Goal: Task Accomplishment & Management: Complete application form

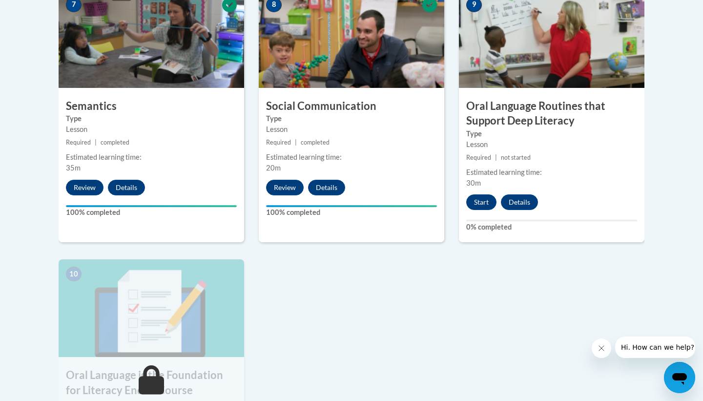
scroll to position [876, 0]
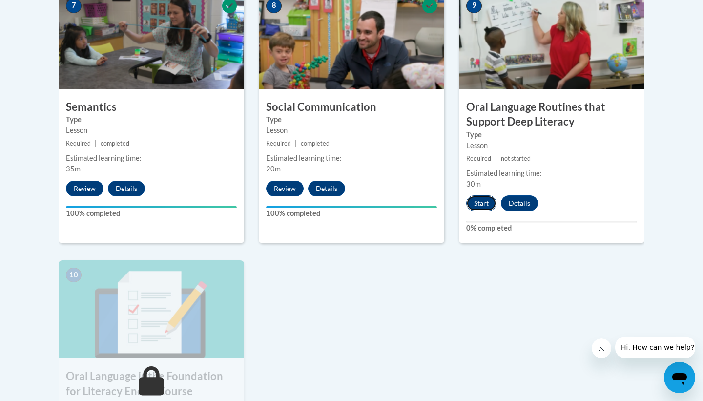
click at [484, 200] on button "Start" at bounding box center [481, 203] width 30 height 16
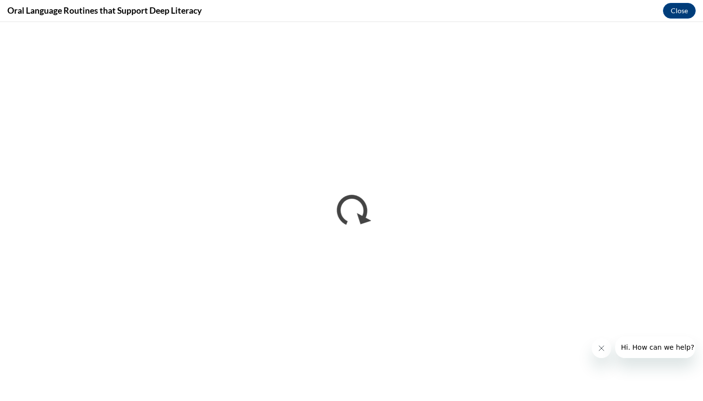
scroll to position [0, 0]
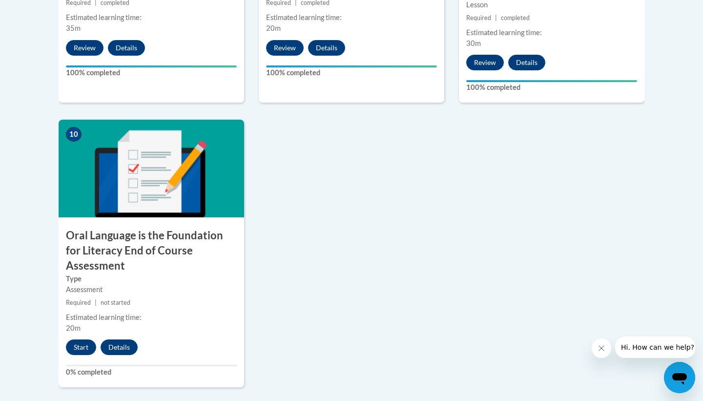
scroll to position [1237, 0]
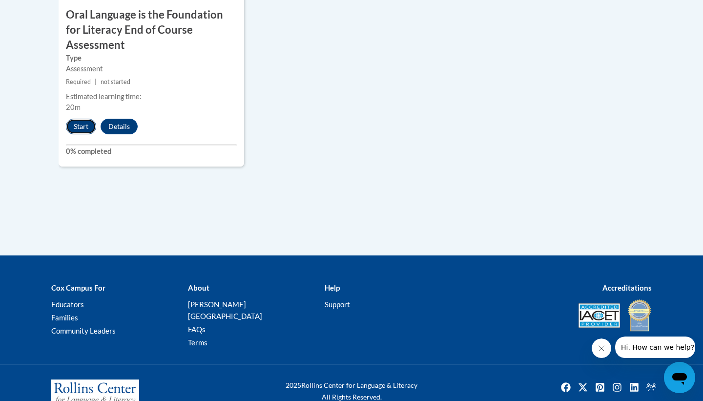
click at [75, 119] on button "Start" at bounding box center [81, 127] width 30 height 16
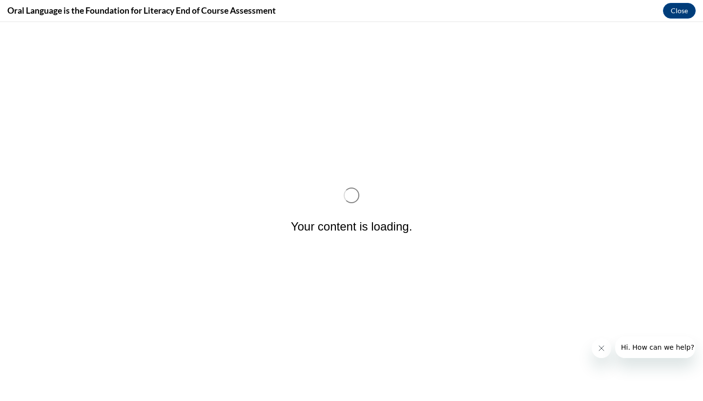
scroll to position [0, 0]
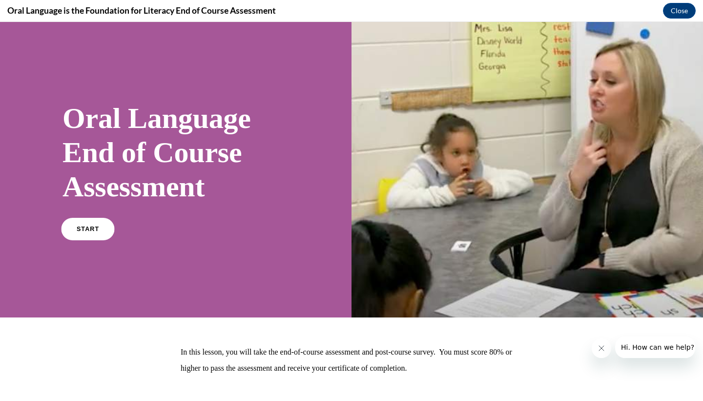
click at [75, 227] on link "START" at bounding box center [87, 229] width 53 height 22
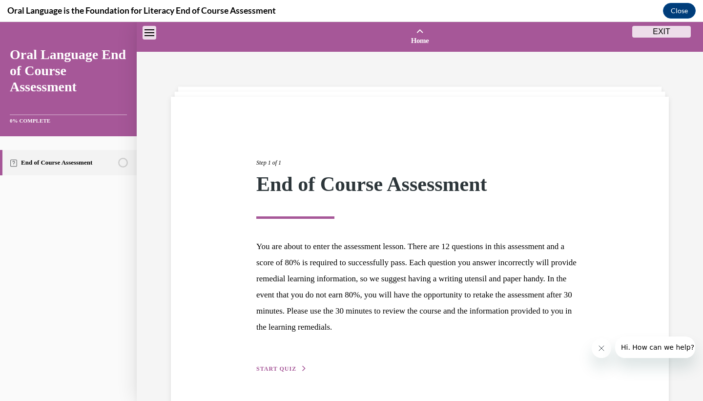
scroll to position [30, 0]
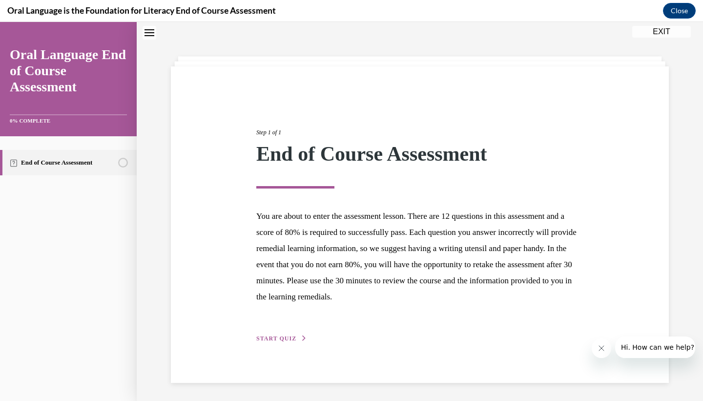
click at [290, 333] on div "Step 1 of 1 End of Course Assessment You are about to enter the assessment less…" at bounding box center [420, 224] width 342 height 238
click at [289, 337] on span "START QUIZ" at bounding box center [276, 338] width 40 height 7
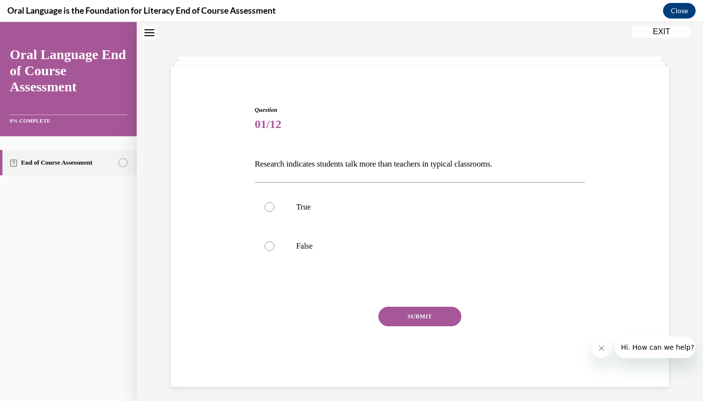
scroll to position [30, 0]
click at [301, 213] on label "True" at bounding box center [420, 207] width 331 height 39
click at [274, 212] on input "True" at bounding box center [270, 208] width 10 height 10
radio input "true"
click at [394, 316] on button "SUBMIT" at bounding box center [419, 317] width 83 height 20
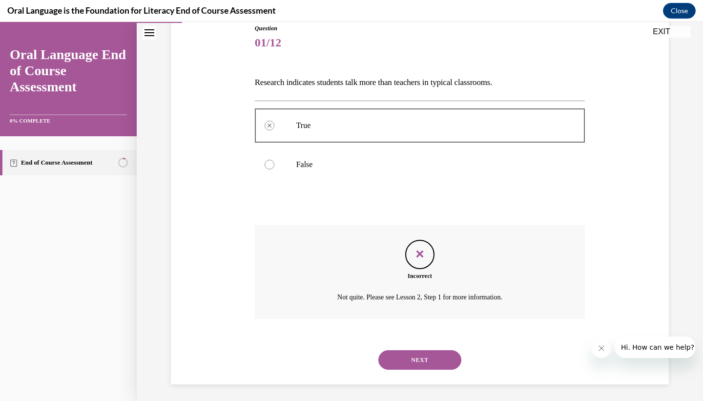
scroll to position [115, 0]
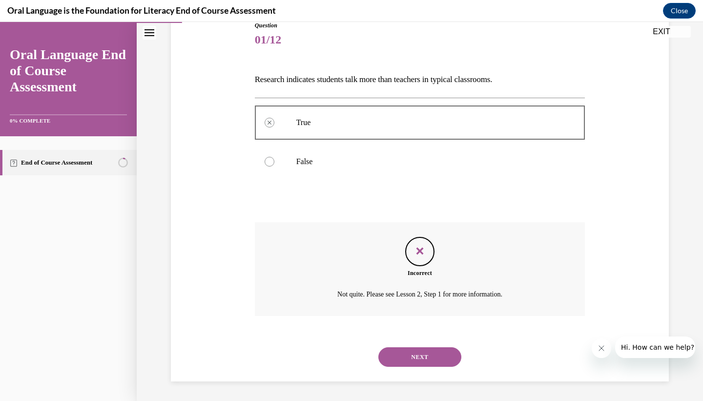
click at [401, 374] on div "NEXT" at bounding box center [420, 356] width 331 height 39
click at [401, 361] on button "NEXT" at bounding box center [419, 357] width 83 height 20
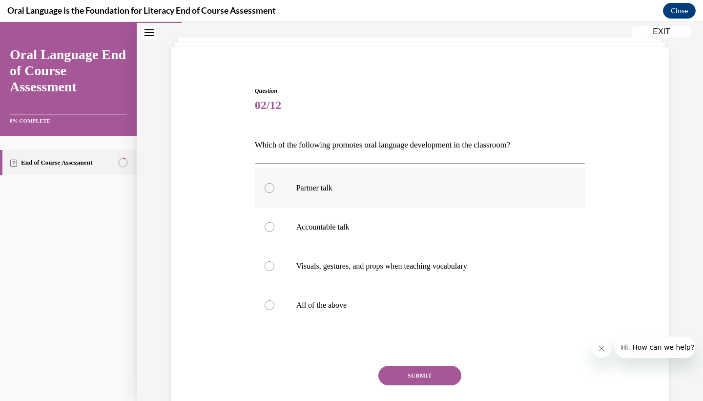
scroll to position [50, 0]
click at [306, 308] on p "All of the above" at bounding box center [428, 305] width 265 height 10
click at [274, 308] on input "All of the above" at bounding box center [270, 305] width 10 height 10
radio input "true"
click at [422, 371] on button "SUBMIT" at bounding box center [419, 375] width 83 height 20
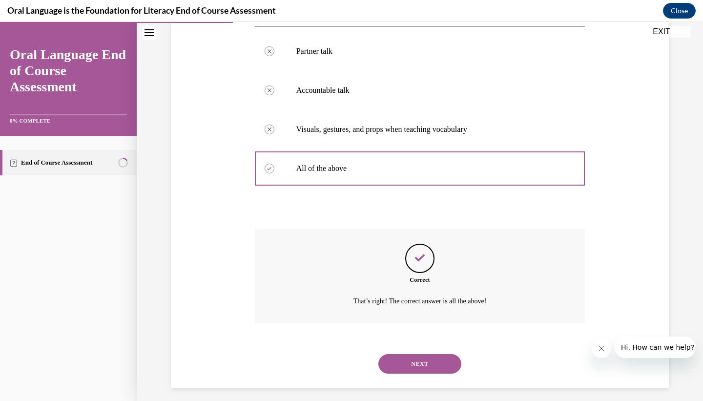
scroll to position [193, 0]
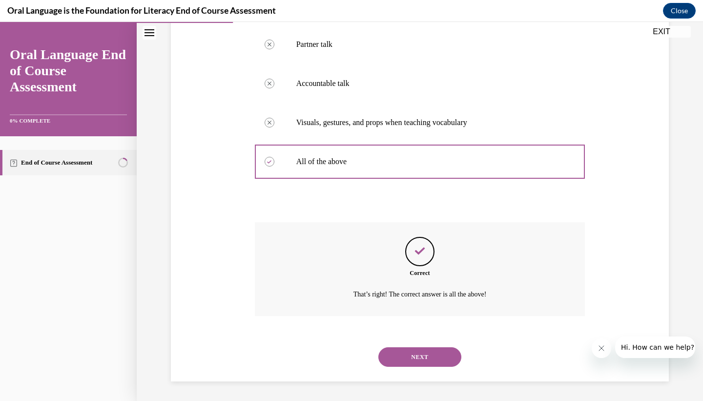
click at [413, 354] on button "NEXT" at bounding box center [419, 357] width 83 height 20
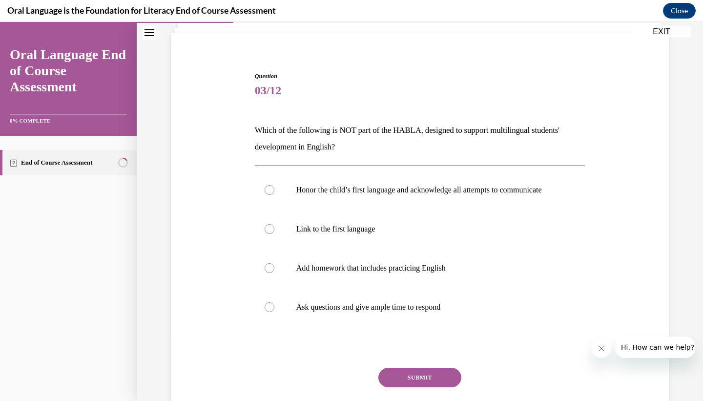
scroll to position [67, 0]
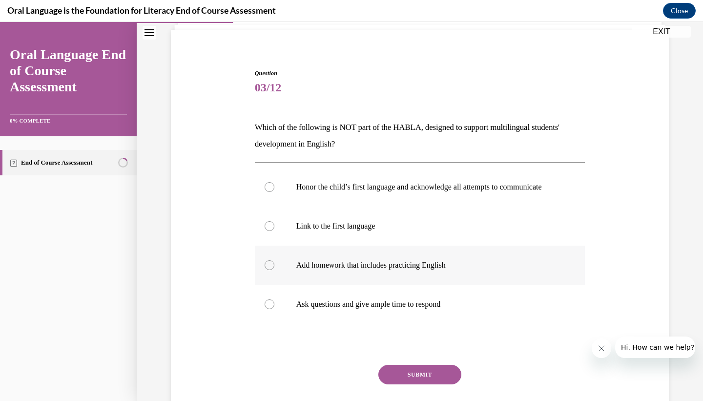
click at [432, 285] on label "Add homework that includes practicing English" at bounding box center [420, 265] width 331 height 39
click at [274, 270] on input "Add homework that includes practicing English" at bounding box center [270, 265] width 10 height 10
radio input "true"
click at [422, 382] on button "SUBMIT" at bounding box center [419, 375] width 83 height 20
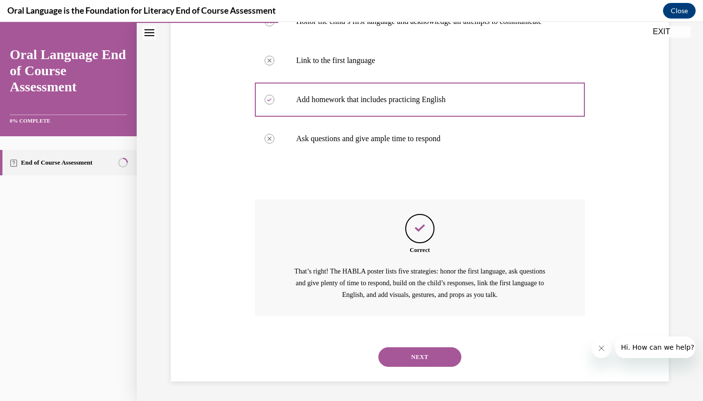
scroll to position [242, 0]
click at [433, 367] on div "NEXT" at bounding box center [420, 356] width 331 height 39
click at [427, 358] on button "NEXT" at bounding box center [419, 357] width 83 height 20
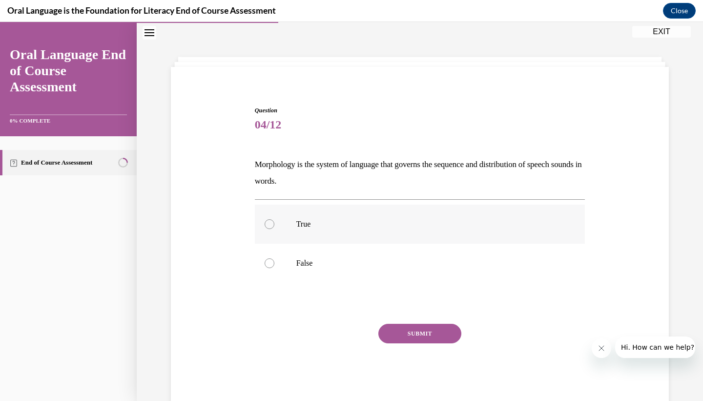
scroll to position [52, 0]
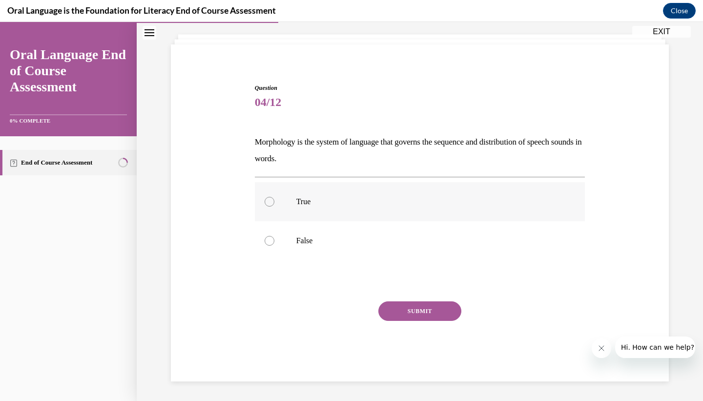
click at [395, 205] on p "True" at bounding box center [428, 202] width 265 height 10
click at [274, 205] on input "True" at bounding box center [270, 202] width 10 height 10
radio input "true"
click at [313, 248] on label "False" at bounding box center [420, 240] width 331 height 39
click at [274, 246] on input "False" at bounding box center [270, 241] width 10 height 10
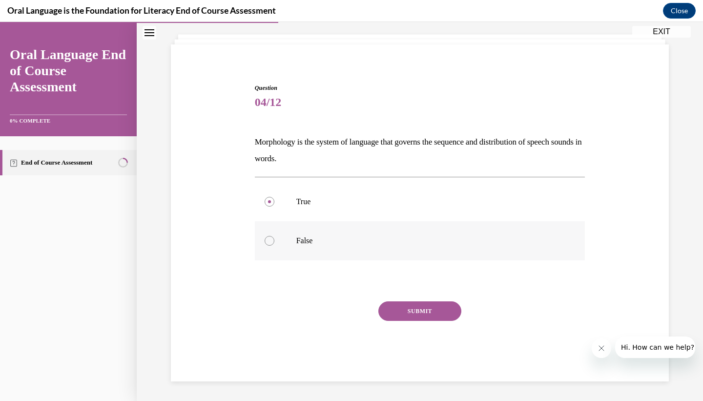
radio input "true"
click at [399, 325] on div "SUBMIT" at bounding box center [420, 325] width 331 height 49
click at [399, 310] on button "SUBMIT" at bounding box center [419, 311] width 83 height 20
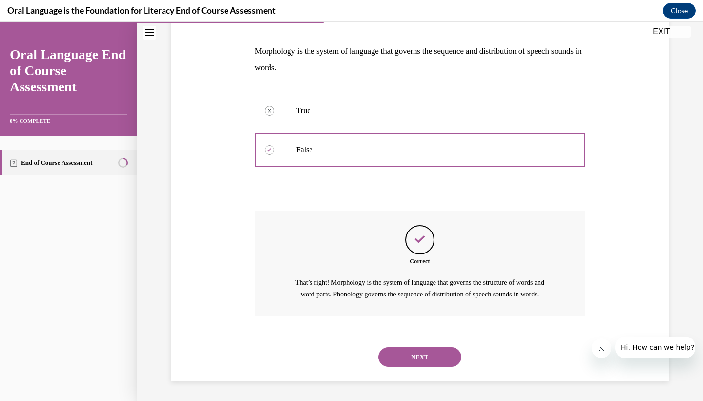
click at [421, 349] on button "NEXT" at bounding box center [419, 357] width 83 height 20
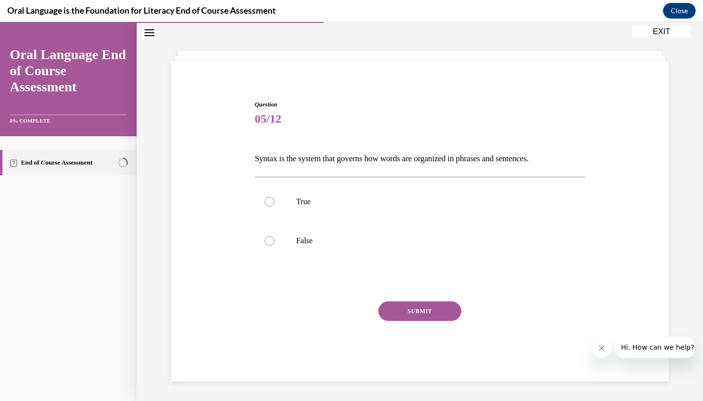
scroll to position [30, 0]
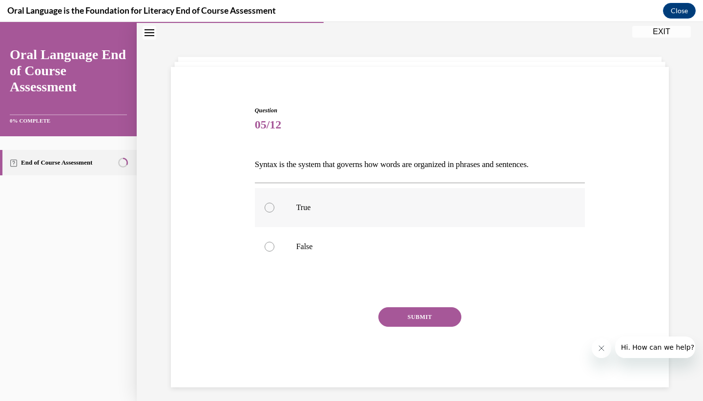
click at [290, 218] on label "True" at bounding box center [420, 207] width 331 height 39
click at [274, 212] on input "True" at bounding box center [270, 208] width 10 height 10
radio input "true"
click at [398, 313] on button "SUBMIT" at bounding box center [419, 317] width 83 height 20
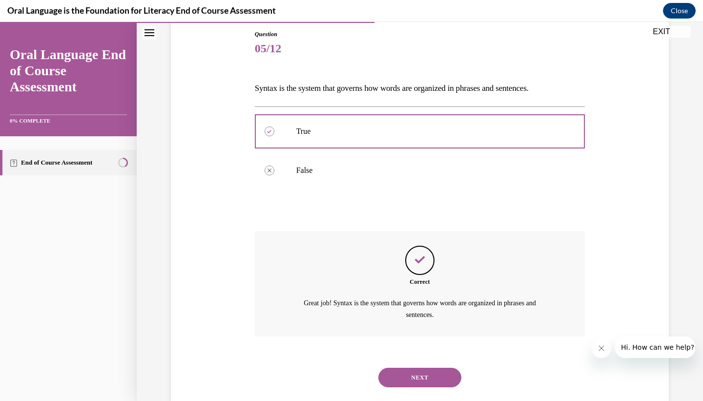
scroll to position [126, 0]
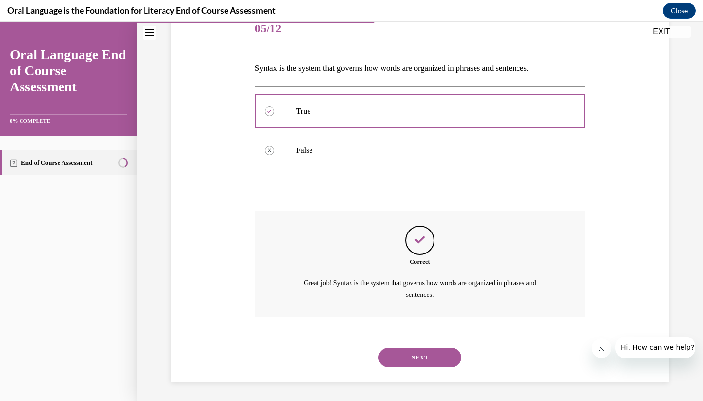
click at [400, 350] on button "NEXT" at bounding box center [419, 358] width 83 height 20
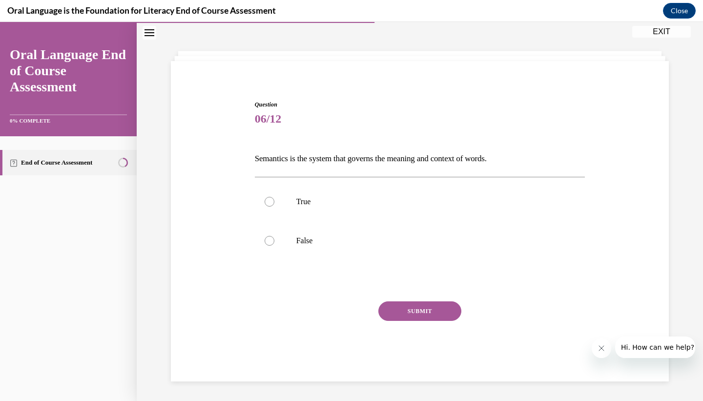
scroll to position [30, 0]
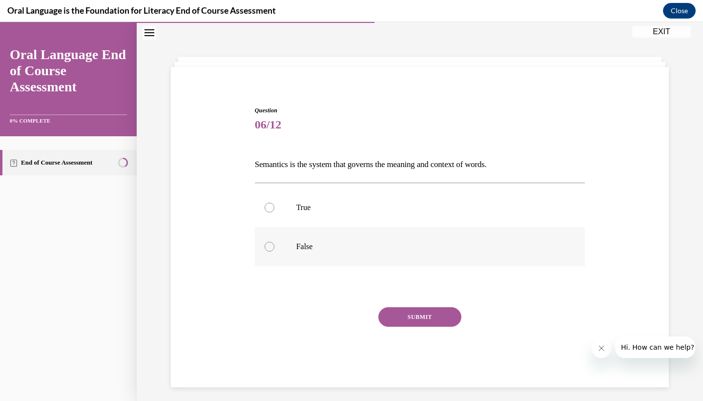
click at [297, 254] on label "False" at bounding box center [420, 246] width 331 height 39
click at [274, 251] on input "False" at bounding box center [270, 247] width 10 height 10
radio input "true"
click at [387, 302] on div "Question 06/12 Semantics is the system that governs the meaning and context of …" at bounding box center [420, 246] width 331 height 281
click at [389, 307] on button "SUBMIT" at bounding box center [419, 317] width 83 height 20
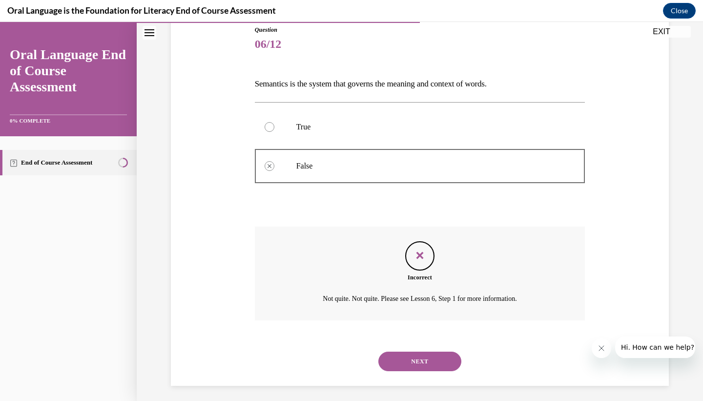
scroll to position [115, 0]
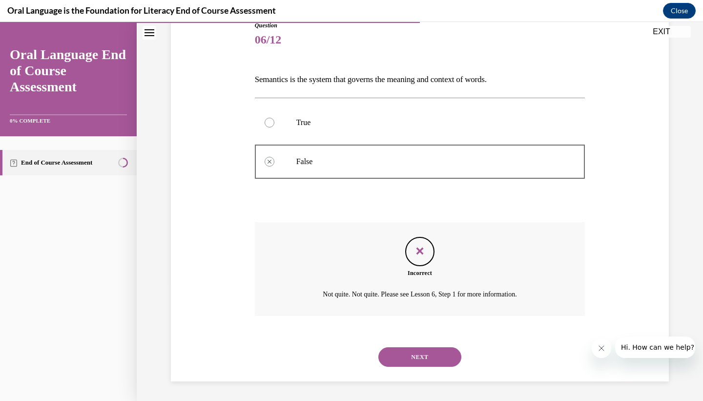
click at [414, 354] on button "NEXT" at bounding box center [419, 357] width 83 height 20
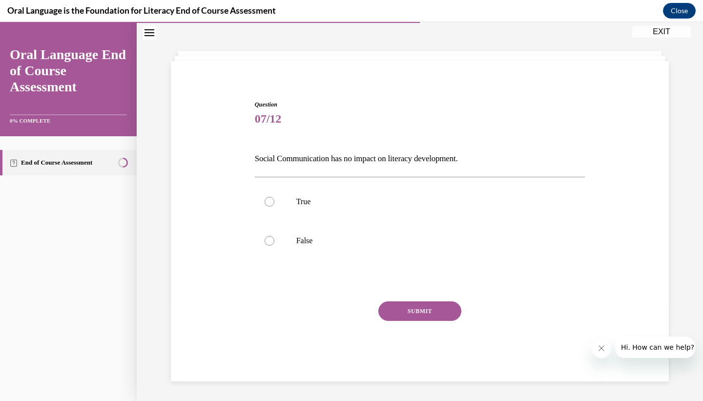
scroll to position [30, 0]
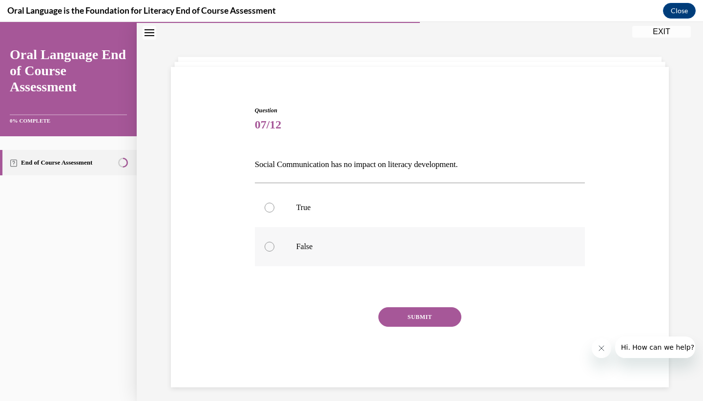
click at [279, 249] on label "False" at bounding box center [420, 246] width 331 height 39
click at [274, 249] on input "False" at bounding box center [270, 247] width 10 height 10
radio input "true"
click at [410, 328] on div "SUBMIT" at bounding box center [420, 331] width 331 height 49
click at [408, 316] on button "SUBMIT" at bounding box center [419, 317] width 83 height 20
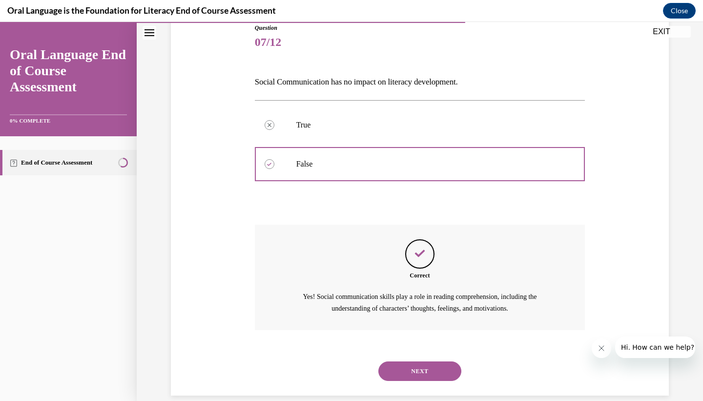
scroll to position [126, 0]
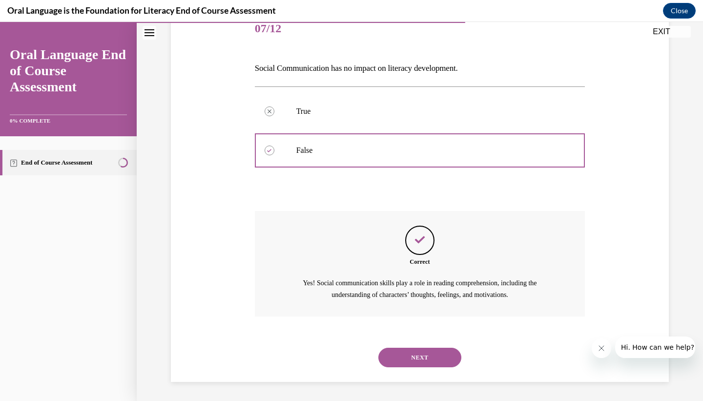
click at [408, 369] on div "NEXT" at bounding box center [420, 357] width 331 height 39
click at [405, 358] on button "NEXT" at bounding box center [419, 358] width 83 height 20
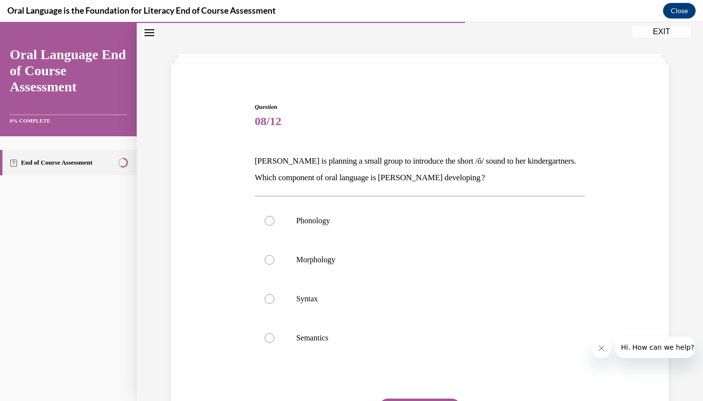
scroll to position [39, 0]
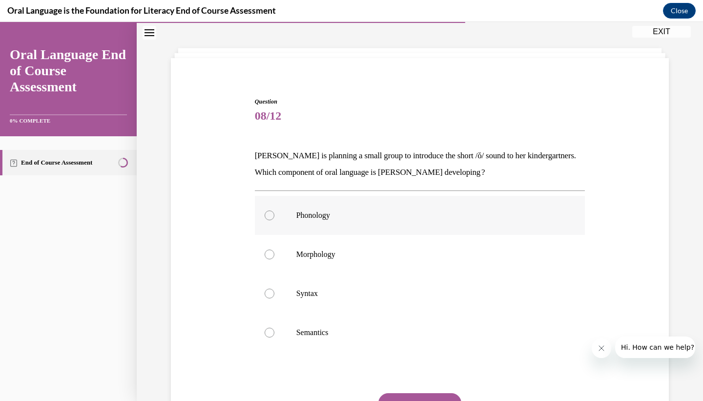
click at [271, 212] on div at bounding box center [270, 215] width 10 height 10
click at [271, 212] on input "Phonology" at bounding box center [270, 215] width 10 height 10
radio input "true"
click at [408, 394] on button "SUBMIT" at bounding box center [419, 403] width 83 height 20
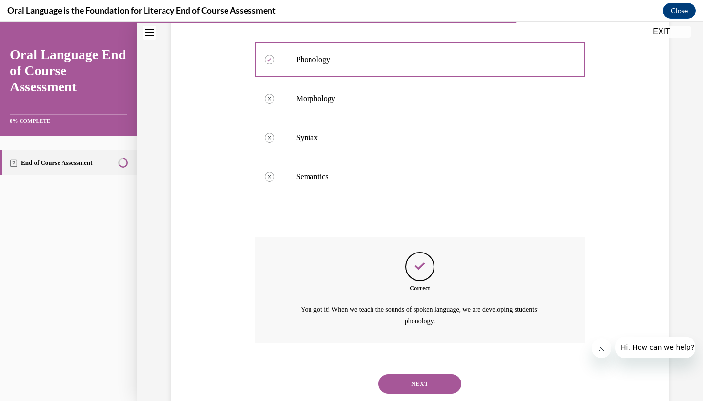
scroll to position [196, 0]
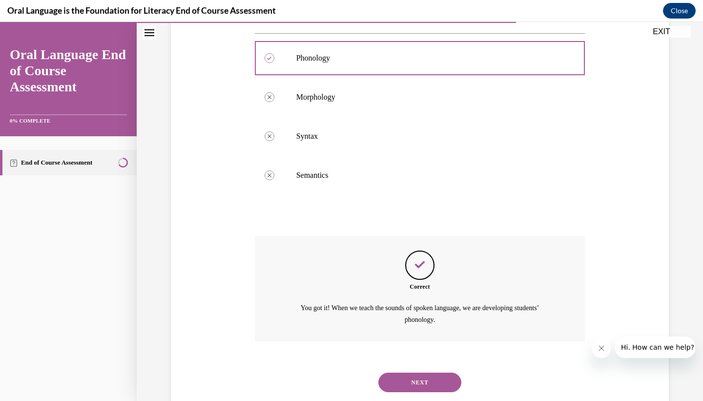
click at [412, 377] on button "NEXT" at bounding box center [419, 383] width 83 height 20
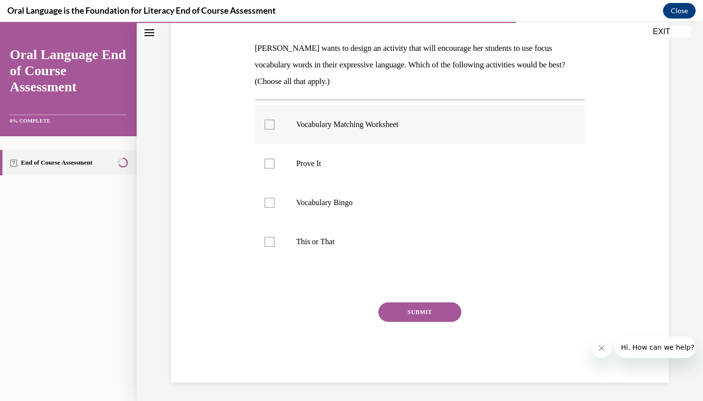
scroll to position [113, 0]
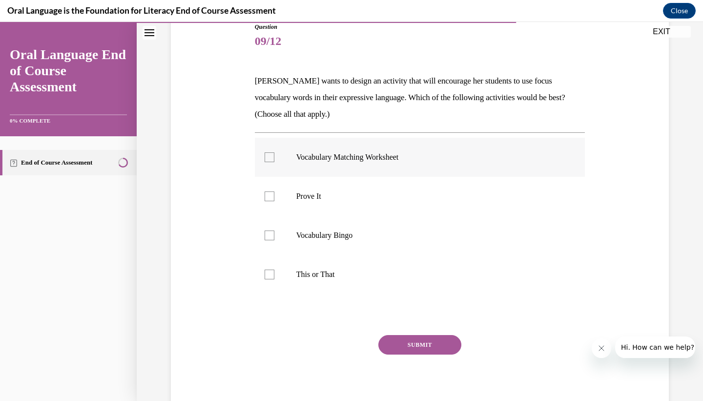
click at [379, 170] on label "Vocabulary Matching Worksheet" at bounding box center [420, 157] width 331 height 39
click at [274, 162] on input "Vocabulary Matching Worksheet" at bounding box center [270, 157] width 10 height 10
click at [379, 170] on label "Vocabulary Matching Worksheet" at bounding box center [420, 157] width 331 height 39
click at [274, 162] on input "Vocabulary Matching Worksheet" at bounding box center [270, 157] width 10 height 10
checkbox input "false"
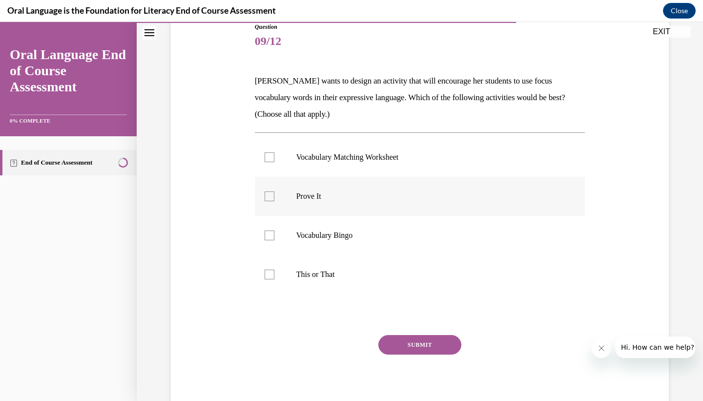
click at [316, 200] on p "Prove It" at bounding box center [428, 196] width 265 height 10
click at [274, 200] on input "Prove It" at bounding box center [270, 196] width 10 height 10
checkbox input "true"
click at [318, 235] on p "Vocabulary Bingo" at bounding box center [428, 235] width 265 height 10
click at [274, 235] on input "Vocabulary Bingo" at bounding box center [270, 235] width 10 height 10
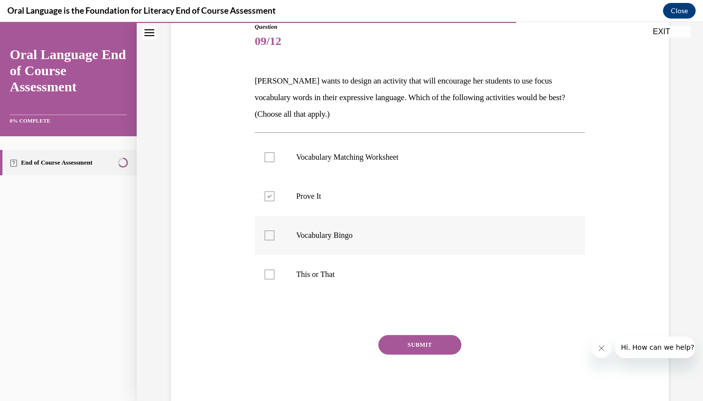
checkbox input "true"
click at [323, 282] on label "This or That" at bounding box center [420, 274] width 331 height 39
click at [274, 279] on input "This or That" at bounding box center [270, 274] width 10 height 10
checkbox input "true"
click at [312, 237] on p "Vocabulary Bingo" at bounding box center [428, 235] width 265 height 10
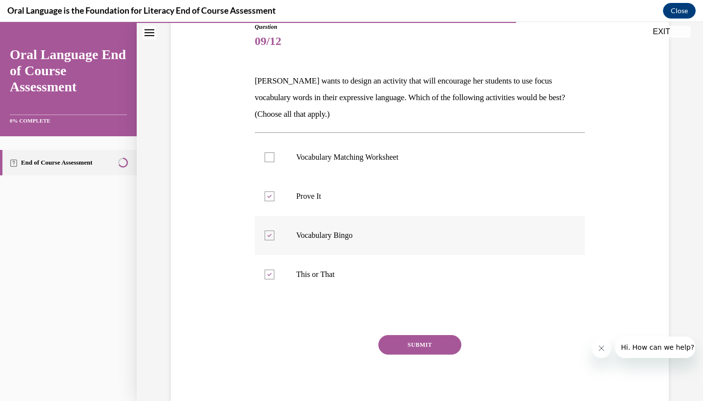
click at [274, 237] on input "Vocabulary Bingo" at bounding box center [270, 235] width 10 height 10
checkbox input "false"
click at [401, 345] on button "SUBMIT" at bounding box center [419, 345] width 83 height 20
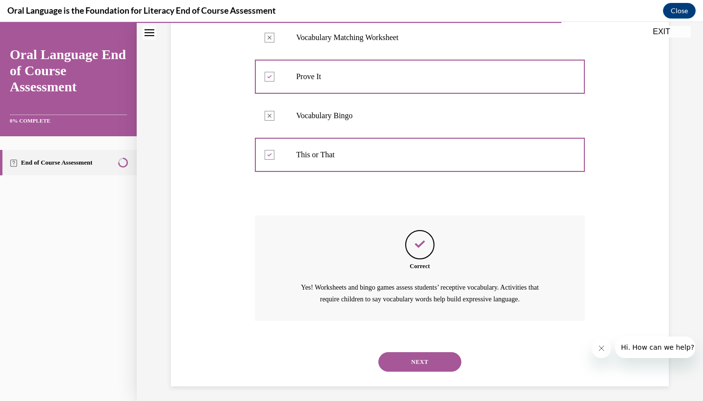
scroll to position [237, 0]
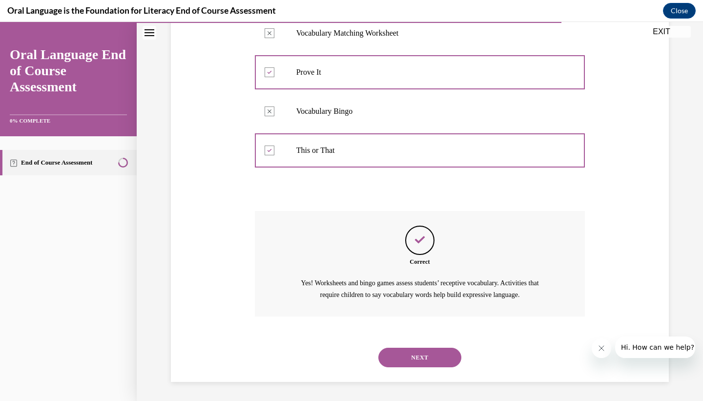
click at [402, 349] on button "NEXT" at bounding box center [419, 358] width 83 height 20
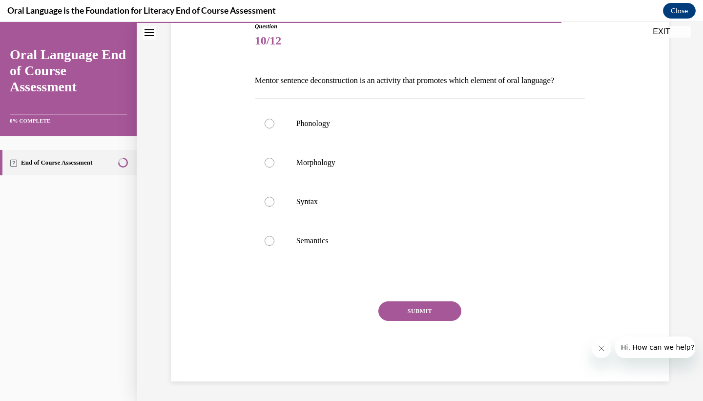
scroll to position [109, 0]
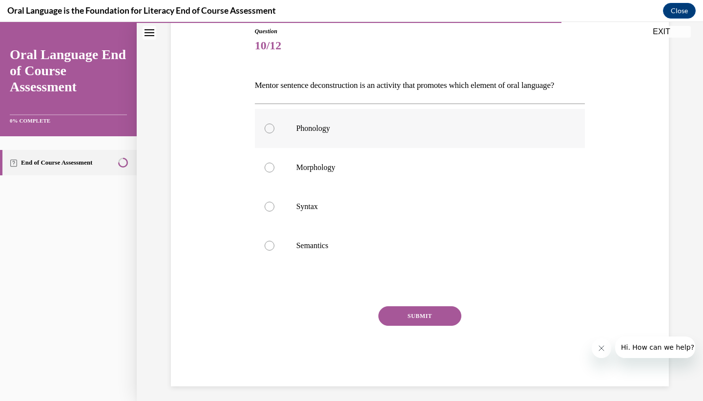
click at [389, 133] on p "Phonology" at bounding box center [428, 129] width 265 height 10
click at [274, 133] on input "Phonology" at bounding box center [270, 129] width 10 height 10
radio input "true"
click at [323, 211] on p "Syntax" at bounding box center [428, 207] width 265 height 10
click at [274, 211] on input "Syntax" at bounding box center [270, 207] width 10 height 10
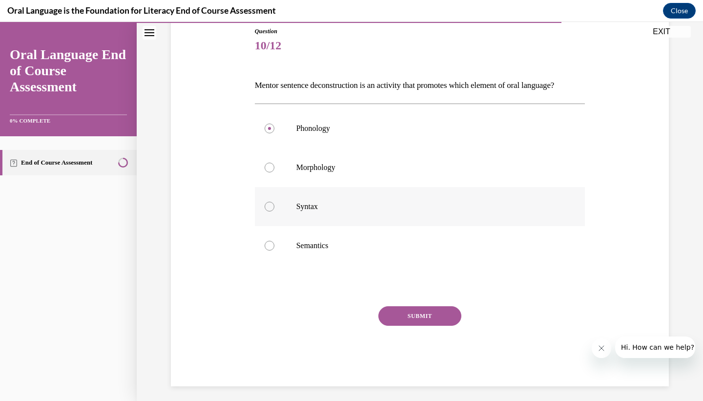
radio input "true"
click at [390, 326] on button "SUBMIT" at bounding box center [419, 316] width 83 height 20
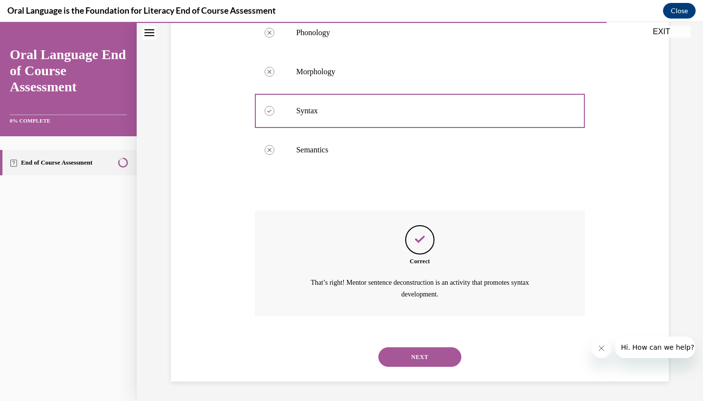
click at [416, 365] on button "NEXT" at bounding box center [419, 357] width 83 height 20
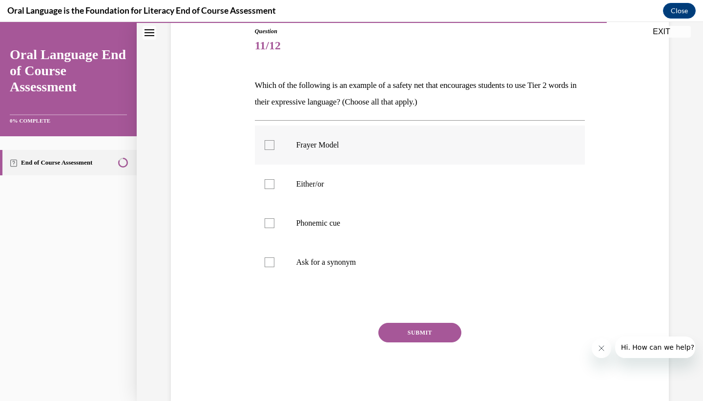
click at [282, 151] on label "Frayer Model" at bounding box center [420, 144] width 331 height 39
click at [274, 150] on input "Frayer Model" at bounding box center [270, 145] width 10 height 10
checkbox input "true"
click at [280, 181] on label "Either/or" at bounding box center [420, 184] width 331 height 39
click at [274, 181] on input "Either/or" at bounding box center [270, 184] width 10 height 10
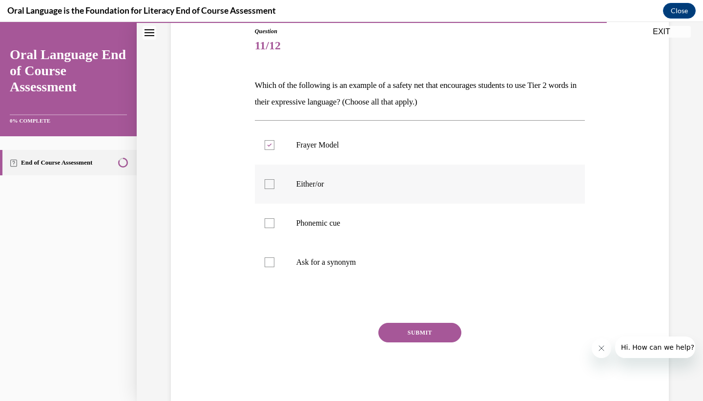
checkbox input "true"
click at [296, 265] on p "Ask for a synonym" at bounding box center [428, 262] width 265 height 10
click at [274, 265] on input "Ask for a synonym" at bounding box center [270, 262] width 10 height 10
checkbox input "true"
click at [398, 327] on button "SUBMIT" at bounding box center [419, 333] width 83 height 20
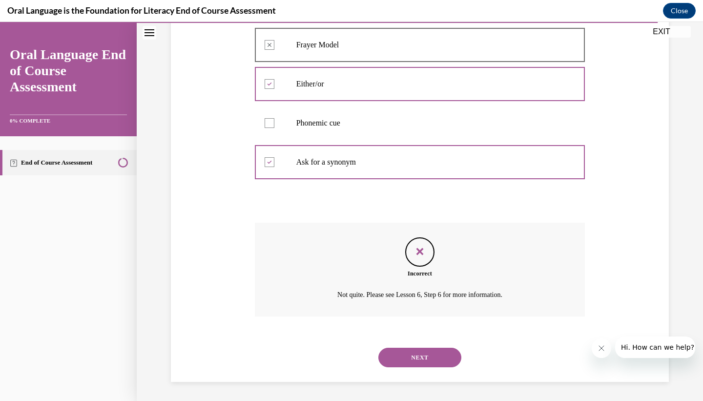
scroll to position [209, 0]
click at [413, 355] on button "NEXT" at bounding box center [419, 357] width 83 height 20
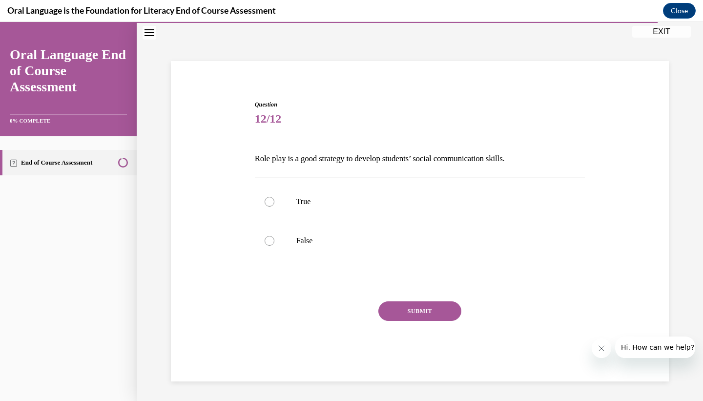
scroll to position [30, 0]
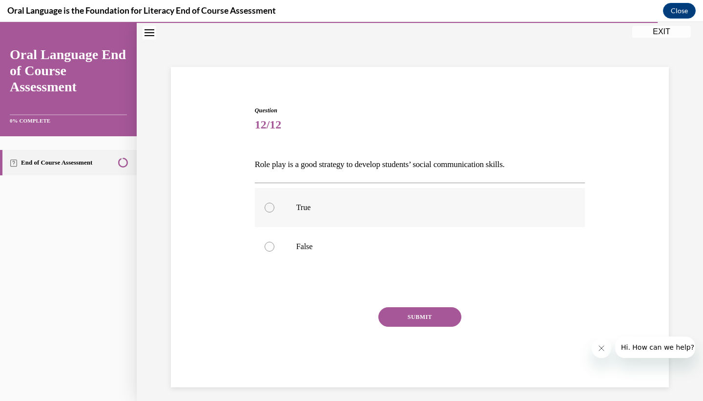
click at [293, 212] on label "True" at bounding box center [420, 207] width 331 height 39
click at [274, 212] on input "True" at bounding box center [270, 208] width 10 height 10
radio input "true"
click at [383, 319] on button "SUBMIT" at bounding box center [419, 317] width 83 height 20
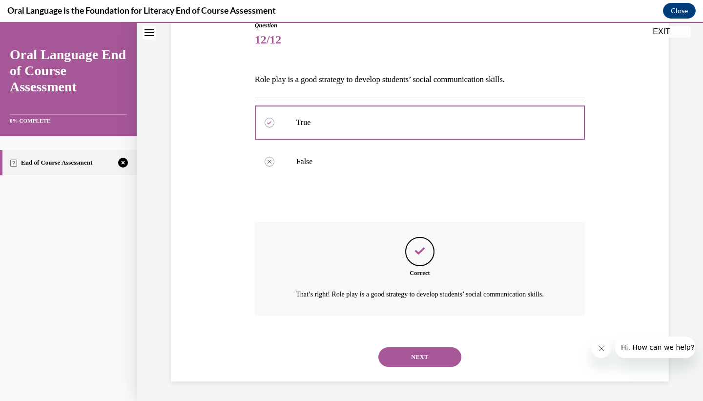
click at [416, 354] on button "NEXT" at bounding box center [419, 357] width 83 height 20
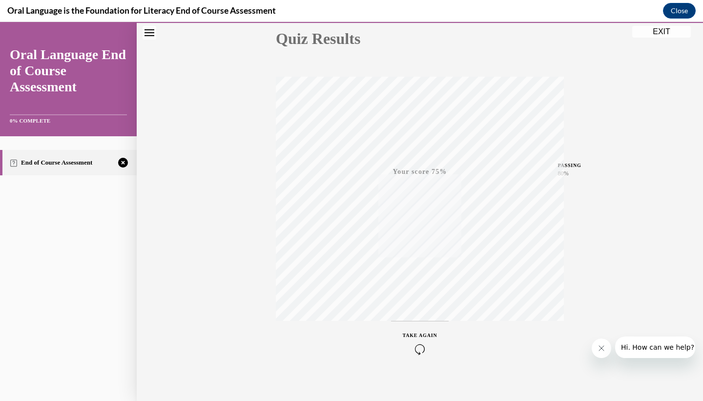
scroll to position [122, 0]
click at [414, 328] on span "TAKE AGAIN" at bounding box center [420, 327] width 35 height 5
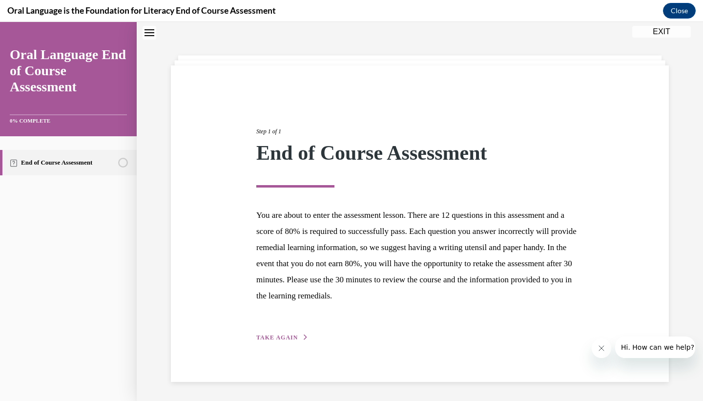
click at [272, 340] on span "TAKE AGAIN" at bounding box center [276, 337] width 41 height 7
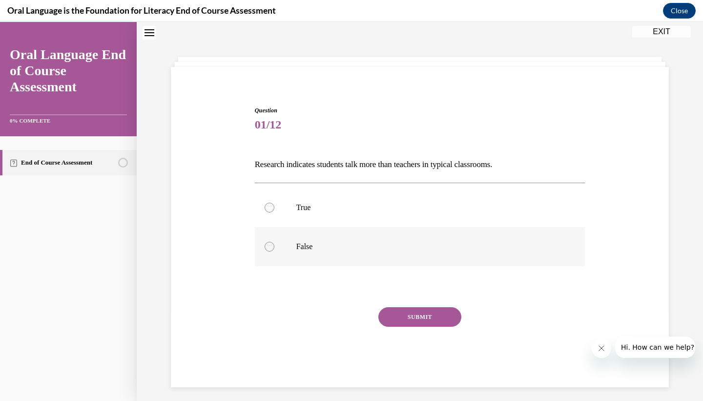
click at [282, 246] on label "False" at bounding box center [420, 246] width 331 height 39
click at [274, 246] on input "False" at bounding box center [270, 247] width 10 height 10
radio input "true"
click at [431, 320] on button "SUBMIT" at bounding box center [419, 317] width 83 height 20
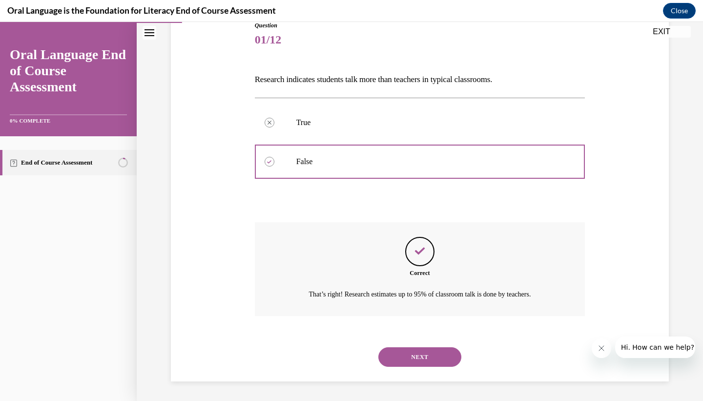
click at [418, 358] on button "NEXT" at bounding box center [419, 357] width 83 height 20
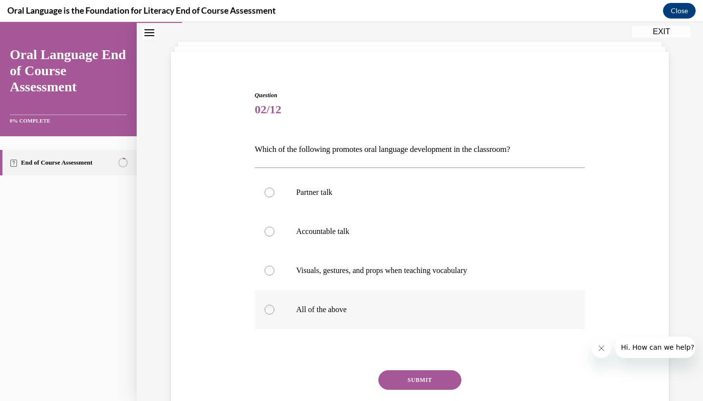
scroll to position [50, 0]
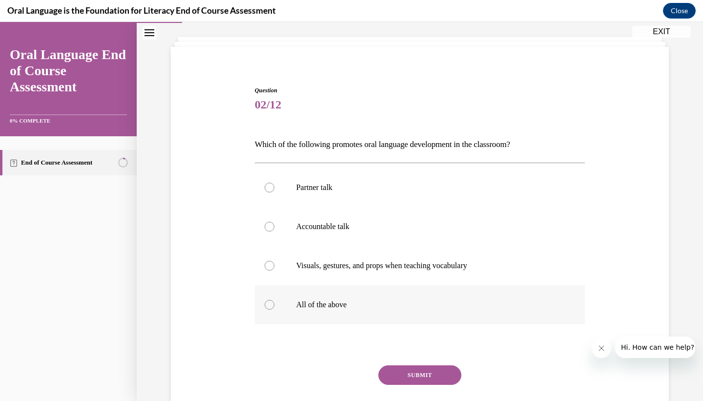
click at [313, 312] on label "All of the above" at bounding box center [420, 304] width 331 height 39
click at [274, 310] on input "All of the above" at bounding box center [270, 305] width 10 height 10
radio input "true"
click at [410, 372] on button "SUBMIT" at bounding box center [419, 375] width 83 height 20
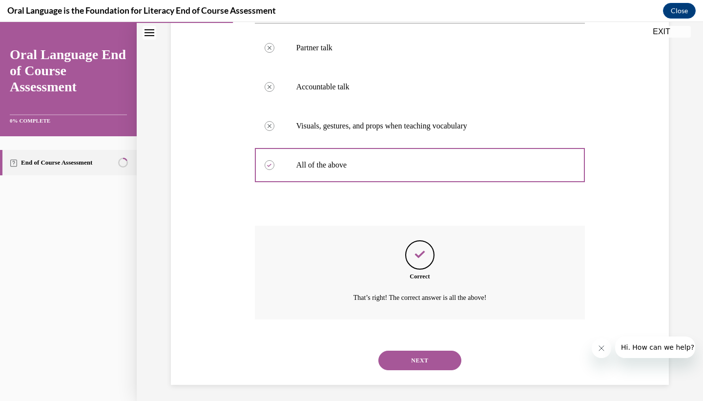
scroll to position [193, 0]
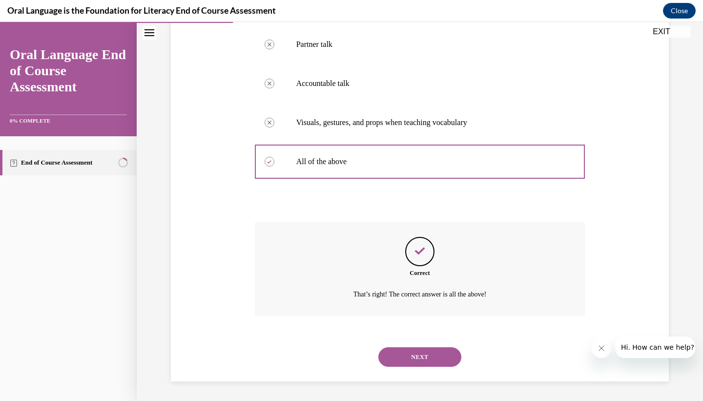
click at [414, 365] on button "NEXT" at bounding box center [419, 357] width 83 height 20
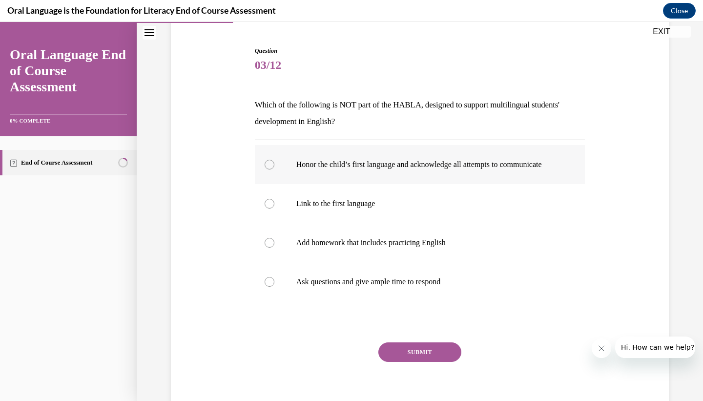
scroll to position [107, 0]
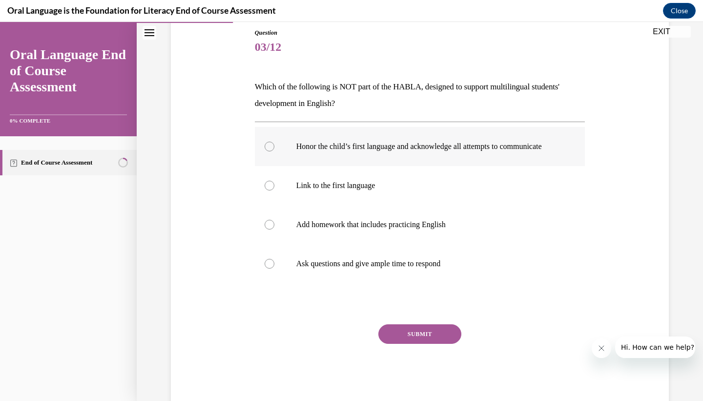
click at [332, 149] on p "Honor the child’s first language and acknowledge all attempts to communicate" at bounding box center [428, 147] width 265 height 10
click at [274, 149] on input "Honor the child’s first language and acknowledge all attempts to communicate" at bounding box center [270, 147] width 10 height 10
radio input "true"
click at [318, 229] on p "Add homework that includes practicing English" at bounding box center [428, 225] width 265 height 10
click at [274, 229] on input "Add homework that includes practicing English" at bounding box center [270, 225] width 10 height 10
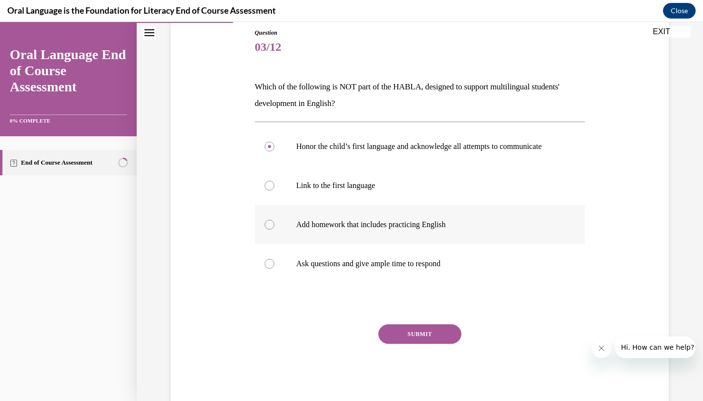
radio input "true"
click at [404, 344] on button "SUBMIT" at bounding box center [419, 334] width 83 height 20
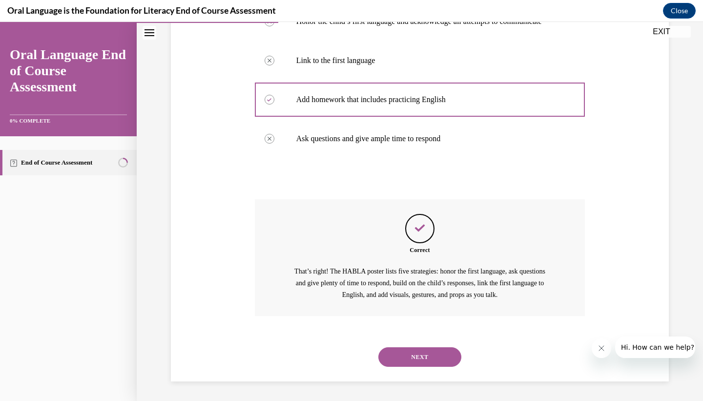
click at [410, 356] on button "NEXT" at bounding box center [419, 357] width 83 height 20
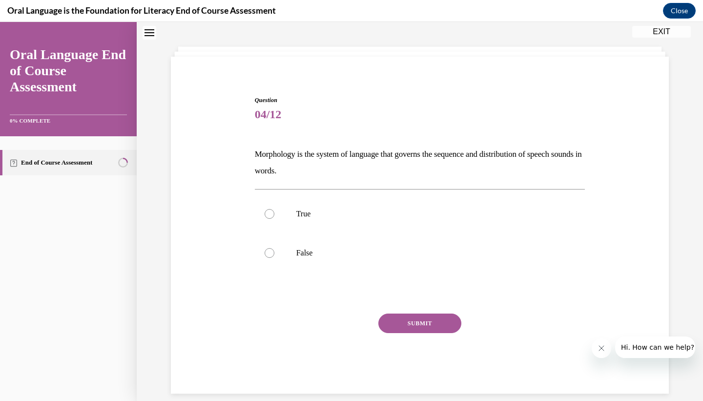
scroll to position [30, 0]
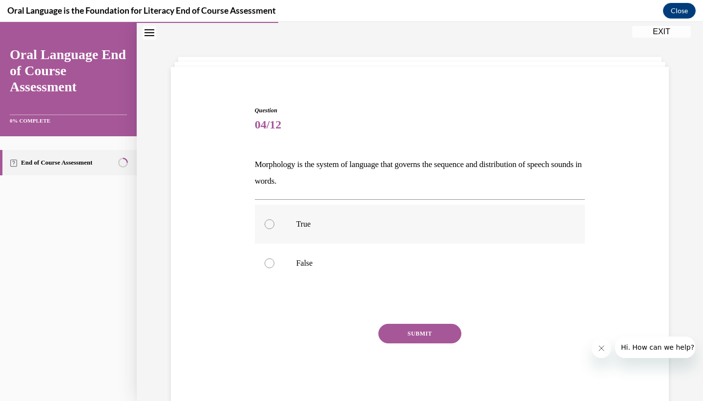
click at [298, 227] on p "True" at bounding box center [428, 224] width 265 height 10
click at [274, 227] on input "True" at bounding box center [270, 224] width 10 height 10
radio input "true"
click at [406, 336] on button "SUBMIT" at bounding box center [419, 334] width 83 height 20
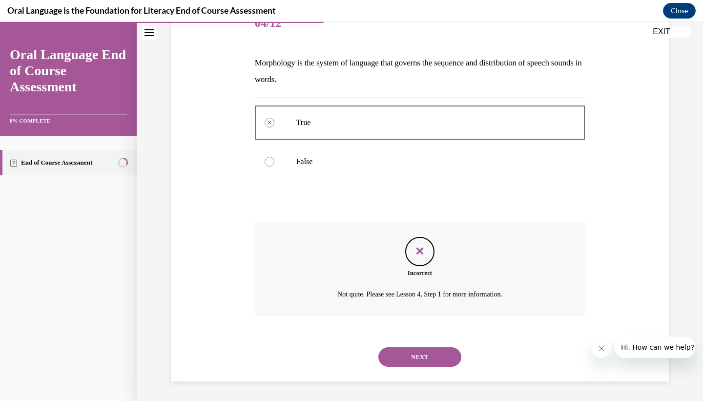
click at [415, 366] on button "NEXT" at bounding box center [419, 357] width 83 height 20
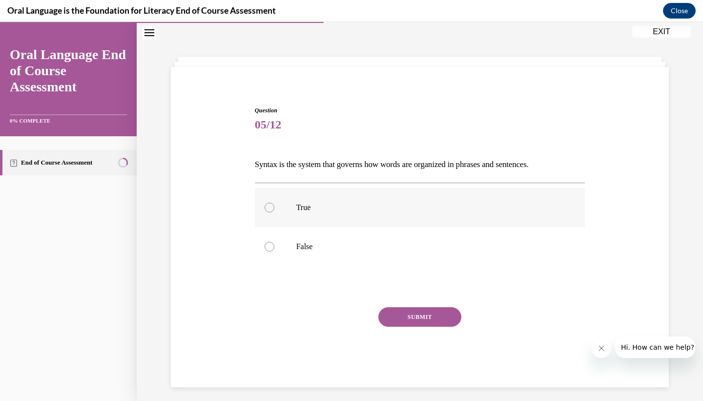
click at [315, 206] on p "True" at bounding box center [428, 208] width 265 height 10
click at [274, 206] on input "True" at bounding box center [270, 208] width 10 height 10
radio input "true"
click at [421, 322] on button "SUBMIT" at bounding box center [419, 317] width 83 height 20
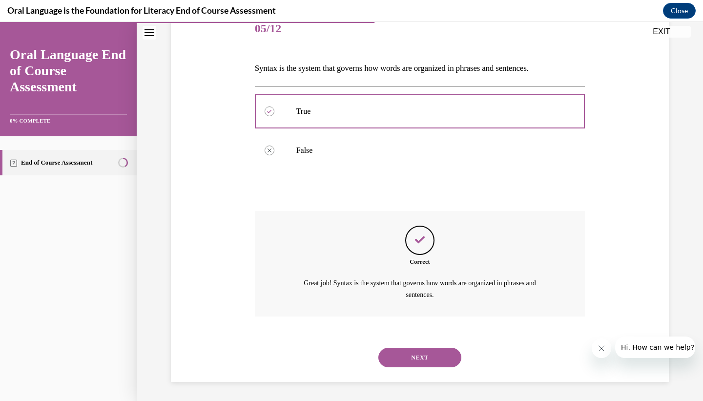
click at [416, 370] on div "NEXT" at bounding box center [420, 357] width 331 height 39
click at [414, 361] on button "NEXT" at bounding box center [419, 358] width 83 height 20
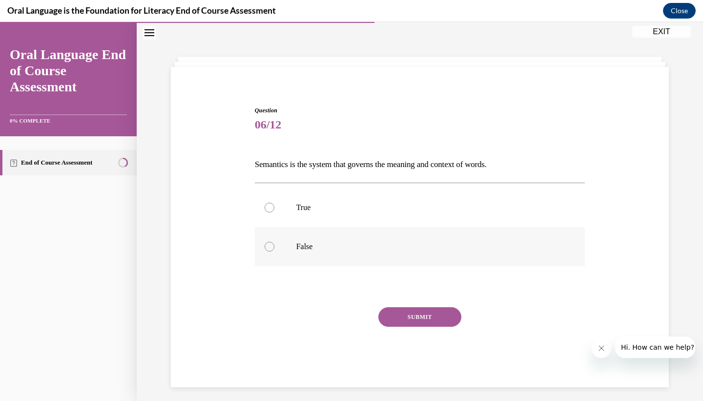
click at [343, 243] on p "False" at bounding box center [428, 247] width 265 height 10
click at [274, 243] on input "False" at bounding box center [270, 247] width 10 height 10
radio input "true"
click at [413, 319] on button "SUBMIT" at bounding box center [419, 317] width 83 height 20
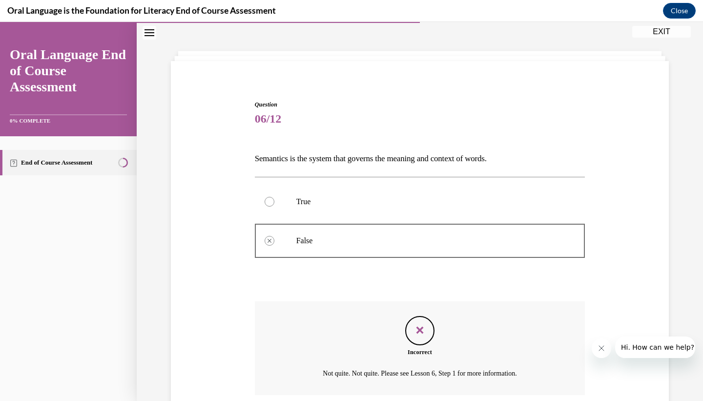
scroll to position [115, 0]
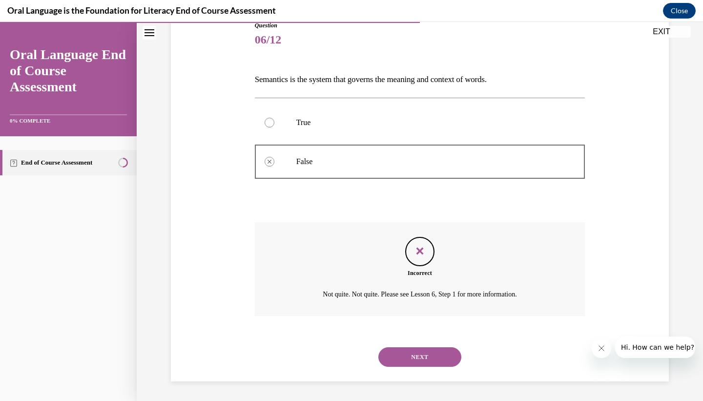
click at [417, 362] on button "NEXT" at bounding box center [419, 357] width 83 height 20
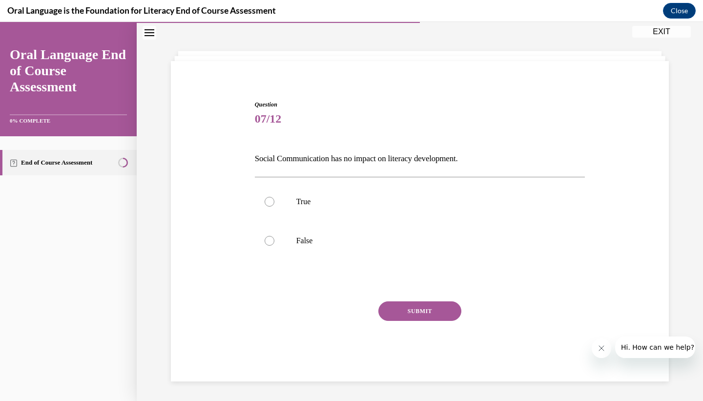
scroll to position [30, 0]
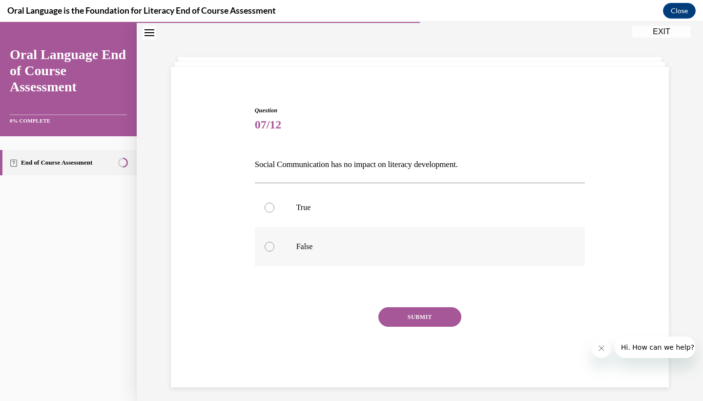
click at [291, 251] on label "False" at bounding box center [420, 246] width 331 height 39
click at [274, 251] on input "False" at bounding box center [270, 247] width 10 height 10
radio input "true"
click at [404, 323] on button "SUBMIT" at bounding box center [419, 317] width 83 height 20
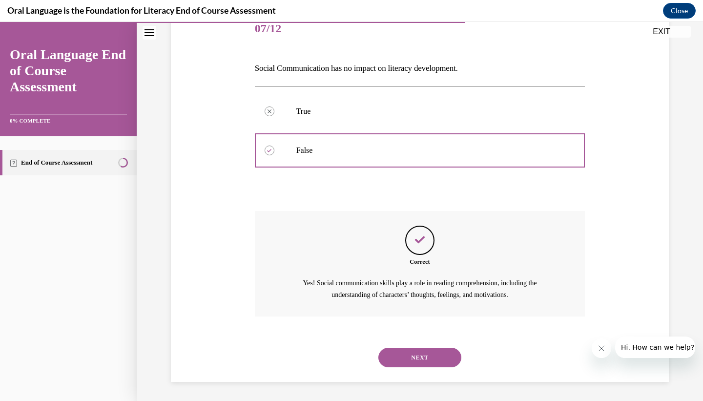
click at [404, 356] on button "NEXT" at bounding box center [419, 358] width 83 height 20
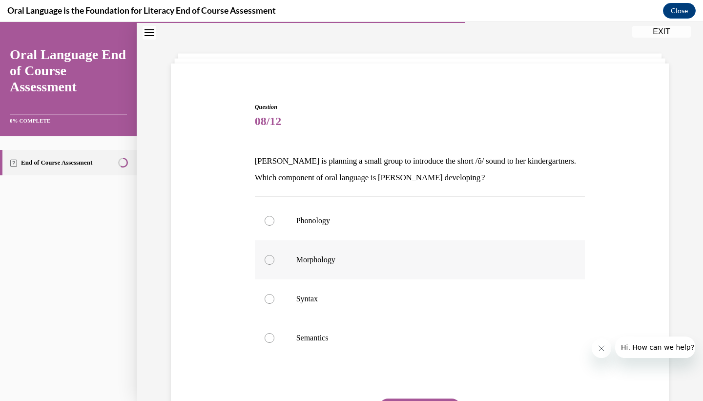
scroll to position [39, 0]
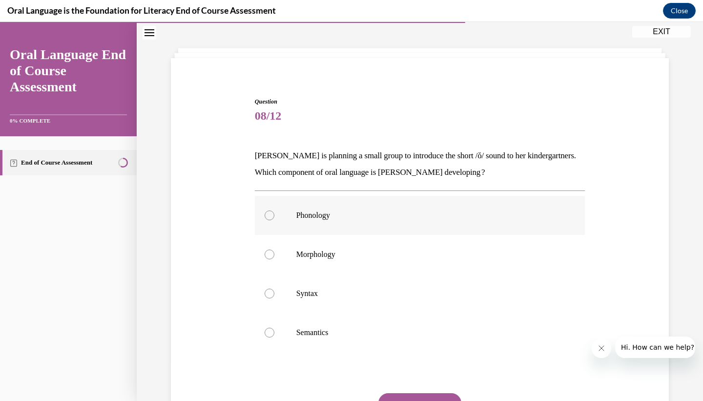
click at [310, 221] on label "Phonology" at bounding box center [420, 215] width 331 height 39
click at [274, 220] on input "Phonology" at bounding box center [270, 215] width 10 height 10
radio input "true"
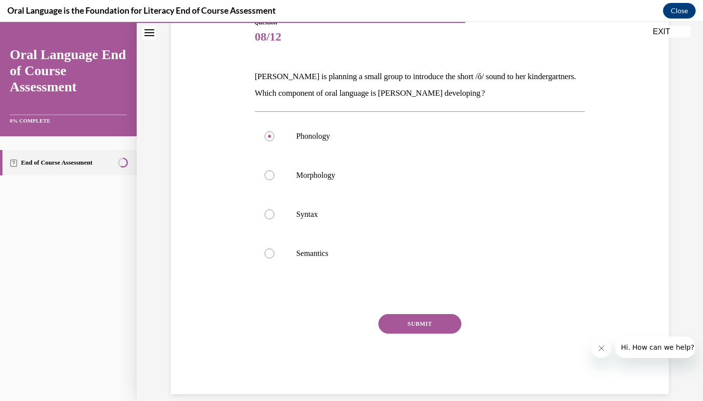
click at [414, 321] on button "SUBMIT" at bounding box center [419, 324] width 83 height 20
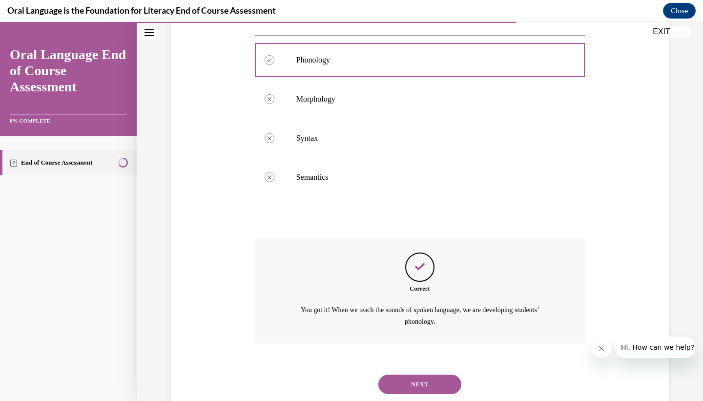
scroll to position [221, 0]
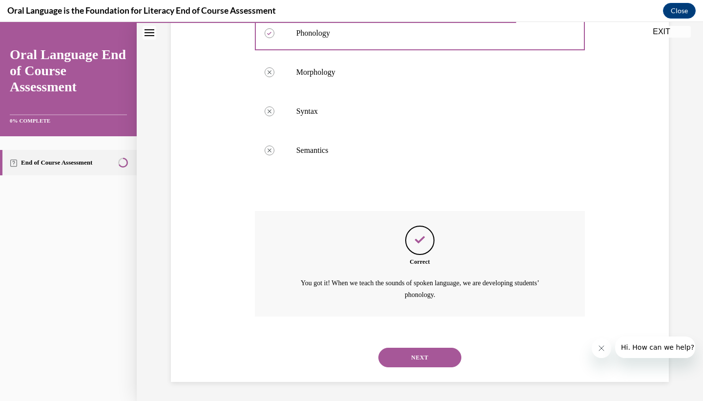
click at [414, 359] on button "NEXT" at bounding box center [419, 358] width 83 height 20
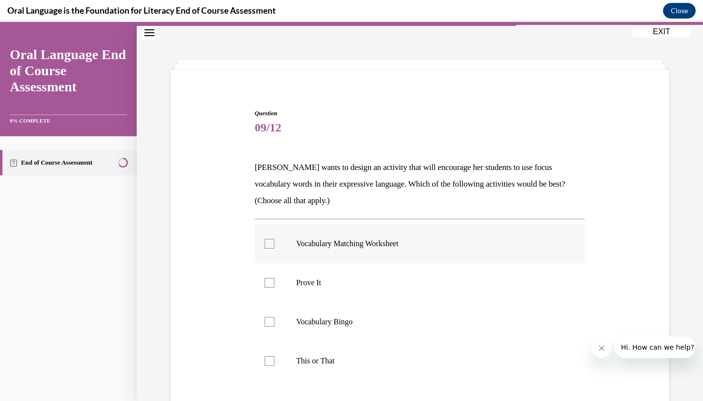
scroll to position [39, 0]
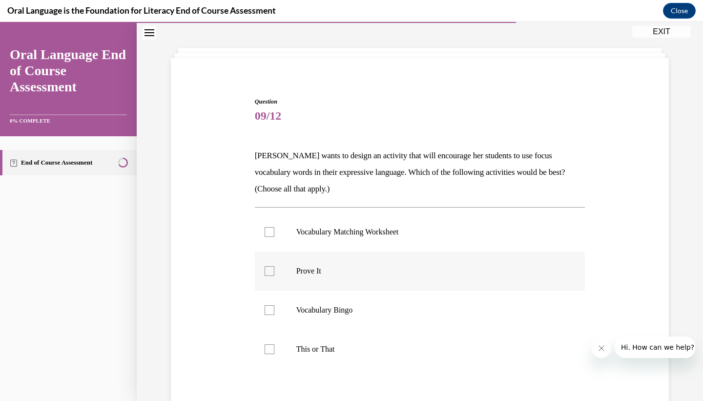
click at [333, 278] on label "Prove It" at bounding box center [420, 270] width 331 height 39
click at [274, 276] on input "Prove It" at bounding box center [270, 271] width 10 height 10
checkbox input "true"
click at [326, 339] on label "This or That" at bounding box center [420, 349] width 331 height 39
click at [274, 344] on input "This or That" at bounding box center [270, 349] width 10 height 10
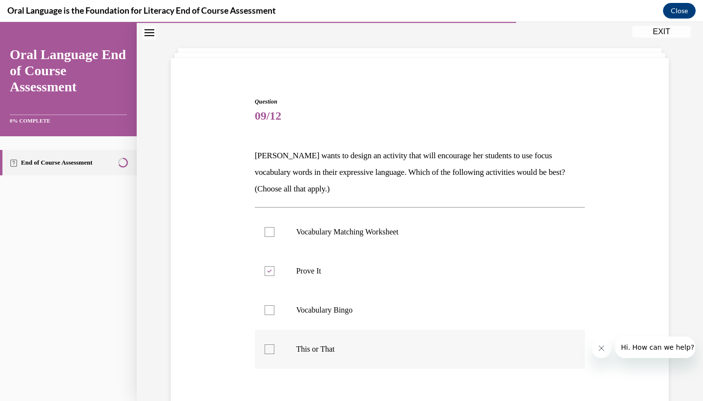
checkbox input "true"
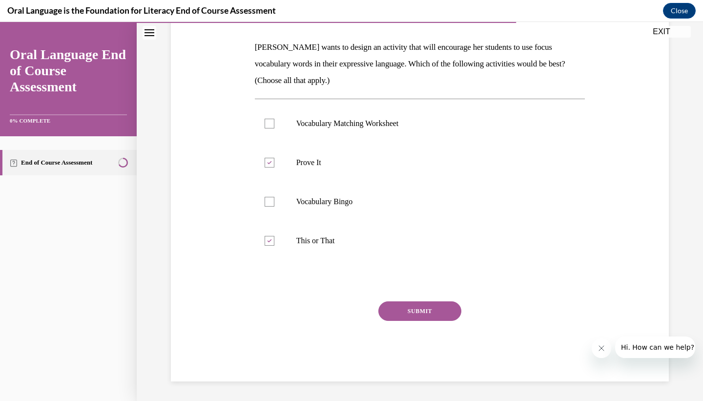
click at [403, 314] on button "SUBMIT" at bounding box center [419, 311] width 83 height 20
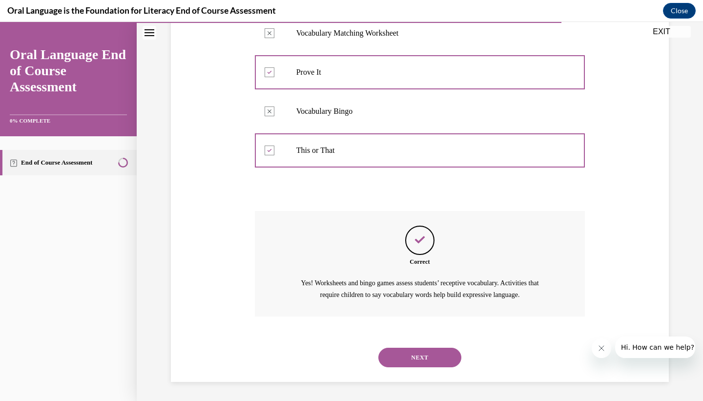
click at [405, 350] on button "NEXT" at bounding box center [419, 358] width 83 height 20
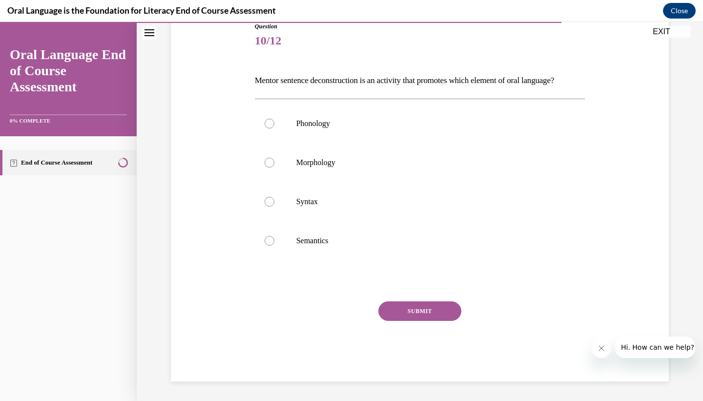
scroll to position [109, 0]
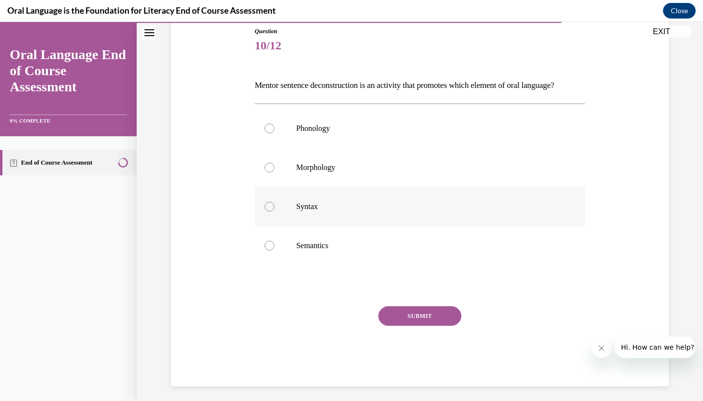
click at [316, 211] on p "Syntax" at bounding box center [428, 207] width 265 height 10
click at [274, 211] on input "Syntax" at bounding box center [270, 207] width 10 height 10
radio input "true"
click at [394, 325] on button "SUBMIT" at bounding box center [419, 316] width 83 height 20
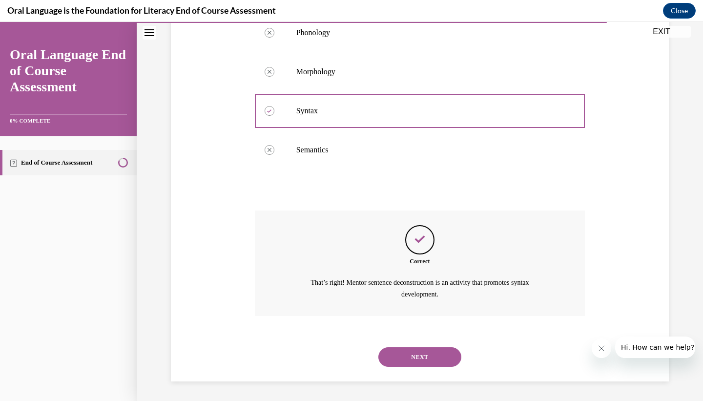
click at [395, 362] on button "NEXT" at bounding box center [419, 357] width 83 height 20
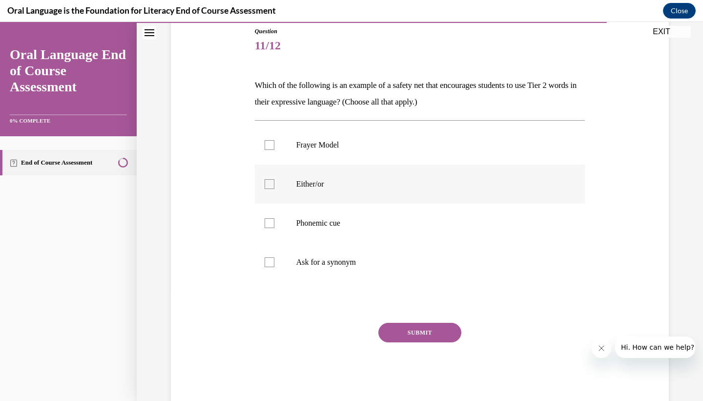
click at [284, 191] on label "Either/or" at bounding box center [420, 184] width 331 height 39
click at [274, 189] on input "Either/or" at bounding box center [270, 184] width 10 height 10
checkbox input "true"
click at [286, 258] on label "Ask for a synonym" at bounding box center [420, 262] width 331 height 39
click at [274, 258] on input "Ask for a synonym" at bounding box center [270, 262] width 10 height 10
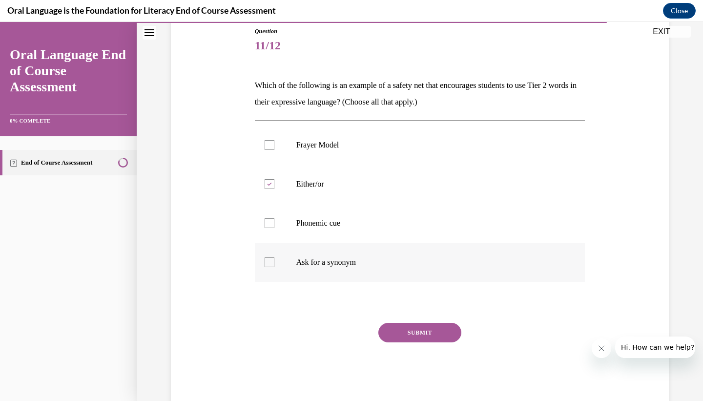
checkbox input "true"
click at [391, 336] on button "SUBMIT" at bounding box center [419, 333] width 83 height 20
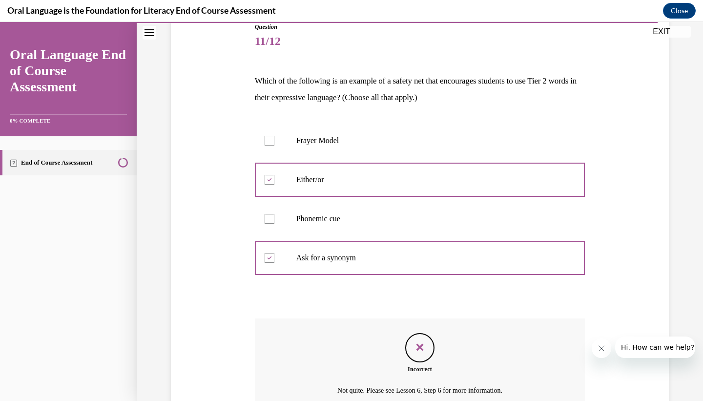
scroll to position [113, 0]
click at [291, 220] on label "Phonemic cue" at bounding box center [420, 219] width 331 height 39
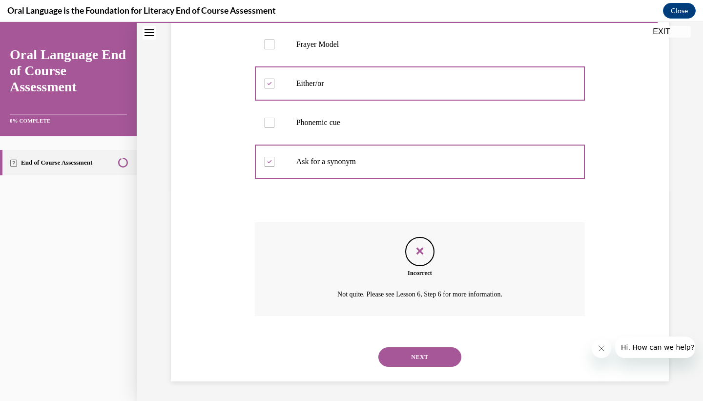
click at [421, 346] on div "NEXT" at bounding box center [420, 356] width 331 height 39
click at [420, 368] on div "NEXT" at bounding box center [420, 356] width 331 height 39
click at [420, 352] on button "NEXT" at bounding box center [419, 357] width 83 height 20
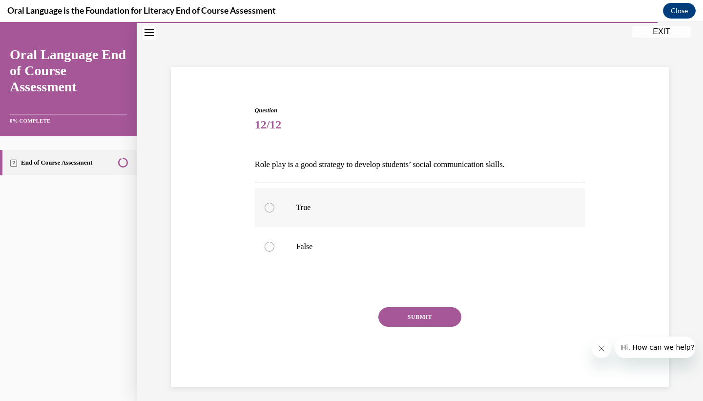
click at [302, 203] on p "True" at bounding box center [428, 208] width 265 height 10
click at [274, 203] on input "True" at bounding box center [270, 208] width 10 height 10
radio input "true"
click at [398, 311] on button "SUBMIT" at bounding box center [419, 317] width 83 height 20
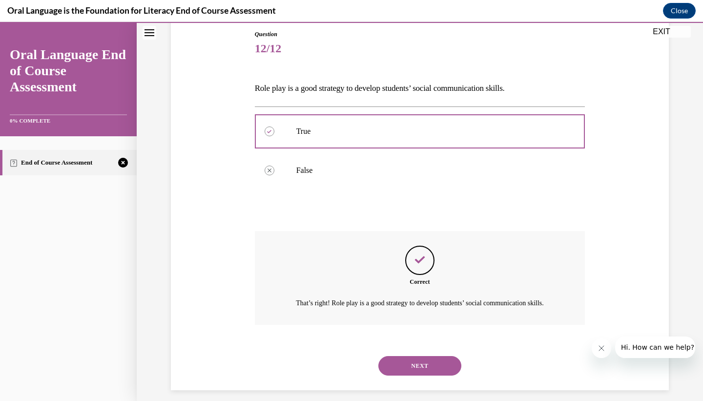
scroll to position [126, 0]
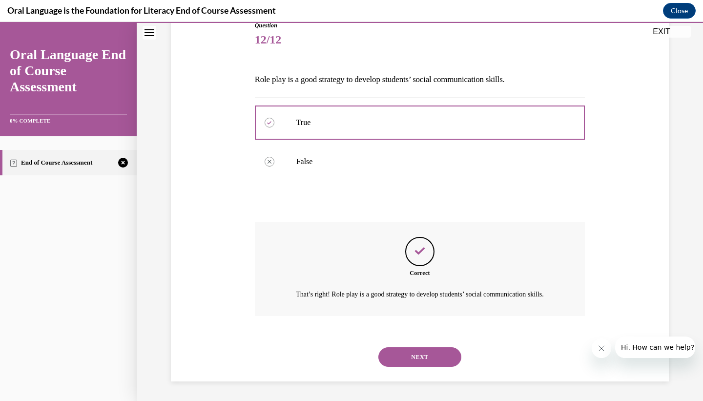
click at [417, 345] on div "NEXT" at bounding box center [420, 356] width 331 height 39
click at [417, 351] on button "NEXT" at bounding box center [419, 357] width 83 height 20
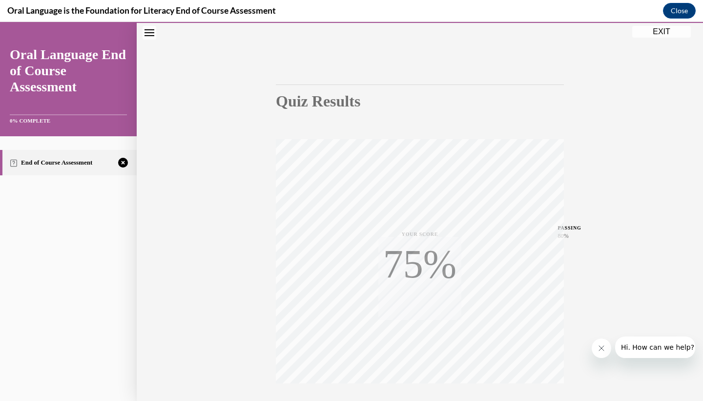
scroll to position [122, 0]
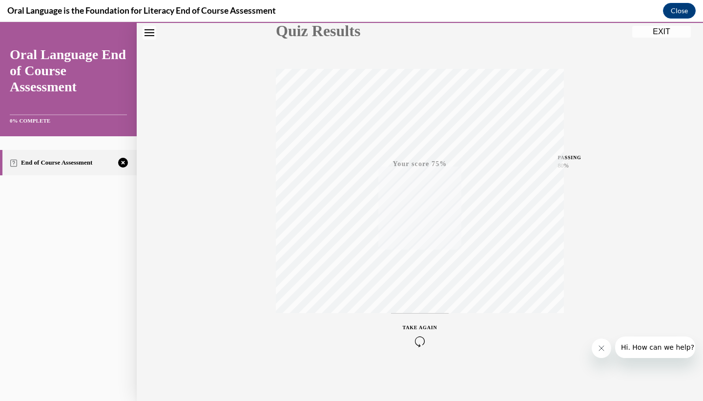
click at [420, 334] on div "TAKE AGAIN" at bounding box center [420, 335] width 35 height 23
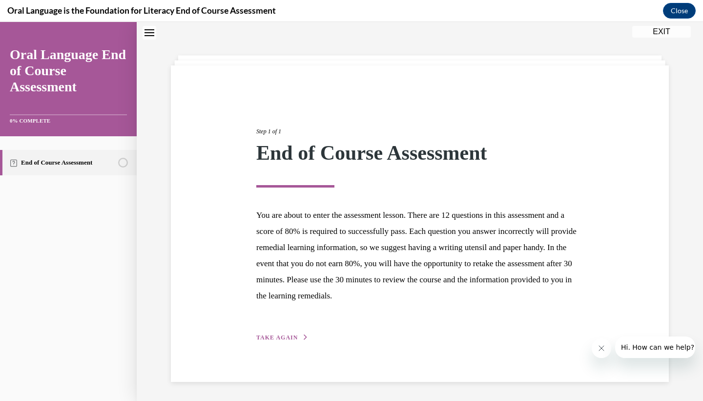
click at [303, 342] on div "Step 1 of 1 End of Course Assessment You are about to enter the assessment less…" at bounding box center [420, 223] width 498 height 316
click at [283, 335] on span "TAKE AGAIN" at bounding box center [276, 337] width 41 height 7
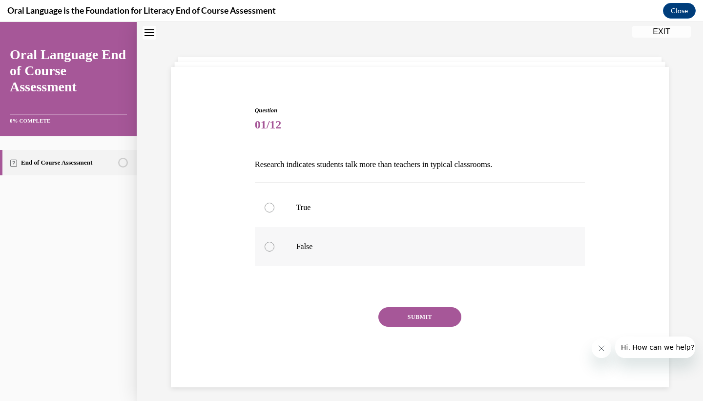
click at [287, 245] on label "False" at bounding box center [420, 246] width 331 height 39
click at [274, 245] on input "False" at bounding box center [270, 247] width 10 height 10
radio input "true"
click at [402, 313] on button "SUBMIT" at bounding box center [419, 317] width 83 height 20
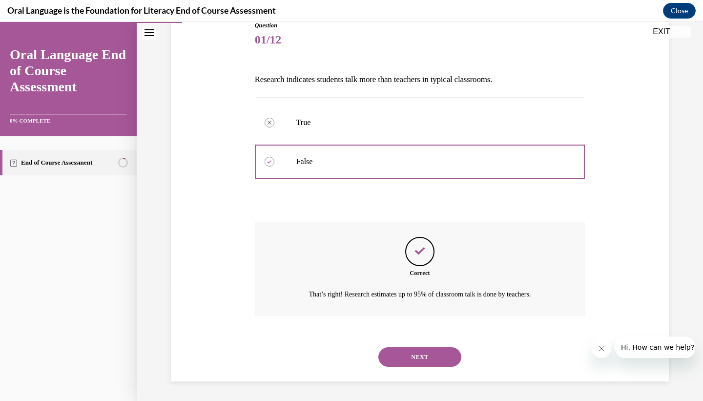
click at [435, 350] on button "NEXT" at bounding box center [419, 357] width 83 height 20
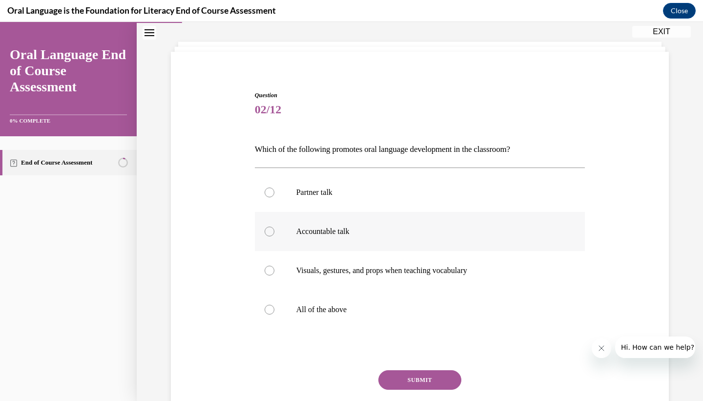
scroll to position [50, 0]
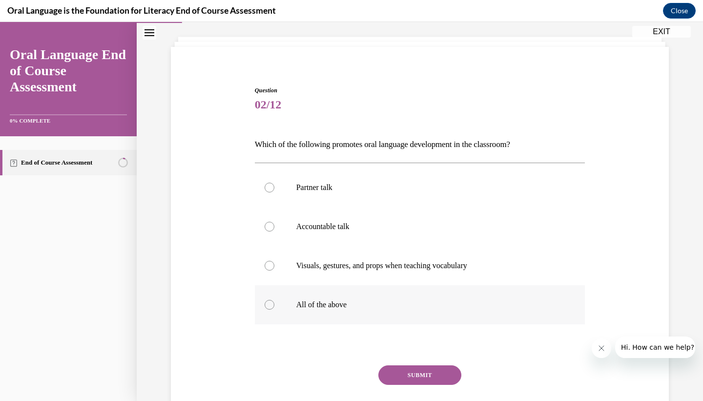
click at [307, 317] on label "All of the above" at bounding box center [420, 304] width 331 height 39
click at [274, 310] on input "All of the above" at bounding box center [270, 305] width 10 height 10
radio input "true"
click at [392, 369] on button "SUBMIT" at bounding box center [419, 375] width 83 height 20
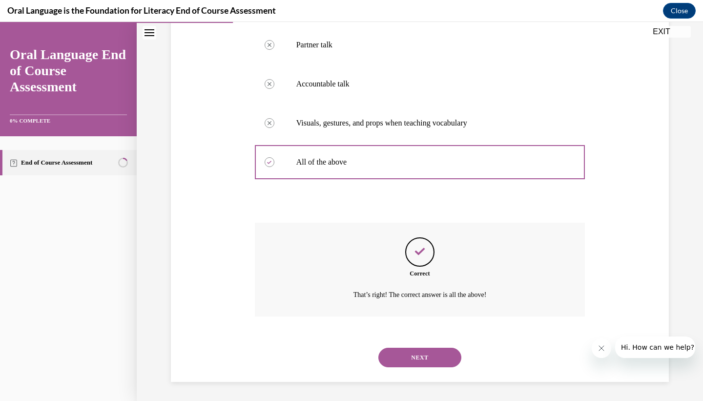
scroll to position [193, 0]
click at [401, 350] on button "NEXT" at bounding box center [419, 357] width 83 height 20
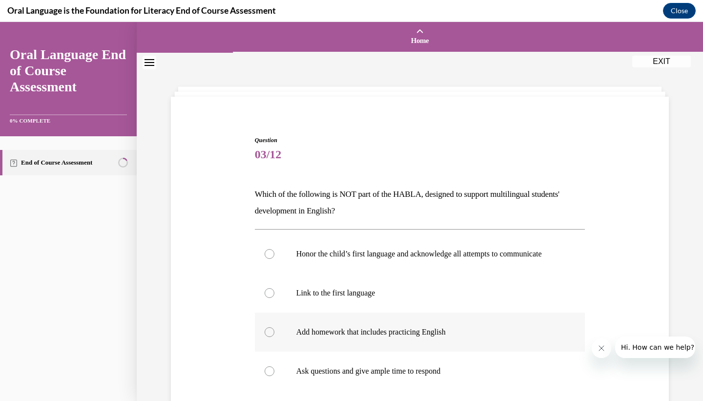
click at [277, 340] on label "Add homework that includes practicing English" at bounding box center [420, 331] width 331 height 39
click at [274, 337] on input "Add homework that includes practicing English" at bounding box center [270, 332] width 10 height 10
radio input "true"
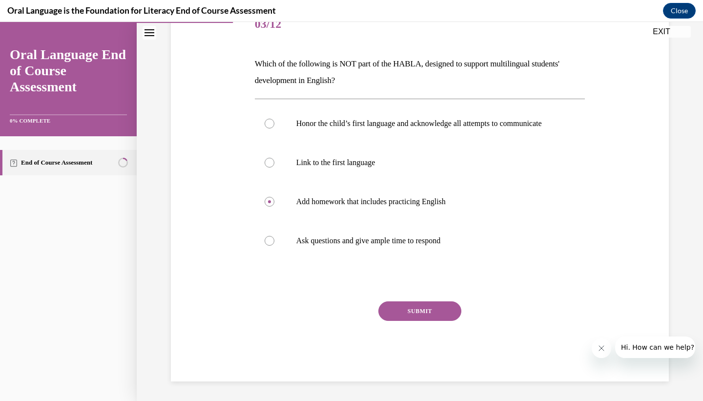
click at [435, 316] on button "SUBMIT" at bounding box center [419, 311] width 83 height 20
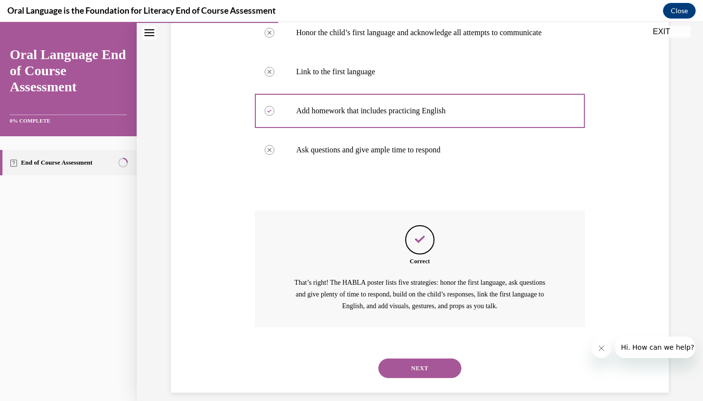
scroll to position [242, 0]
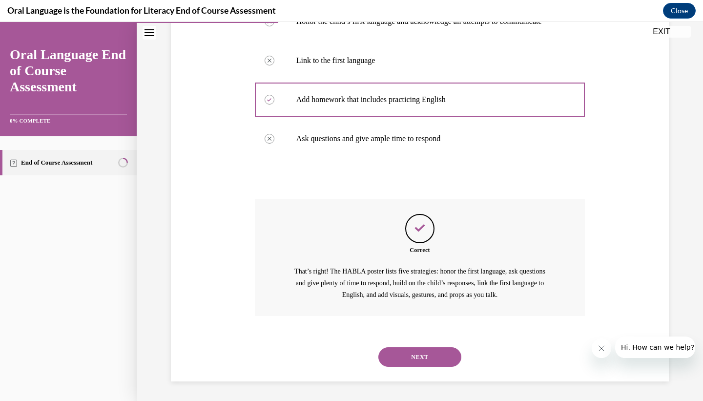
click at [405, 358] on button "NEXT" at bounding box center [419, 357] width 83 height 20
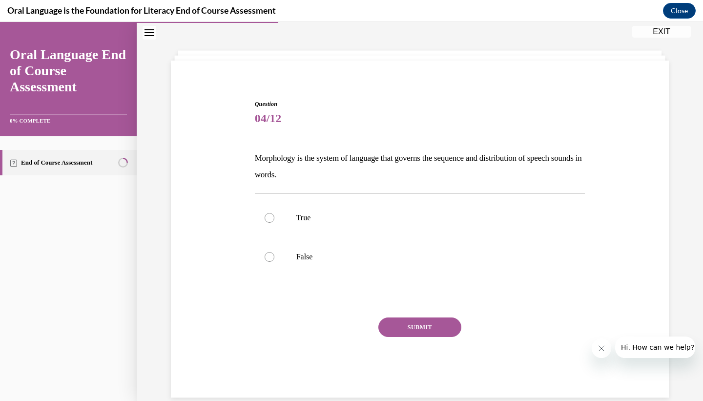
scroll to position [30, 0]
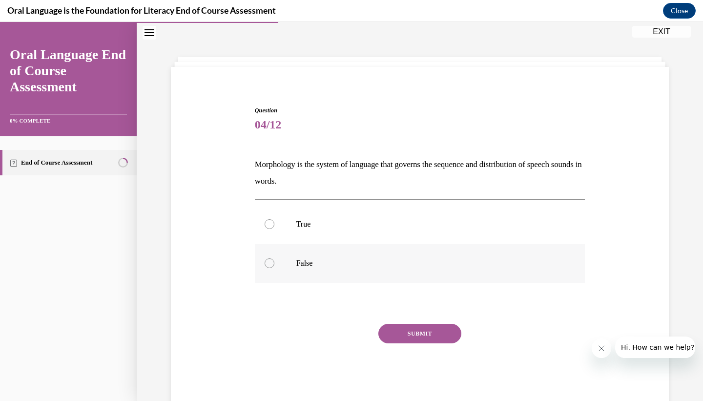
click at [293, 266] on label "False" at bounding box center [420, 263] width 331 height 39
click at [274, 266] on input "False" at bounding box center [270, 263] width 10 height 10
radio input "true"
click at [299, 232] on label "True" at bounding box center [420, 224] width 331 height 39
click at [274, 229] on input "True" at bounding box center [270, 224] width 10 height 10
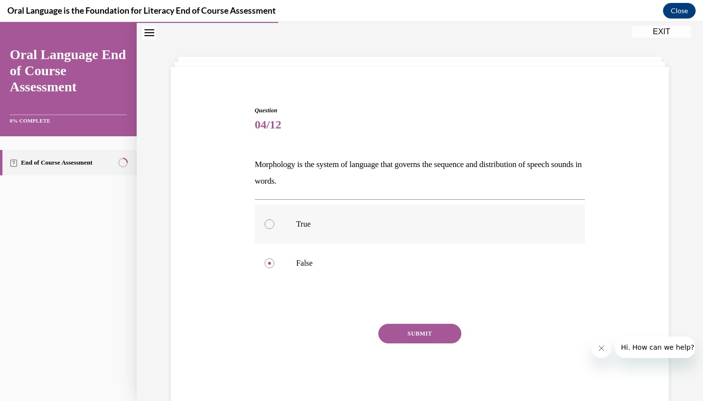
radio input "true"
click at [401, 336] on button "SUBMIT" at bounding box center [419, 334] width 83 height 20
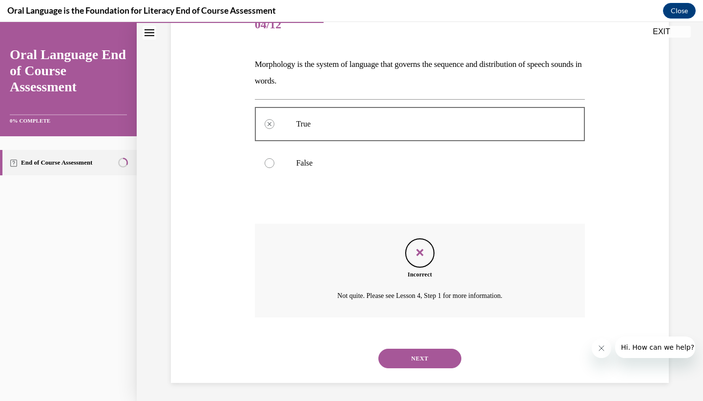
scroll to position [131, 0]
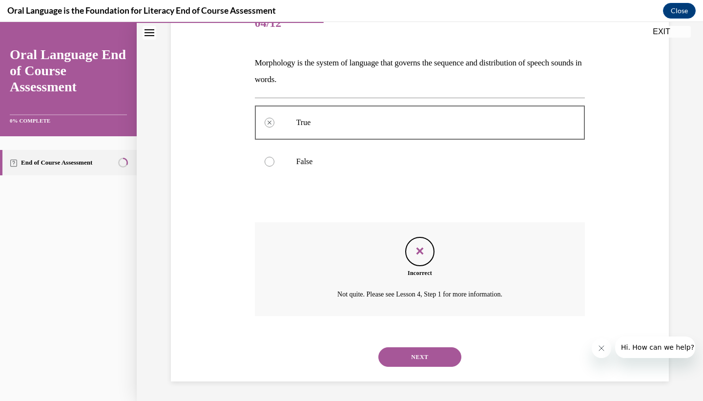
click at [409, 355] on button "NEXT" at bounding box center [419, 357] width 83 height 20
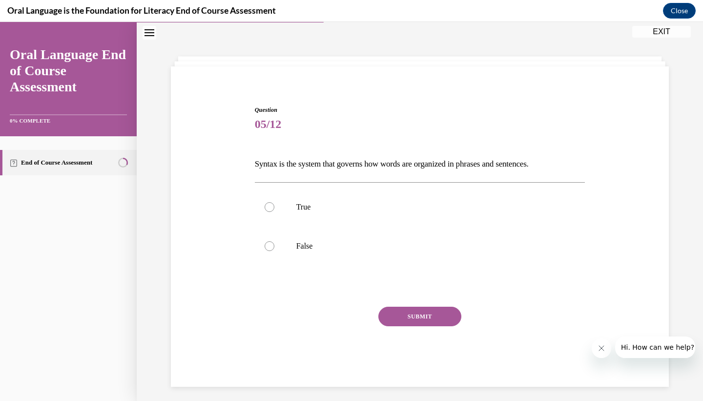
scroll to position [30, 0]
click at [306, 248] on p "False" at bounding box center [428, 247] width 265 height 10
click at [274, 248] on input "False" at bounding box center [270, 247] width 10 height 10
radio input "true"
click at [423, 324] on button "SUBMIT" at bounding box center [419, 317] width 83 height 20
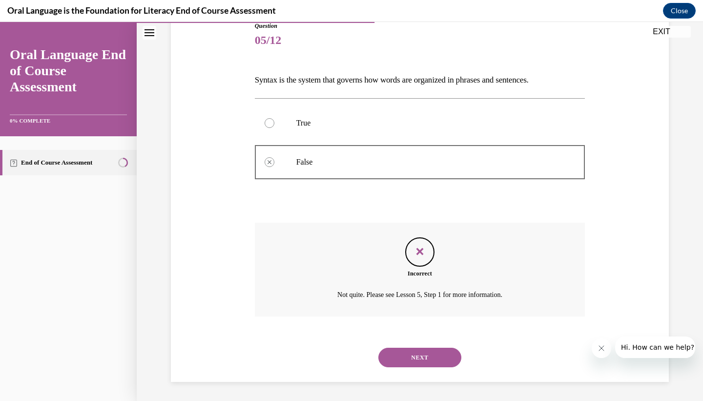
scroll to position [115, 0]
click at [416, 361] on button "NEXT" at bounding box center [419, 357] width 83 height 20
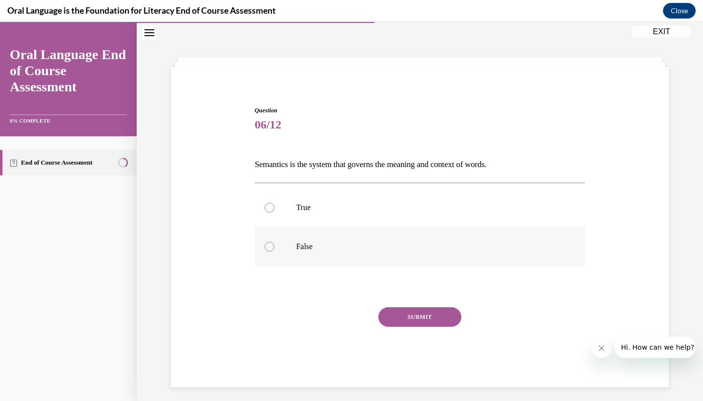
click at [293, 245] on label "False" at bounding box center [420, 246] width 331 height 39
click at [274, 245] on input "False" at bounding box center [270, 247] width 10 height 10
radio input "true"
click at [397, 323] on button "SUBMIT" at bounding box center [419, 317] width 83 height 20
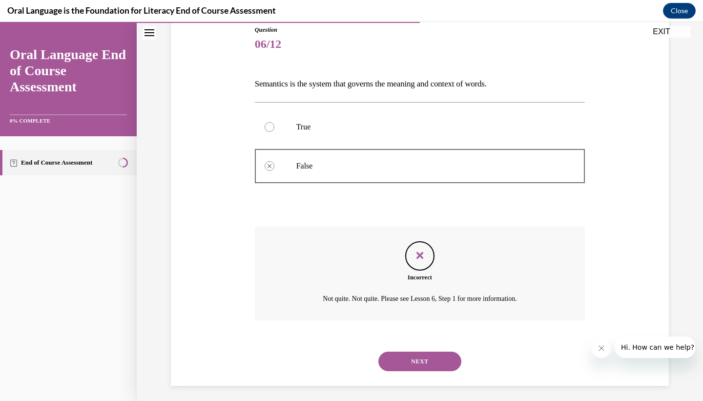
scroll to position [115, 0]
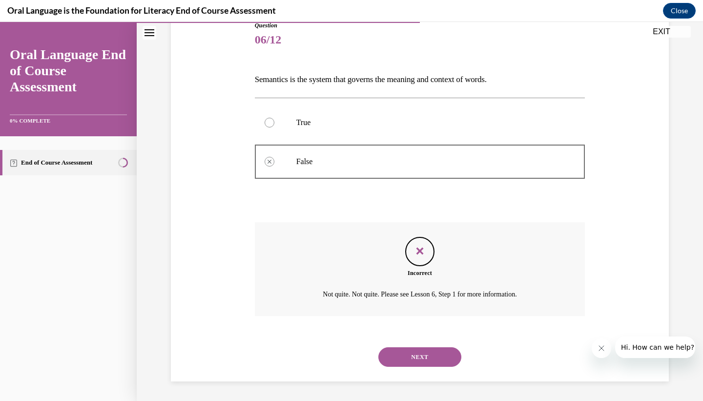
click at [410, 353] on button "NEXT" at bounding box center [419, 357] width 83 height 20
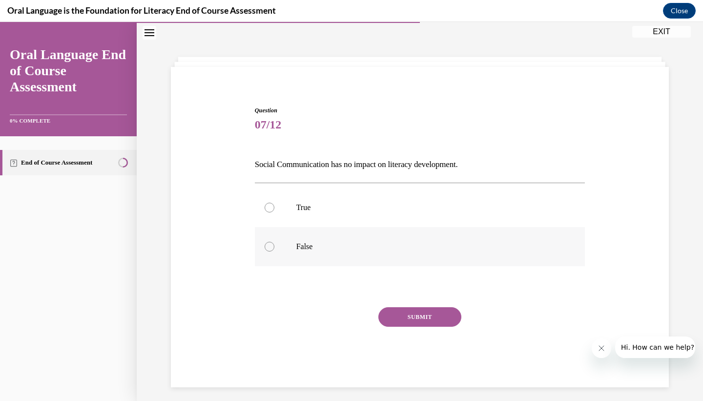
click at [290, 241] on label "False" at bounding box center [420, 246] width 331 height 39
click at [274, 242] on input "False" at bounding box center [270, 247] width 10 height 10
radio input "true"
click at [390, 312] on button "SUBMIT" at bounding box center [419, 317] width 83 height 20
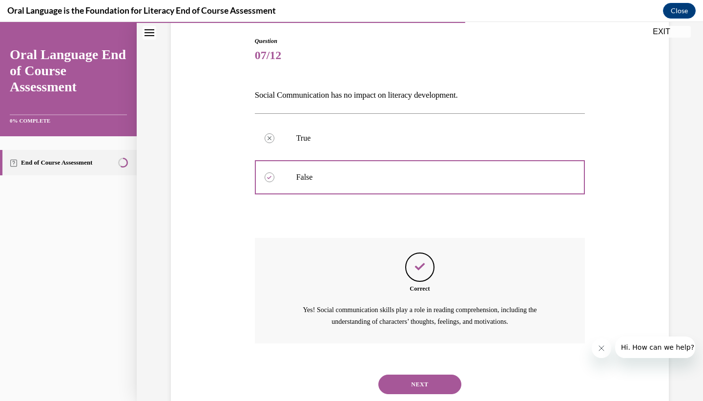
scroll to position [126, 0]
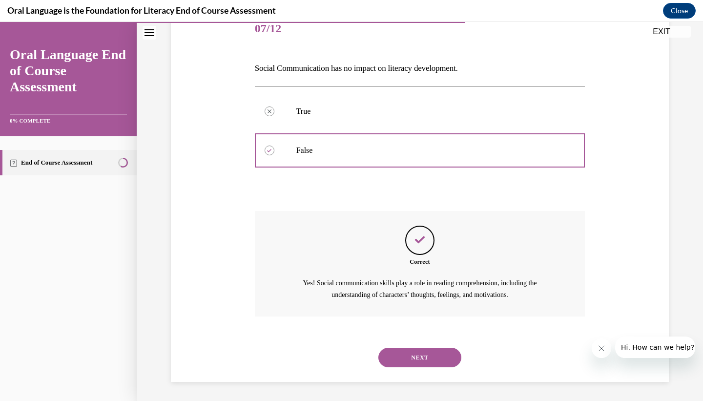
click at [414, 338] on div "NEXT" at bounding box center [420, 357] width 331 height 39
click at [414, 356] on button "NEXT" at bounding box center [419, 358] width 83 height 20
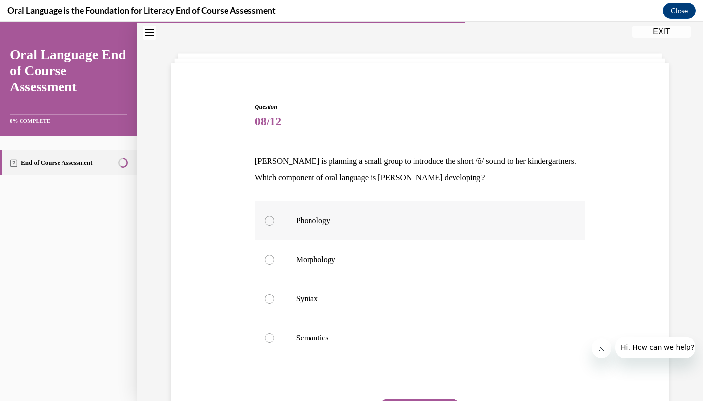
scroll to position [39, 0]
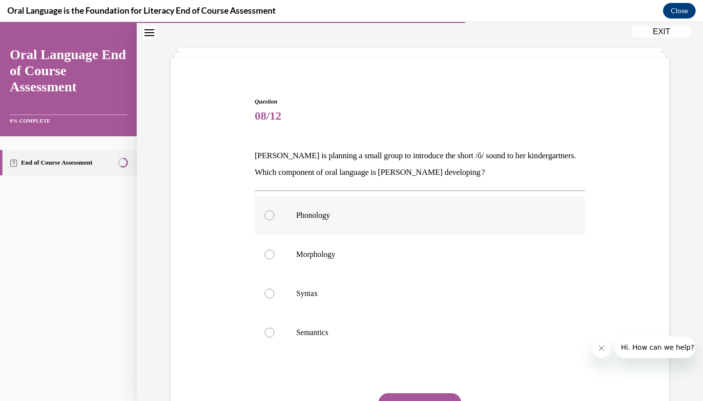
click at [311, 218] on p "Phonology" at bounding box center [428, 215] width 265 height 10
click at [274, 218] on input "Phonology" at bounding box center [270, 215] width 10 height 10
radio input "true"
click at [405, 397] on button "SUBMIT" at bounding box center [419, 403] width 83 height 20
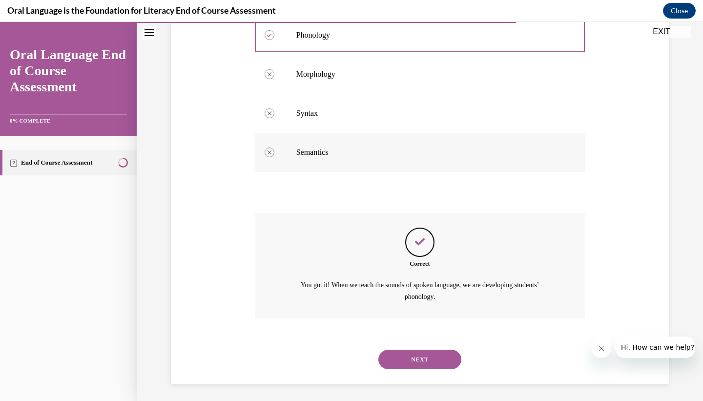
scroll to position [221, 0]
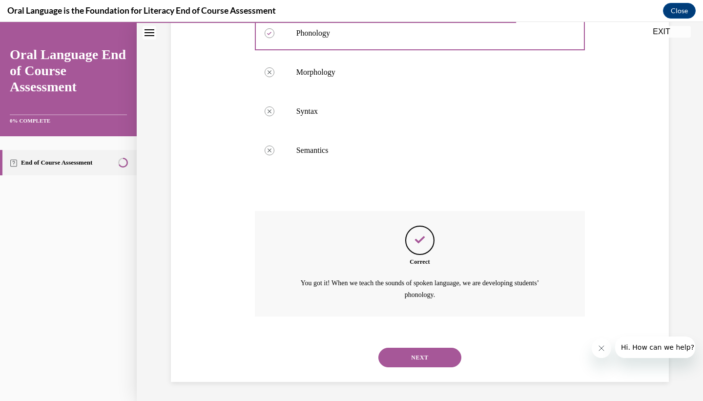
click at [431, 363] on button "NEXT" at bounding box center [419, 358] width 83 height 20
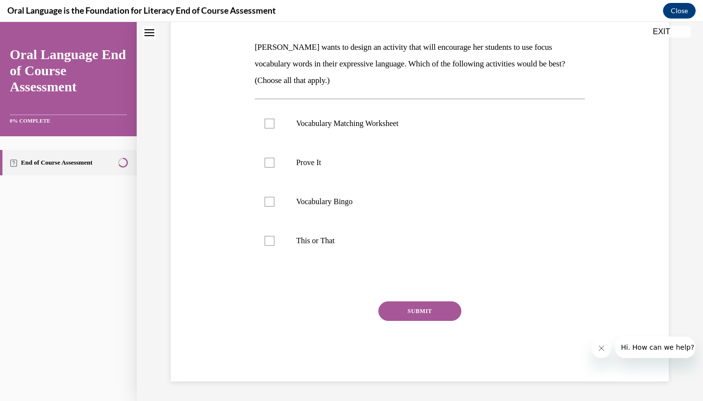
scroll to position [0, 0]
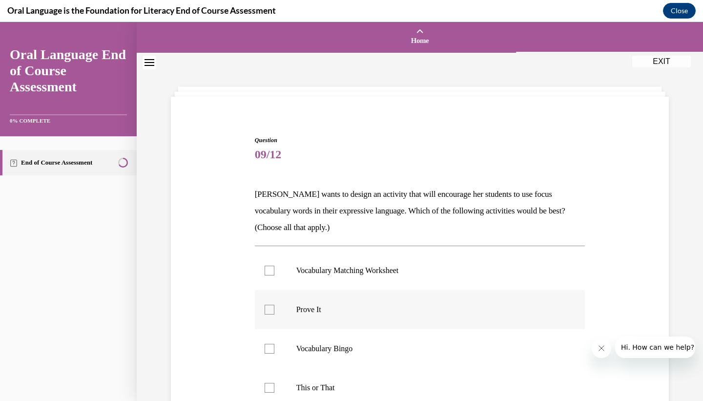
click at [298, 309] on p "Prove It" at bounding box center [428, 310] width 265 height 10
click at [274, 309] on input "Prove It" at bounding box center [270, 310] width 10 height 10
checkbox input "true"
click at [302, 393] on label "This or That" at bounding box center [420, 387] width 331 height 39
click at [274, 393] on input "This or That" at bounding box center [270, 388] width 10 height 10
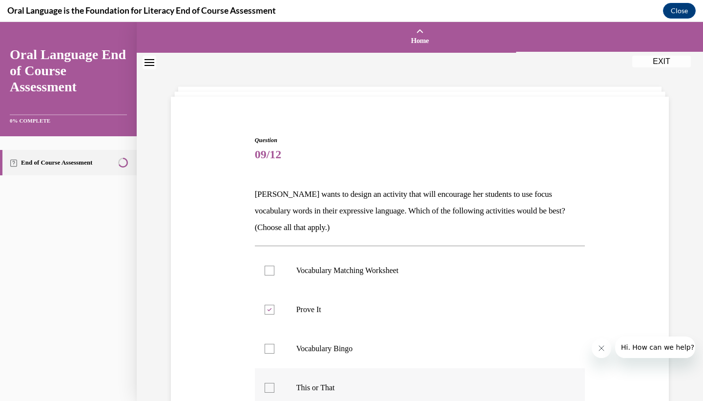
checkbox input "true"
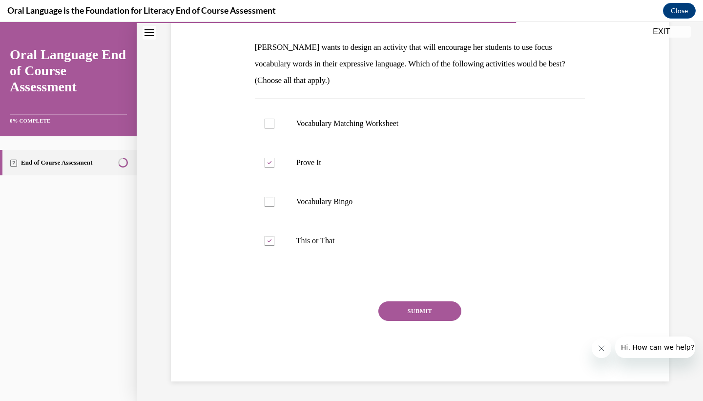
click at [434, 310] on button "SUBMIT" at bounding box center [419, 311] width 83 height 20
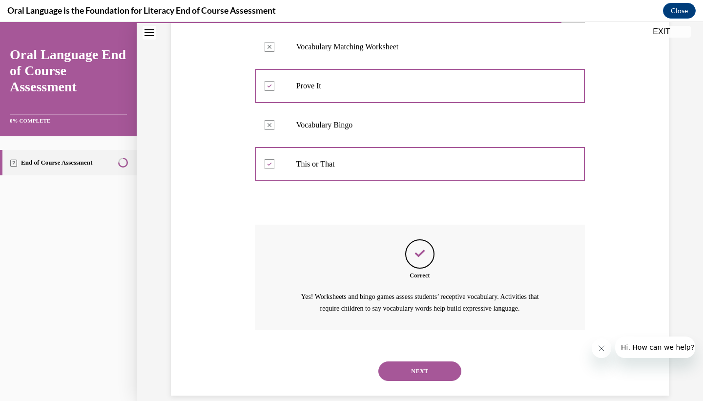
scroll to position [237, 0]
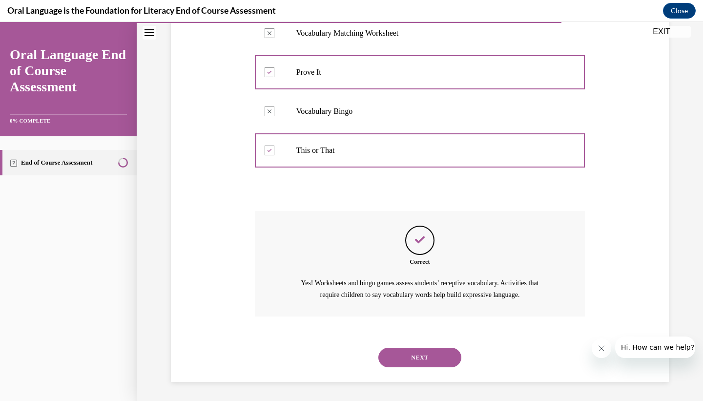
click at [415, 359] on button "NEXT" at bounding box center [419, 358] width 83 height 20
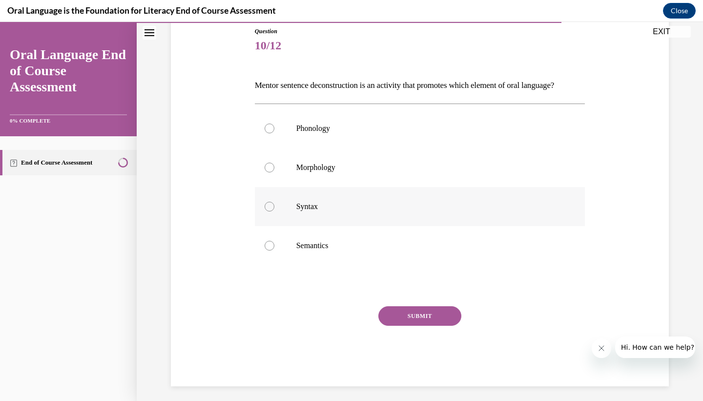
click at [304, 216] on label "Syntax" at bounding box center [420, 206] width 331 height 39
click at [274, 211] on input "Syntax" at bounding box center [270, 207] width 10 height 10
radio input "true"
click at [403, 326] on button "SUBMIT" at bounding box center [419, 316] width 83 height 20
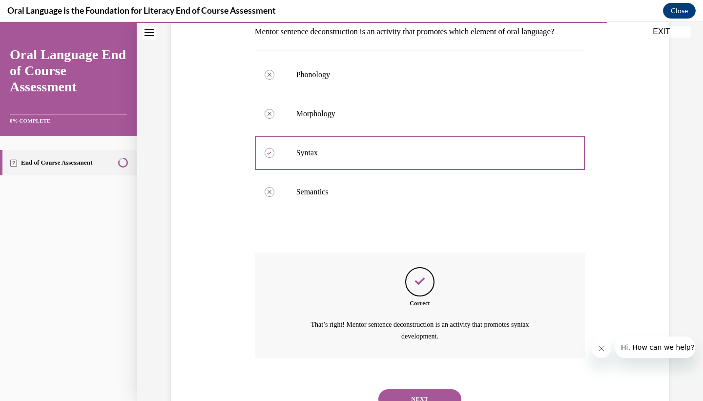
scroll to position [221, 0]
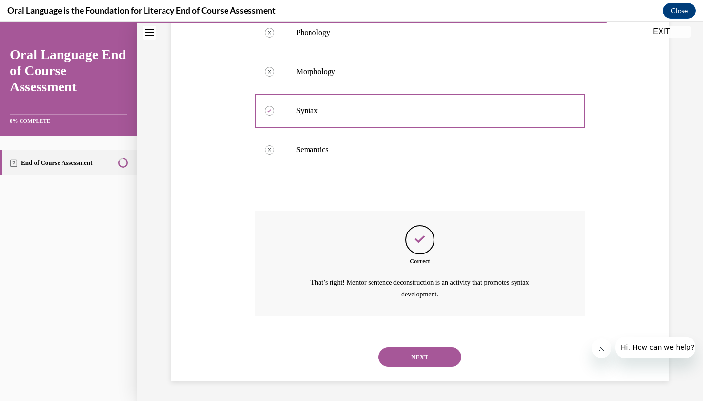
click at [405, 350] on button "NEXT" at bounding box center [419, 357] width 83 height 20
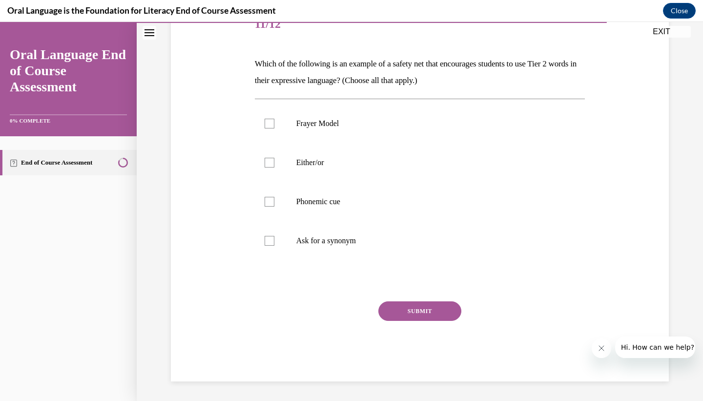
scroll to position [109, 0]
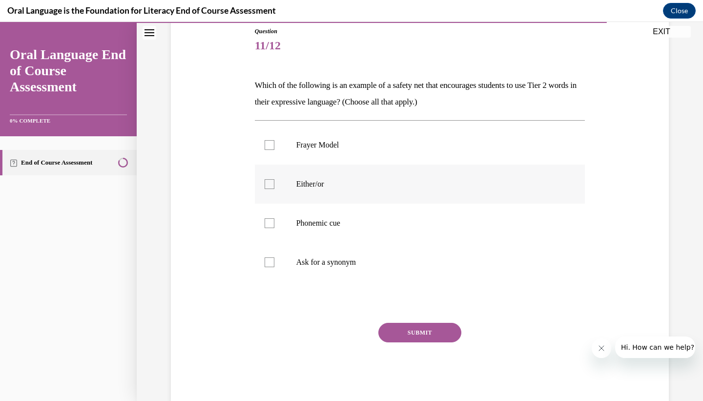
click at [307, 186] on p "Either/or" at bounding box center [428, 184] width 265 height 10
click at [274, 186] on input "Either/or" at bounding box center [270, 184] width 10 height 10
checkbox input "true"
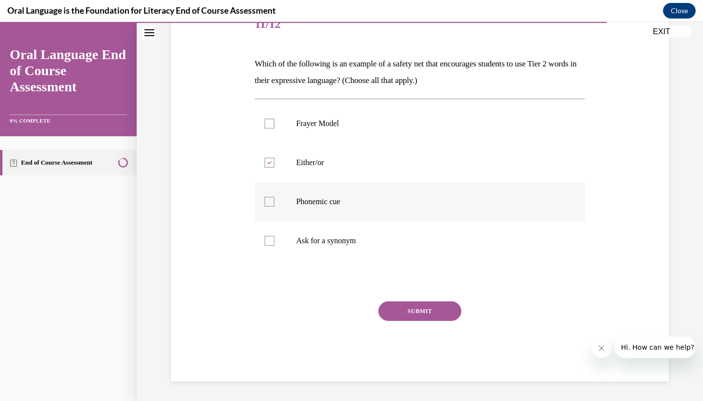
click at [304, 189] on label "Phonemic cue" at bounding box center [420, 201] width 331 height 39
click at [274, 197] on input "Phonemic cue" at bounding box center [270, 202] width 10 height 10
checkbox input "true"
click at [304, 244] on p "Ask for a synonym" at bounding box center [428, 241] width 265 height 10
click at [274, 244] on input "Ask for a synonym" at bounding box center [270, 241] width 10 height 10
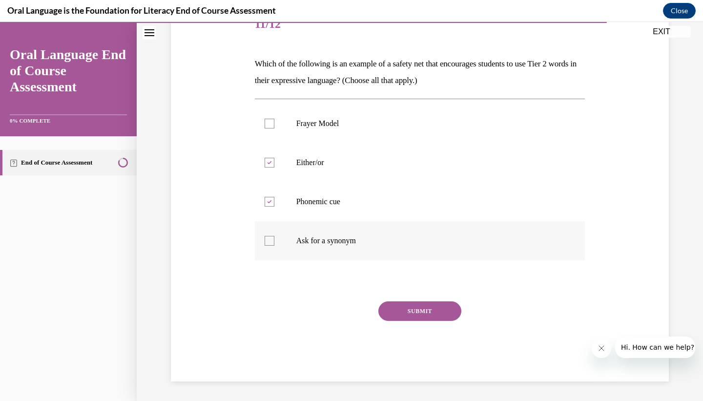
checkbox input "true"
click at [420, 313] on button "SUBMIT" at bounding box center [419, 311] width 83 height 20
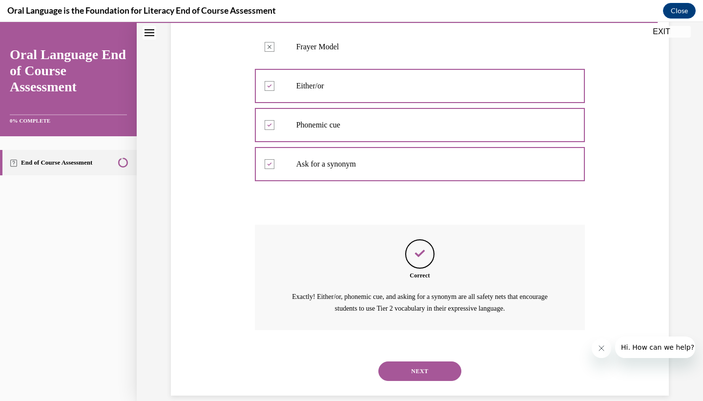
scroll to position [221, 0]
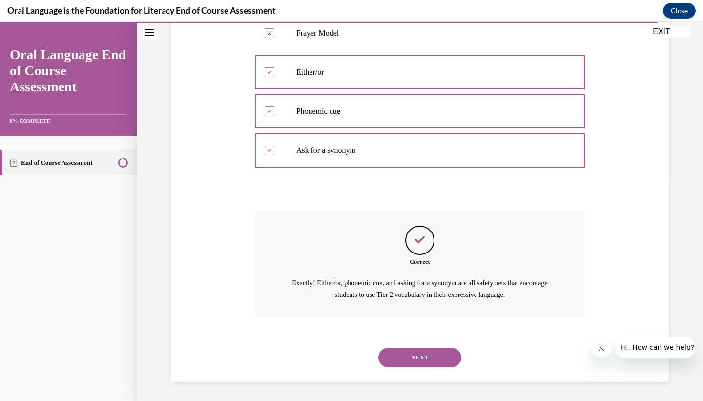
click at [415, 345] on div "NEXT" at bounding box center [420, 357] width 331 height 39
click at [415, 354] on button "NEXT" at bounding box center [419, 358] width 83 height 20
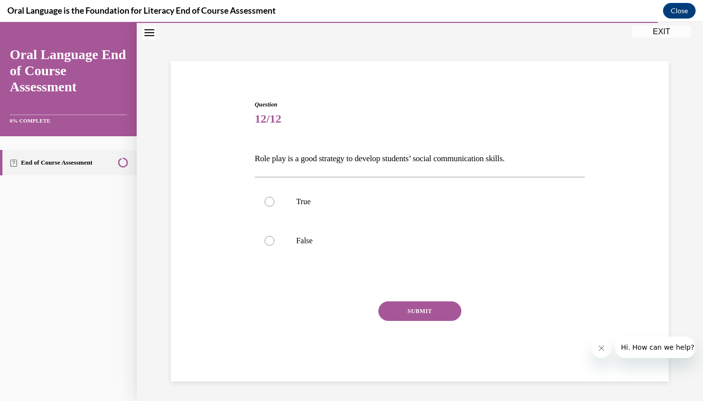
scroll to position [30, 0]
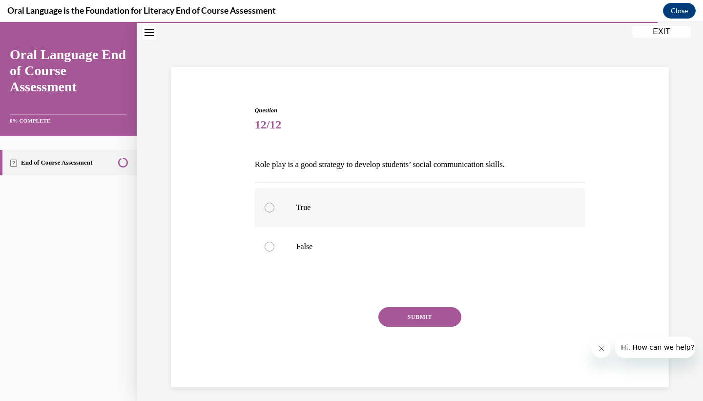
click at [303, 201] on label "True" at bounding box center [420, 207] width 331 height 39
click at [274, 203] on input "True" at bounding box center [270, 208] width 10 height 10
radio input "true"
drag, startPoint x: 411, startPoint y: 322, endPoint x: 407, endPoint y: 318, distance: 5.2
click at [410, 321] on button "SUBMIT" at bounding box center [419, 317] width 83 height 20
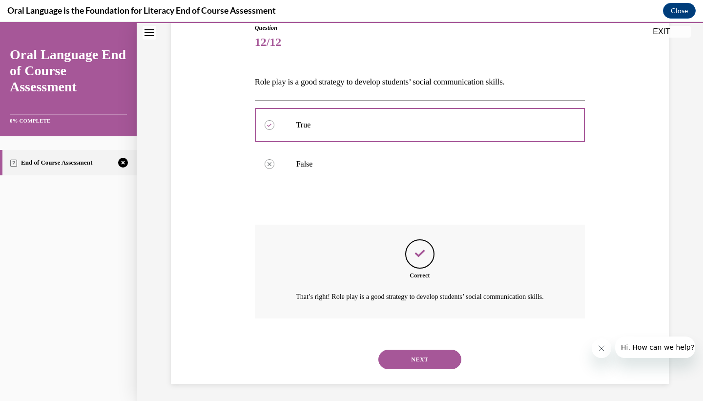
scroll to position [126, 0]
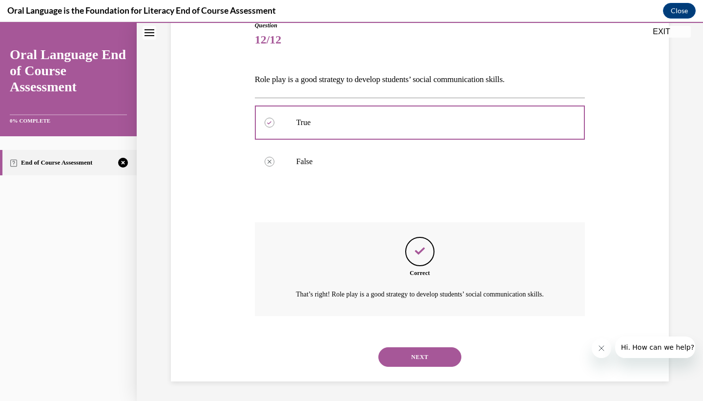
click at [402, 371] on div "NEXT" at bounding box center [420, 356] width 331 height 39
click at [400, 363] on button "NEXT" at bounding box center [419, 357] width 83 height 20
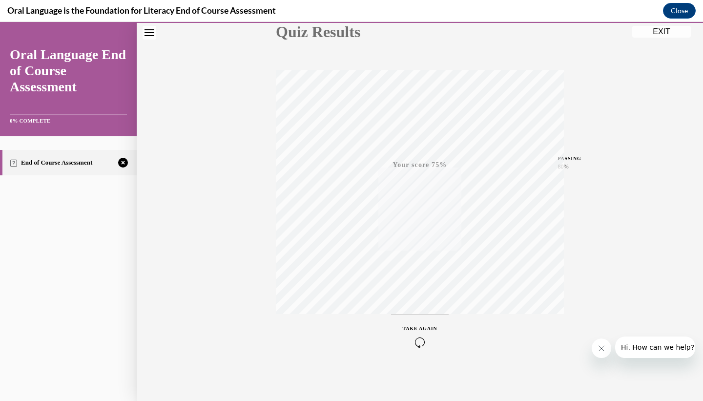
scroll to position [122, 0]
click at [419, 328] on span "TAKE AGAIN" at bounding box center [420, 327] width 35 height 5
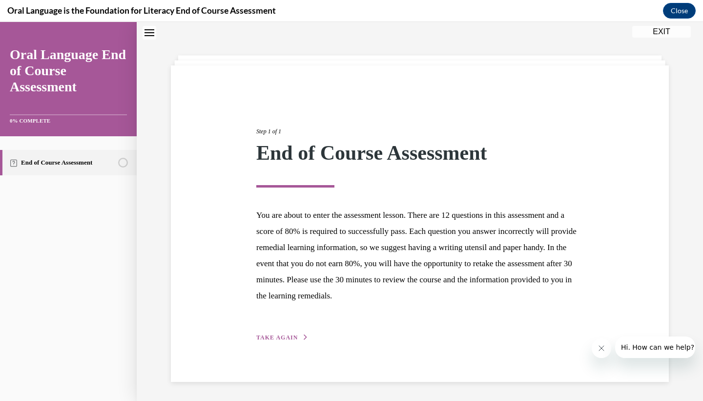
click at [268, 324] on div "Step 1 of 1 End of Course Assessment You are about to enter the assessment less…" at bounding box center [420, 223] width 342 height 238
click at [268, 331] on div "Step 1 of 1 End of Course Assessment You are about to enter the assessment less…" at bounding box center [420, 223] width 342 height 238
click at [269, 344] on div "Step 1 of 1 End of Course Assessment You are about to enter the assessment less…" at bounding box center [420, 223] width 498 height 316
click at [269, 342] on div "Step 1 of 1 End of Course Assessment You are about to enter the assessment less…" at bounding box center [420, 223] width 342 height 238
click at [273, 337] on span "TAKE AGAIN" at bounding box center [276, 337] width 41 height 7
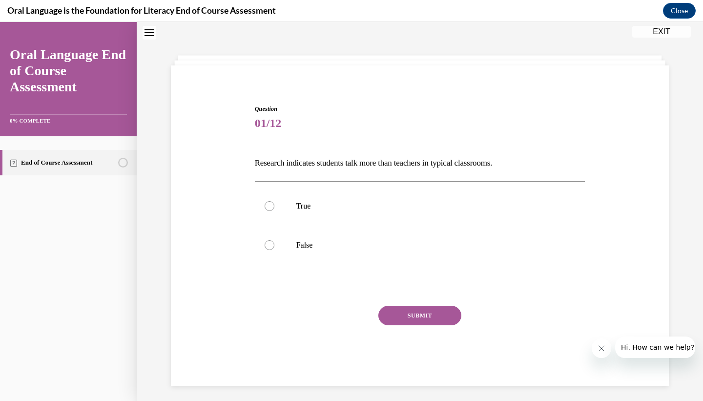
scroll to position [30, 0]
click at [292, 249] on label "False" at bounding box center [420, 246] width 331 height 39
click at [274, 249] on input "False" at bounding box center [270, 247] width 10 height 10
radio input "true"
click at [396, 315] on button "SUBMIT" at bounding box center [419, 317] width 83 height 20
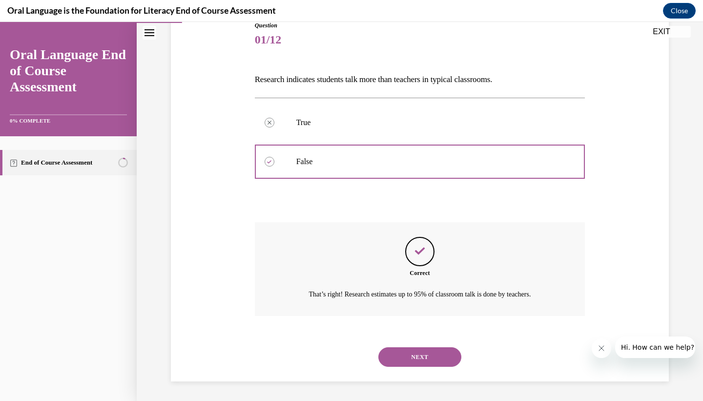
click at [404, 366] on button "NEXT" at bounding box center [419, 357] width 83 height 20
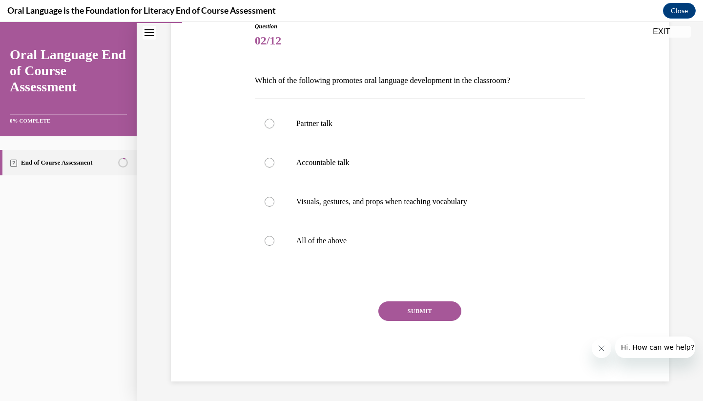
scroll to position [108, 0]
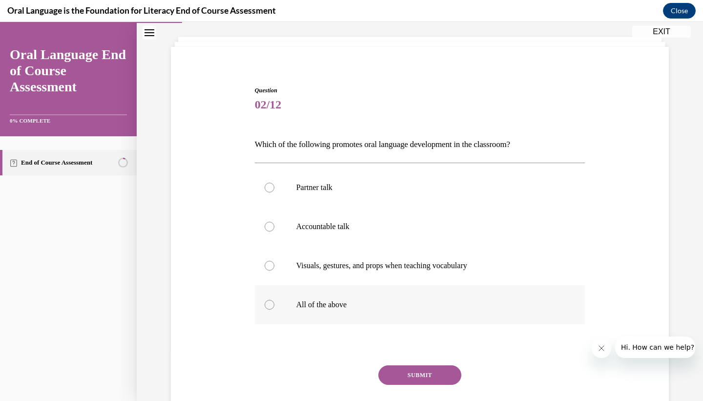
click at [295, 305] on label "All of the above" at bounding box center [420, 304] width 331 height 39
click at [274, 305] on input "All of the above" at bounding box center [270, 305] width 10 height 10
radio input "true"
click at [405, 375] on button "SUBMIT" at bounding box center [419, 375] width 83 height 20
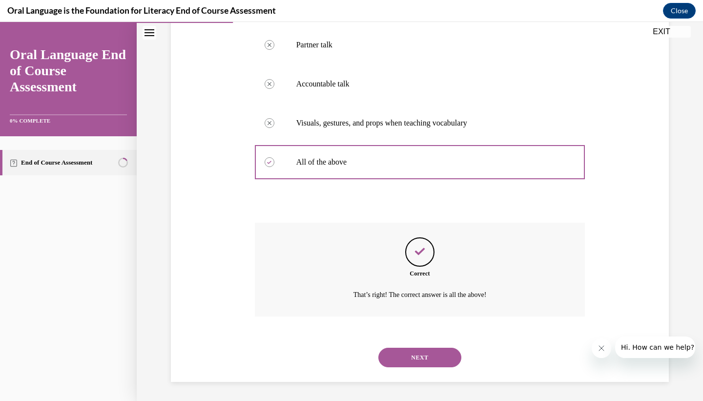
scroll to position [193, 0]
click at [407, 364] on button "NEXT" at bounding box center [419, 357] width 83 height 20
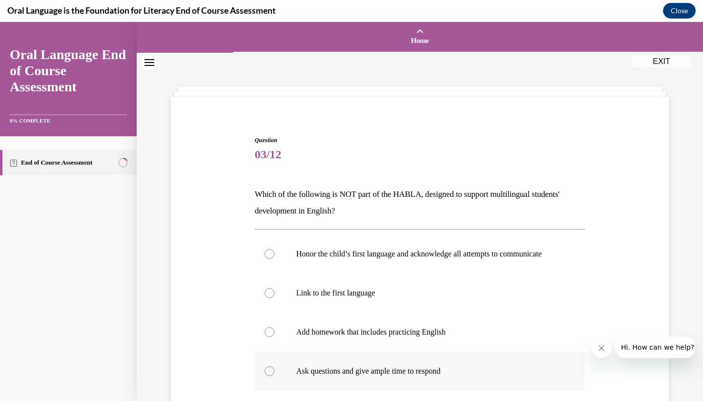
scroll to position [69, 0]
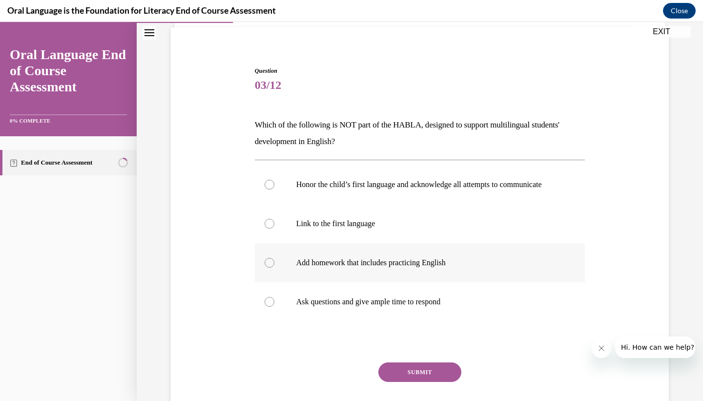
click at [324, 268] on p "Add homework that includes practicing English" at bounding box center [428, 263] width 265 height 10
click at [274, 268] on input "Add homework that includes practicing English" at bounding box center [270, 263] width 10 height 10
radio input "true"
click at [393, 379] on button "SUBMIT" at bounding box center [419, 372] width 83 height 20
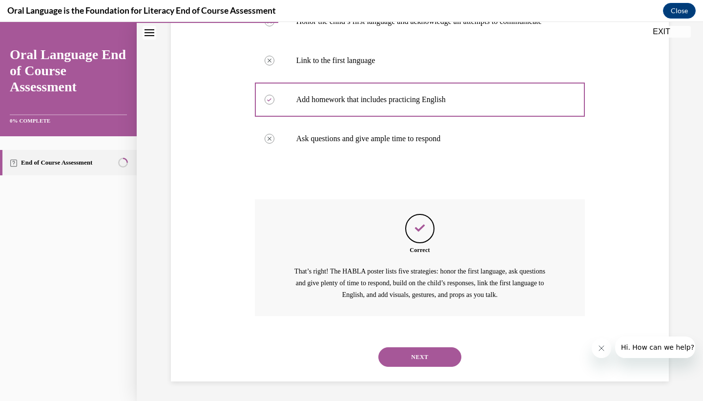
scroll to position [242, 0]
click at [402, 357] on button "NEXT" at bounding box center [419, 357] width 83 height 20
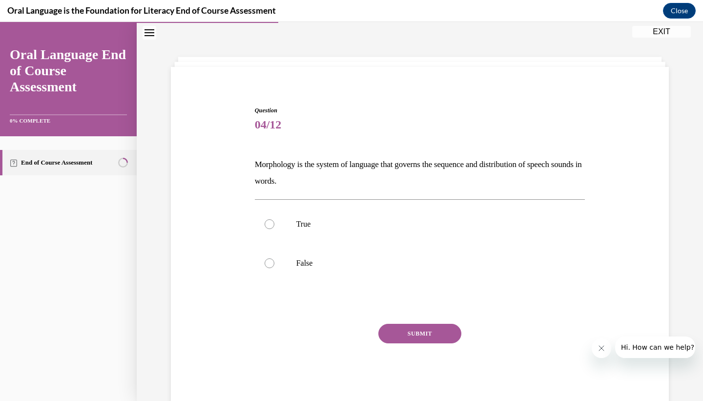
scroll to position [30, 0]
click at [295, 223] on label "True" at bounding box center [420, 224] width 331 height 39
click at [274, 223] on input "True" at bounding box center [270, 224] width 10 height 10
radio input "true"
click at [394, 335] on button "SUBMIT" at bounding box center [419, 334] width 83 height 20
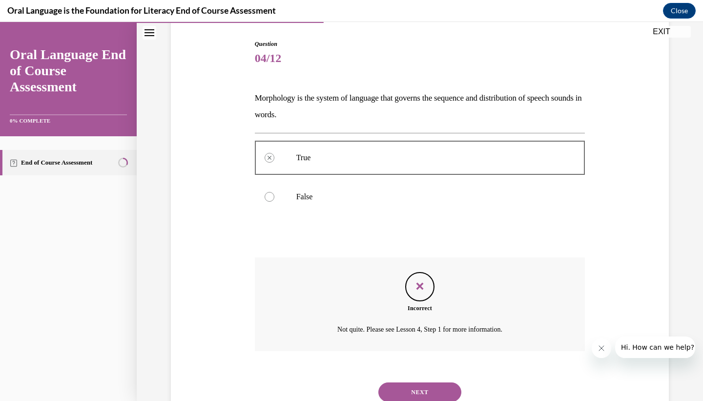
scroll to position [131, 0]
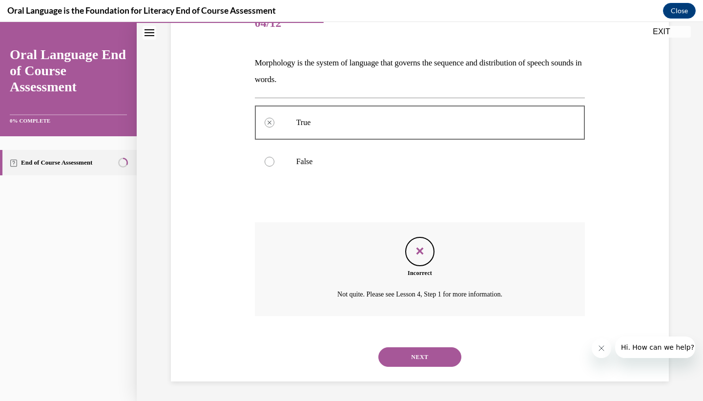
click at [402, 349] on button "NEXT" at bounding box center [419, 357] width 83 height 20
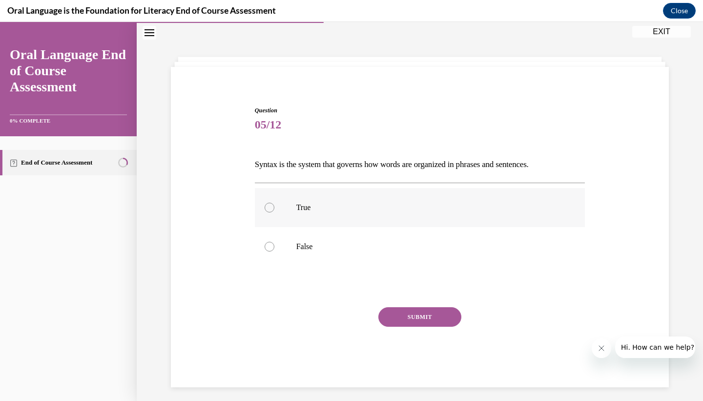
click at [328, 210] on p "True" at bounding box center [428, 208] width 265 height 10
click at [274, 210] on input "True" at bounding box center [270, 208] width 10 height 10
radio input "true"
click at [408, 322] on button "SUBMIT" at bounding box center [419, 317] width 83 height 20
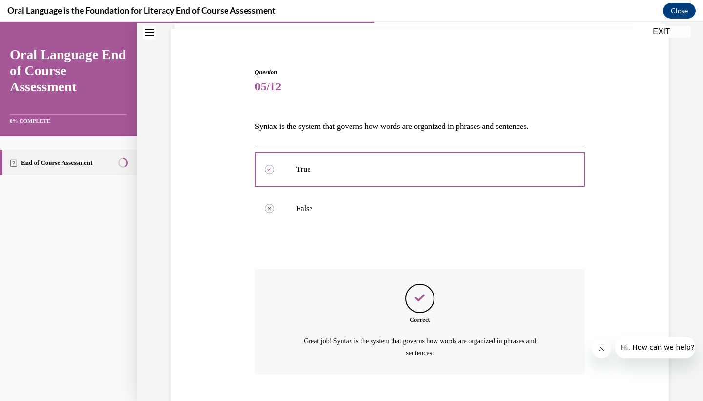
scroll to position [126, 0]
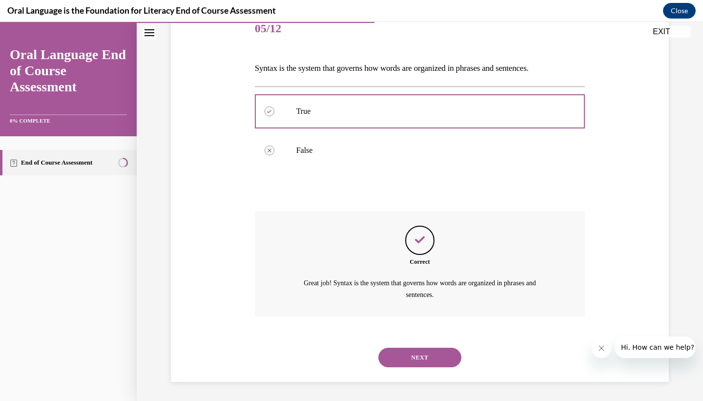
click at [412, 366] on button "NEXT" at bounding box center [419, 358] width 83 height 20
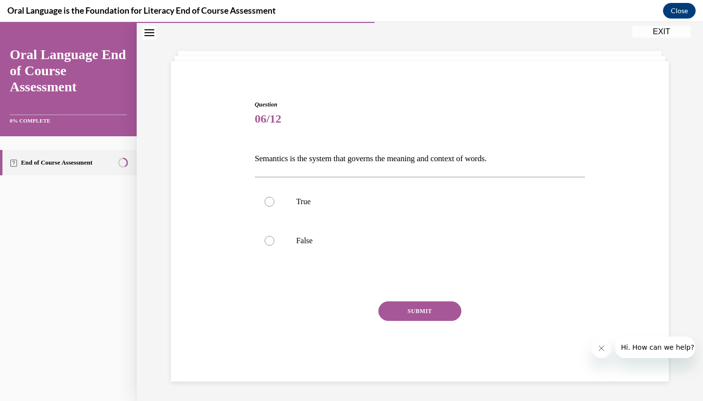
scroll to position [30, 0]
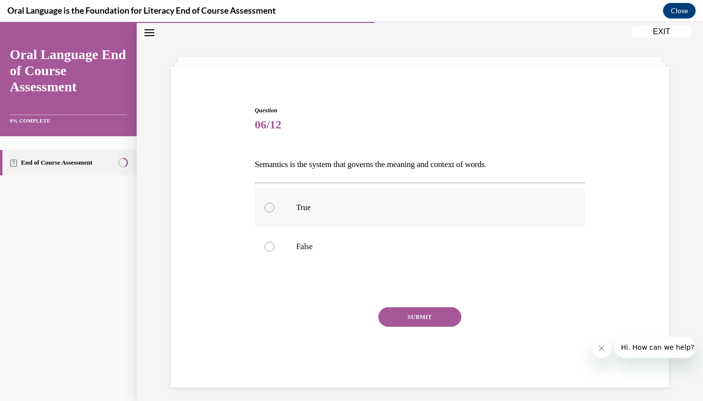
click at [275, 208] on label "True" at bounding box center [420, 207] width 331 height 39
click at [274, 208] on input "True" at bounding box center [270, 208] width 10 height 10
radio input "true"
click at [409, 316] on button "SUBMIT" at bounding box center [419, 317] width 83 height 20
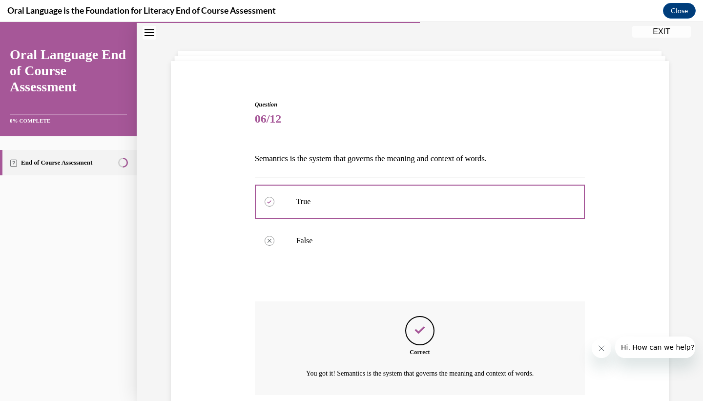
scroll to position [115, 0]
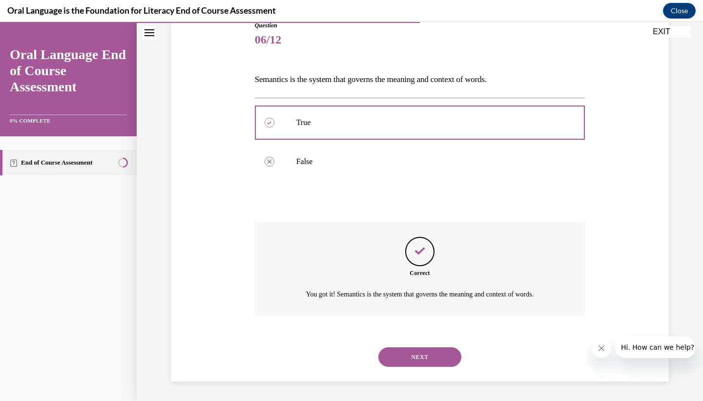
click at [403, 350] on button "NEXT" at bounding box center [419, 357] width 83 height 20
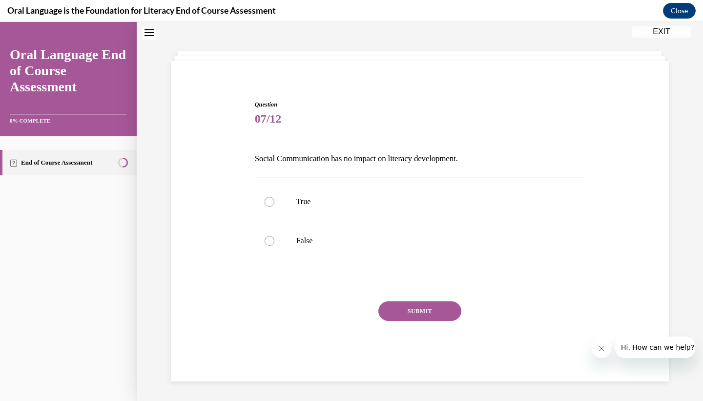
scroll to position [30, 0]
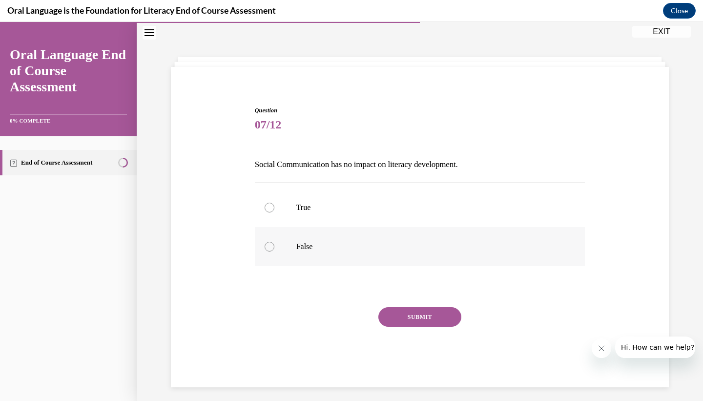
click at [306, 244] on p "False" at bounding box center [428, 247] width 265 height 10
click at [274, 244] on input "False" at bounding box center [270, 247] width 10 height 10
radio input "true"
click at [405, 318] on button "SUBMIT" at bounding box center [419, 317] width 83 height 20
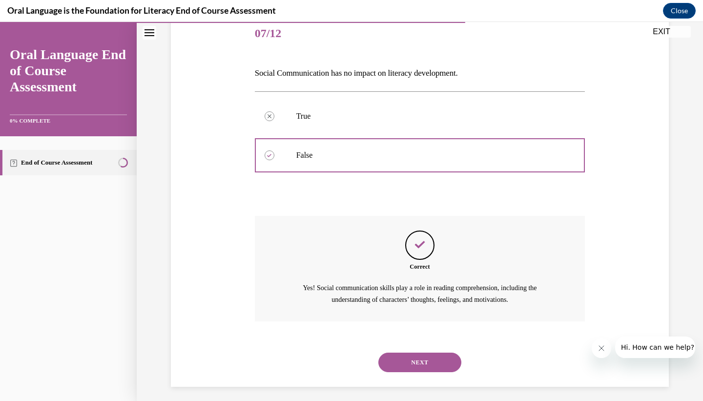
scroll to position [126, 0]
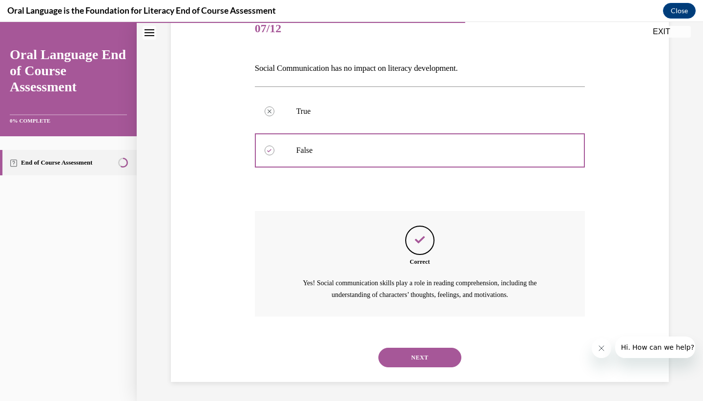
click at [409, 359] on button "NEXT" at bounding box center [419, 358] width 83 height 20
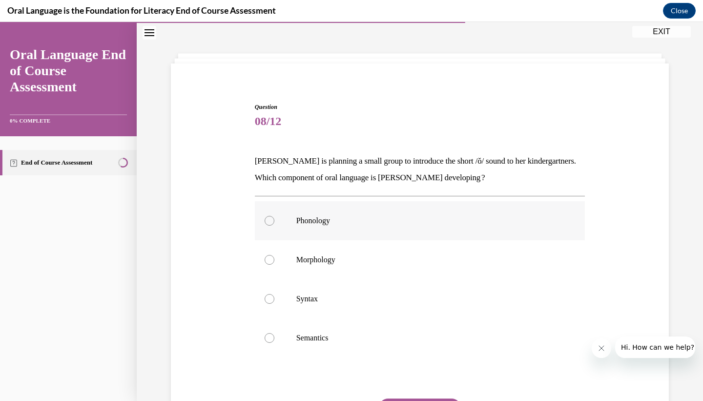
scroll to position [39, 0]
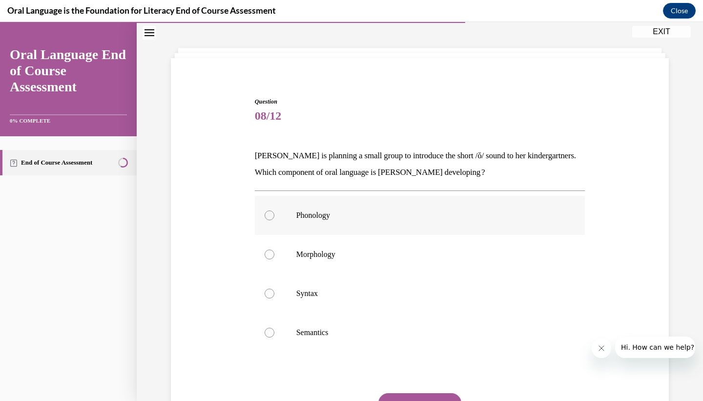
click at [307, 222] on label "Phonology" at bounding box center [420, 215] width 331 height 39
click at [274, 220] on input "Phonology" at bounding box center [270, 215] width 10 height 10
radio input "true"
click at [397, 394] on button "SUBMIT" at bounding box center [419, 403] width 83 height 20
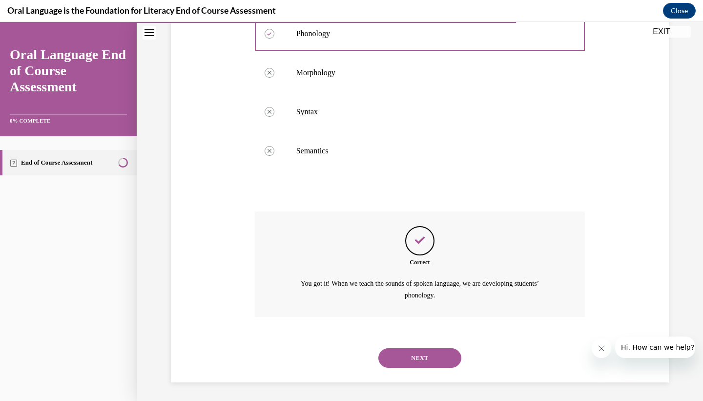
scroll to position [221, 0]
click at [412, 345] on div "NEXT" at bounding box center [420, 357] width 331 height 39
click at [412, 364] on button "NEXT" at bounding box center [419, 358] width 83 height 20
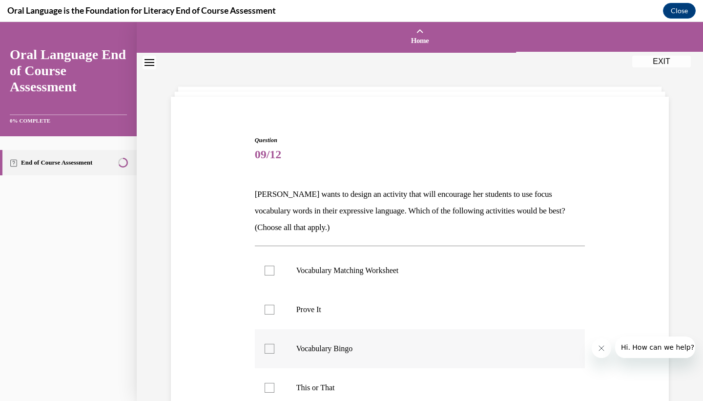
scroll to position [51, 0]
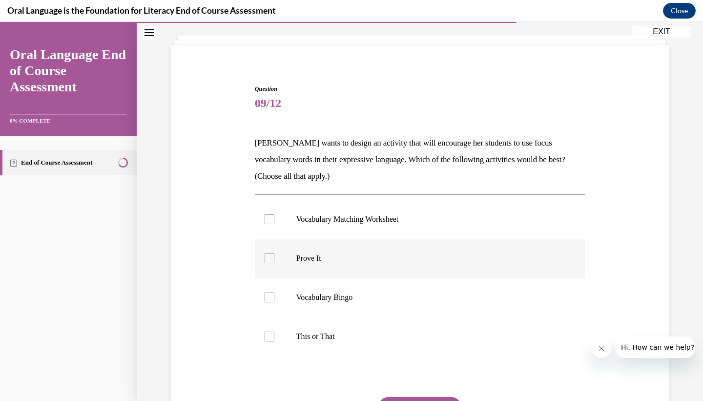
click at [298, 263] on label "Prove It" at bounding box center [420, 258] width 331 height 39
click at [274, 263] on input "Prove It" at bounding box center [270, 258] width 10 height 10
checkbox input "true"
click at [302, 328] on label "This or That" at bounding box center [420, 336] width 331 height 39
click at [274, 332] on input "This or That" at bounding box center [270, 337] width 10 height 10
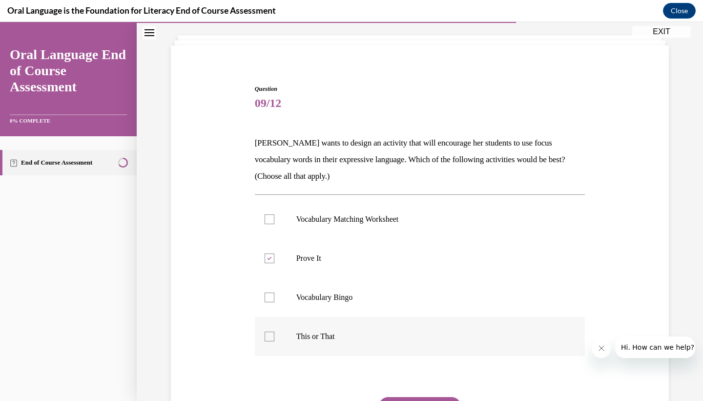
checkbox input "true"
click at [414, 398] on button "SUBMIT" at bounding box center [419, 407] width 83 height 20
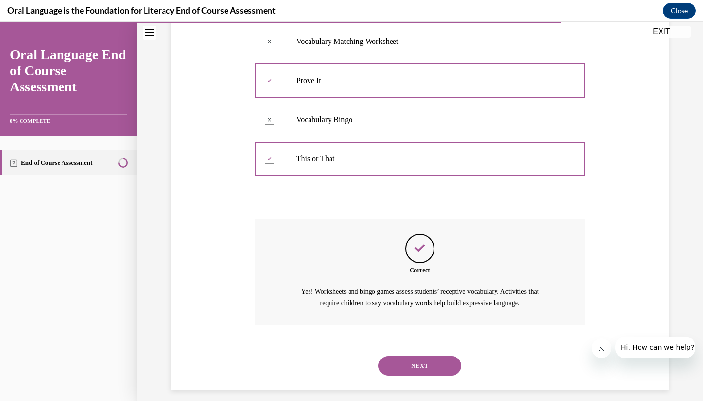
scroll to position [237, 0]
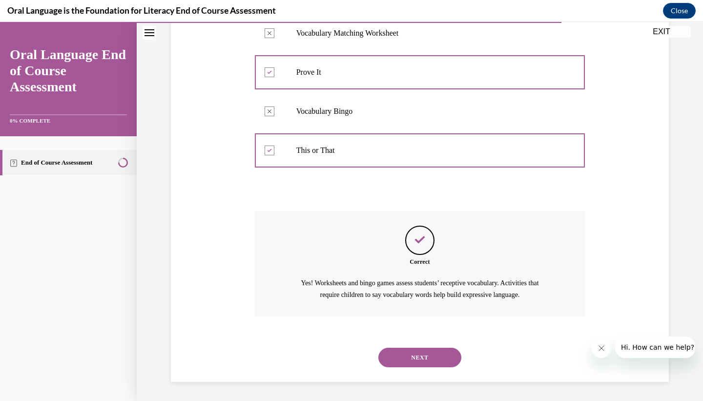
click at [423, 365] on button "NEXT" at bounding box center [419, 358] width 83 height 20
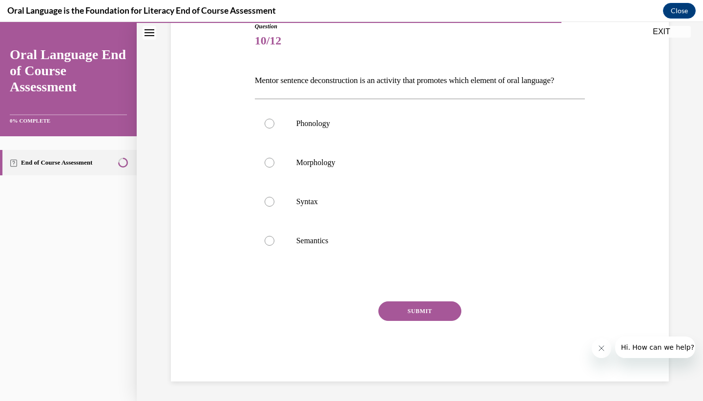
scroll to position [109, 0]
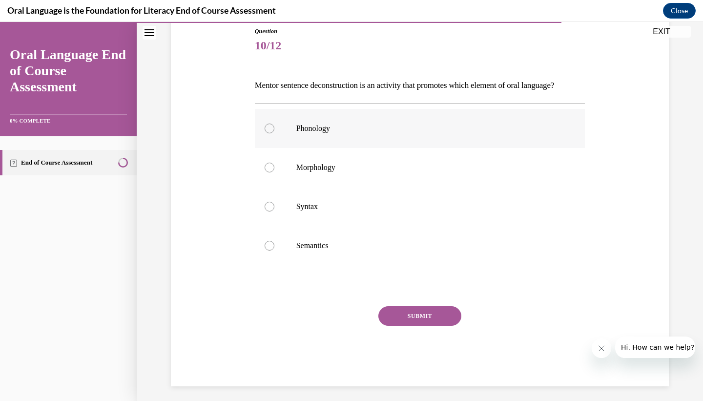
click at [325, 148] on label "Phonology" at bounding box center [420, 128] width 331 height 39
click at [274, 133] on input "Phonology" at bounding box center [270, 129] width 10 height 10
radio input "true"
click at [314, 226] on label "Syntax" at bounding box center [420, 206] width 331 height 39
click at [274, 211] on input "Syntax" at bounding box center [270, 207] width 10 height 10
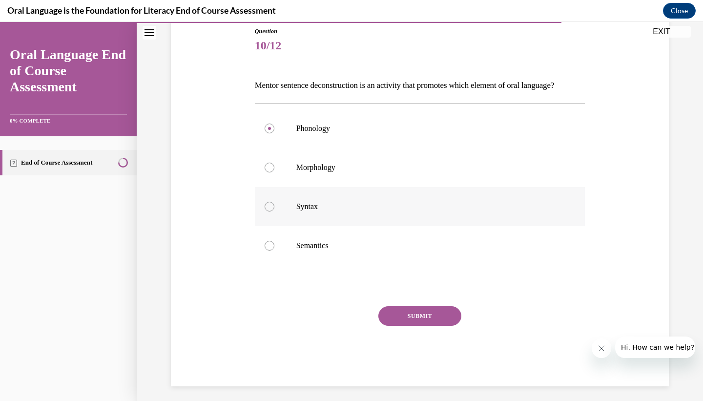
radio input "true"
click at [407, 326] on button "SUBMIT" at bounding box center [419, 316] width 83 height 20
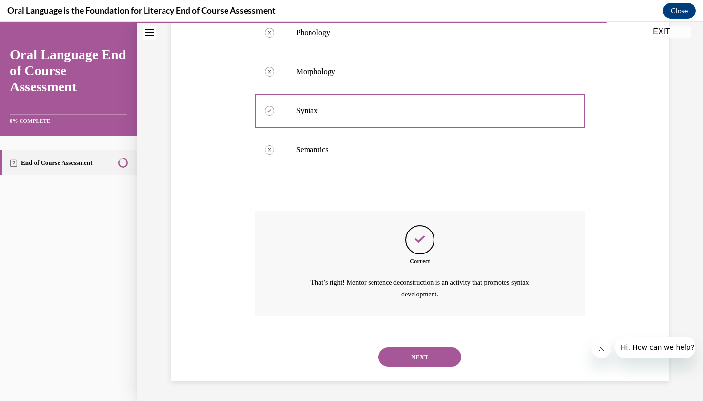
scroll to position [221, 0]
click at [412, 365] on button "NEXT" at bounding box center [419, 357] width 83 height 20
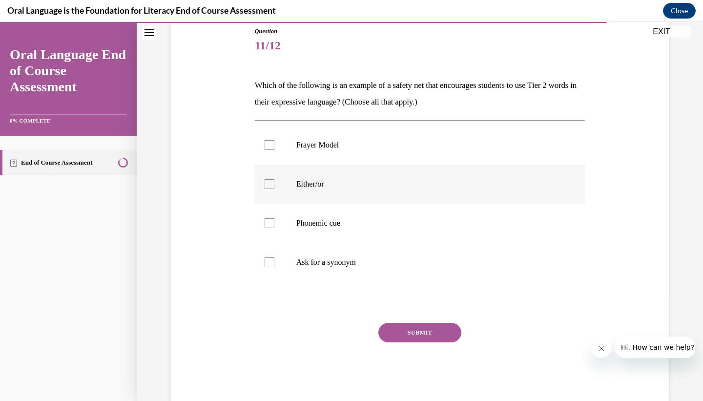
click at [306, 176] on label "Either/or" at bounding box center [420, 184] width 331 height 39
click at [274, 179] on input "Either/or" at bounding box center [270, 184] width 10 height 10
checkbox input "true"
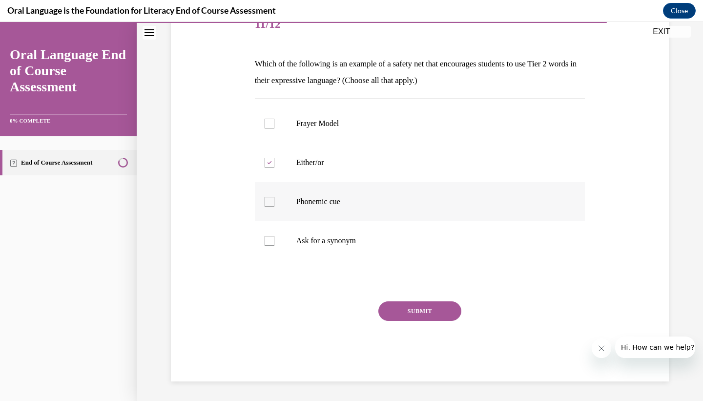
click at [306, 198] on p "Phonemic cue" at bounding box center [428, 202] width 265 height 10
click at [274, 198] on input "Phonemic cue" at bounding box center [270, 202] width 10 height 10
checkbox input "true"
click at [310, 237] on p "Ask for a synonym" at bounding box center [428, 241] width 265 height 10
click at [274, 237] on input "Ask for a synonym" at bounding box center [270, 241] width 10 height 10
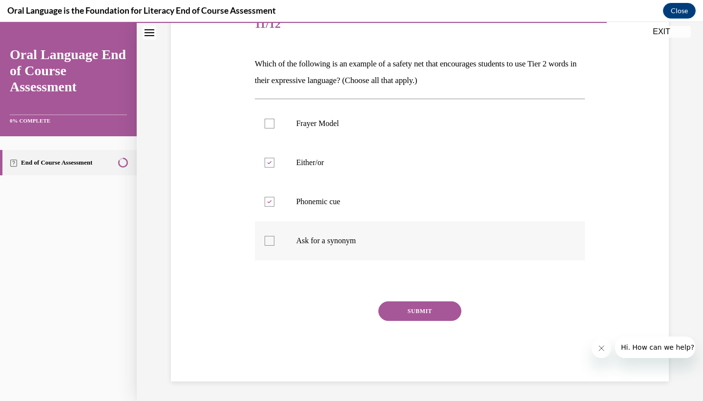
checkbox input "true"
click at [407, 311] on button "SUBMIT" at bounding box center [419, 311] width 83 height 20
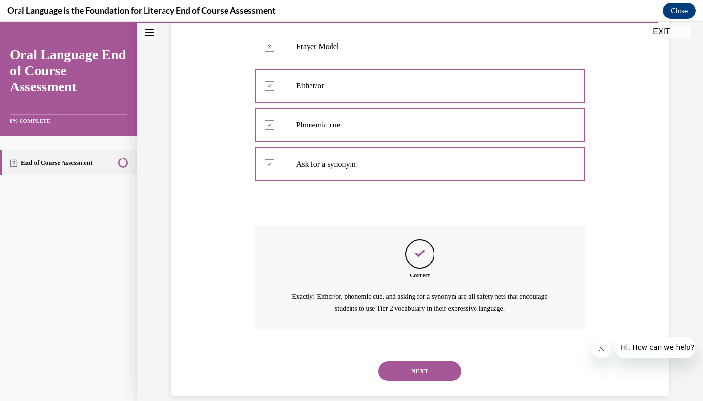
scroll to position [221, 0]
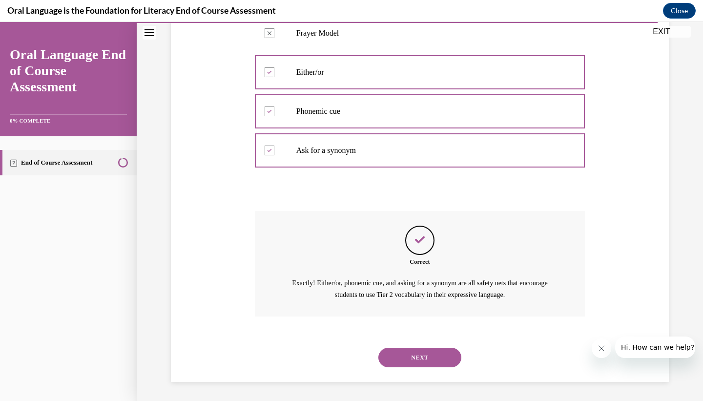
click at [425, 358] on button "NEXT" at bounding box center [419, 358] width 83 height 20
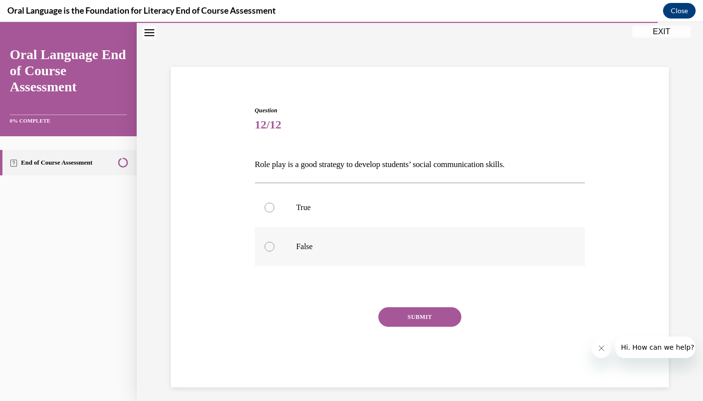
click at [318, 256] on label "False" at bounding box center [420, 246] width 331 height 39
click at [274, 251] on input "False" at bounding box center [270, 247] width 10 height 10
radio input "true"
click at [298, 219] on label "True" at bounding box center [420, 207] width 331 height 39
click at [274, 212] on input "True" at bounding box center [270, 208] width 10 height 10
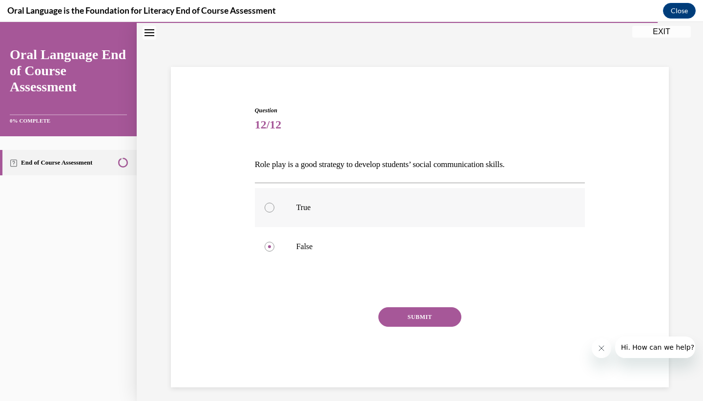
radio input "true"
click at [404, 318] on button "SUBMIT" at bounding box center [419, 317] width 83 height 20
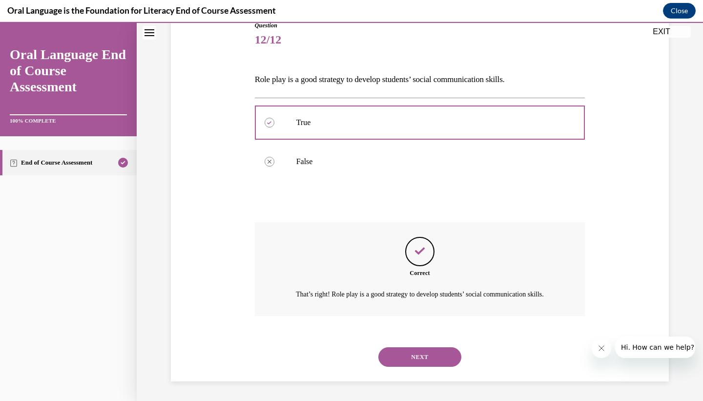
scroll to position [126, 0]
click at [413, 364] on button "NEXT" at bounding box center [419, 357] width 83 height 20
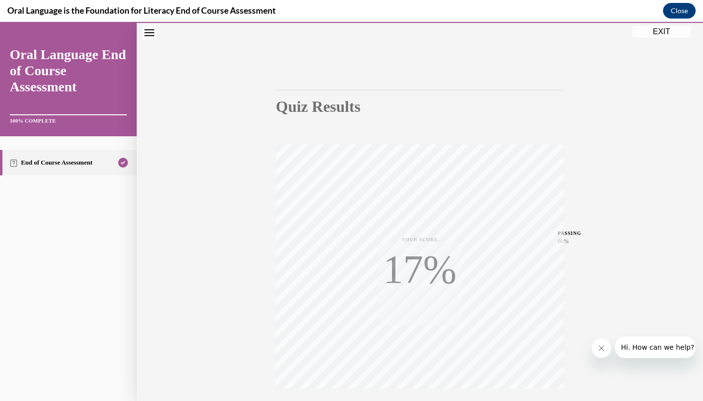
scroll to position [51, 0]
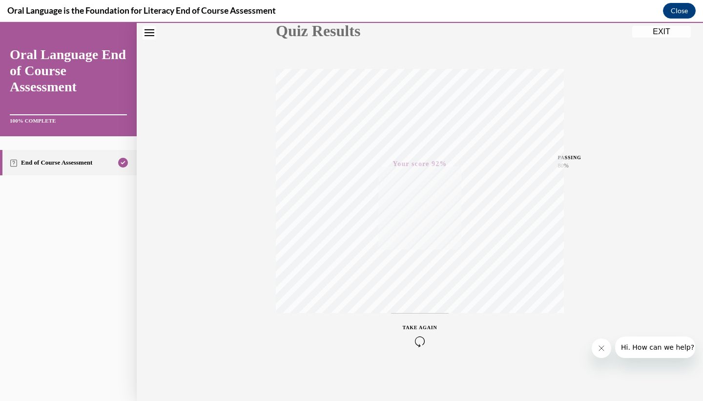
click at [420, 332] on div "TAKE AGAIN" at bounding box center [420, 335] width 35 height 23
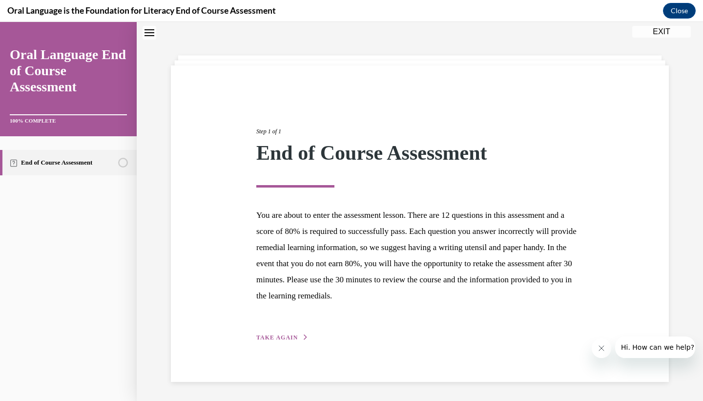
click at [417, 330] on div "Step 1 of 1 End of Course Assessment You are about to enter the assessment less…" at bounding box center [420, 223] width 342 height 238
click at [268, 339] on span "TAKE AGAIN" at bounding box center [276, 337] width 41 height 7
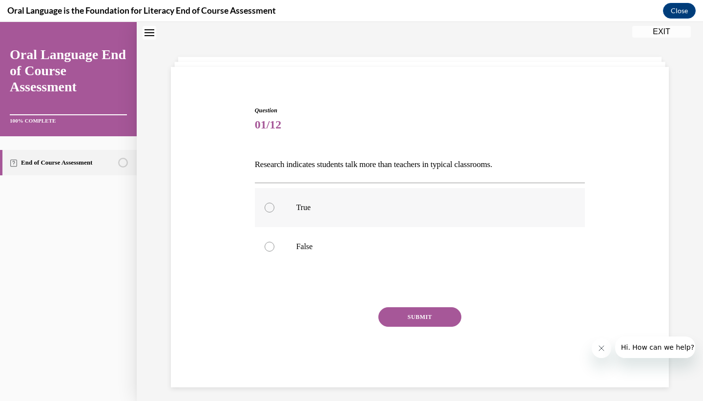
click at [278, 203] on label "True" at bounding box center [420, 207] width 331 height 39
click at [274, 203] on input "True" at bounding box center [270, 208] width 10 height 10
radio input "true"
click at [291, 240] on label "False" at bounding box center [420, 246] width 331 height 39
click at [274, 242] on input "False" at bounding box center [270, 247] width 10 height 10
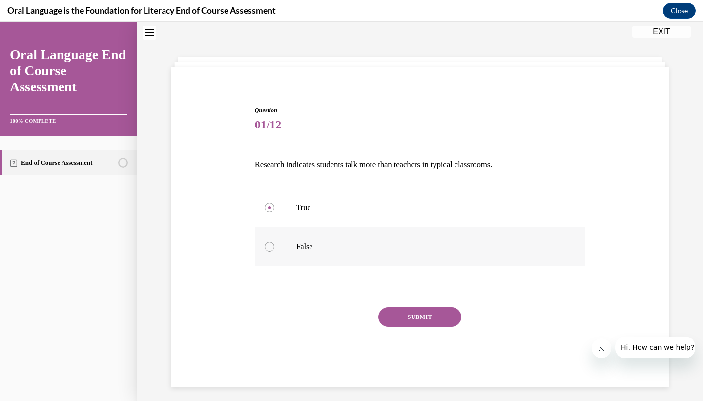
radio input "true"
click at [411, 312] on button "SUBMIT" at bounding box center [419, 317] width 83 height 20
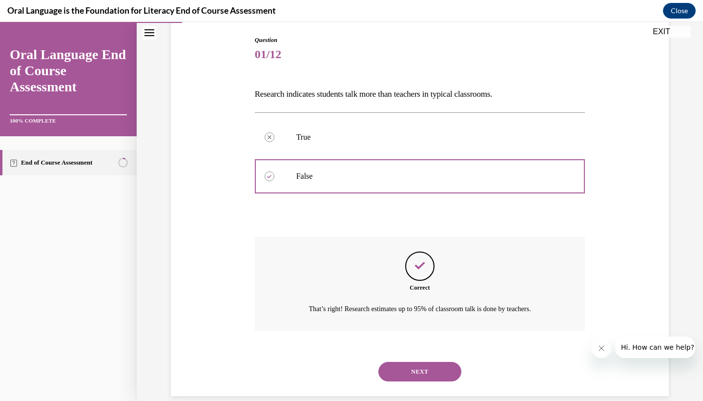
scroll to position [115, 0]
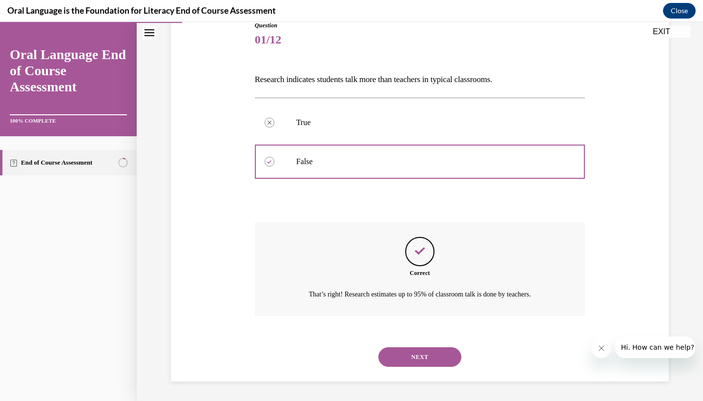
click at [420, 349] on button "NEXT" at bounding box center [419, 357] width 83 height 20
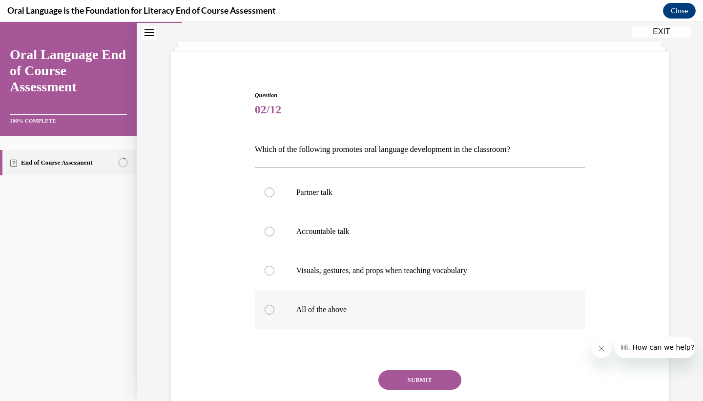
scroll to position [50, 0]
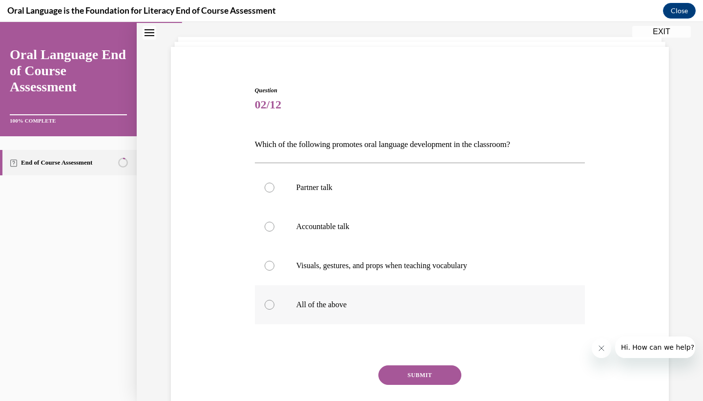
click at [324, 305] on p "All of the above" at bounding box center [428, 305] width 265 height 10
click at [274, 305] on input "All of the above" at bounding box center [270, 305] width 10 height 10
radio input "true"
click at [391, 367] on button "SUBMIT" at bounding box center [419, 375] width 83 height 20
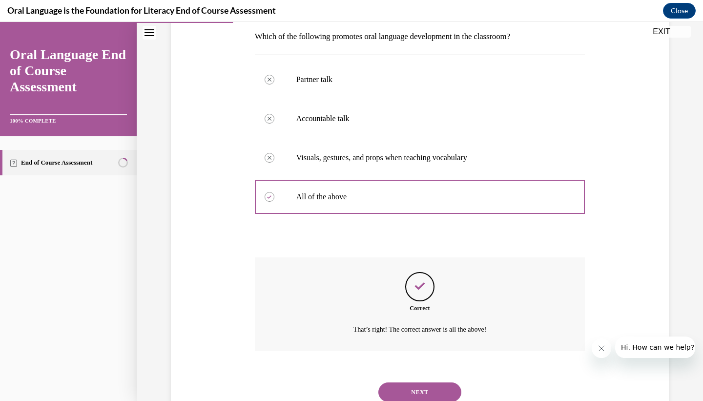
scroll to position [193, 0]
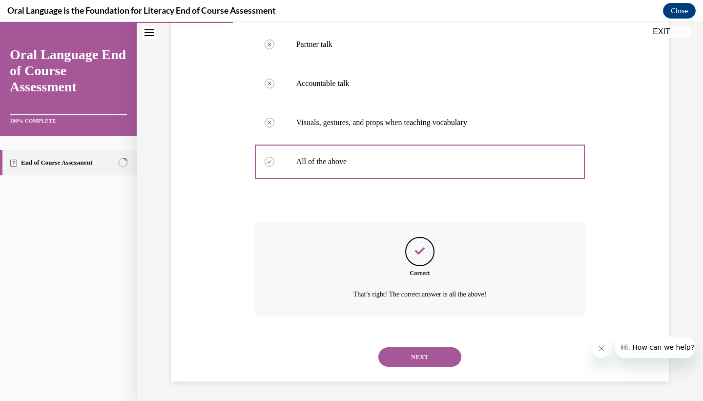
click at [398, 352] on button "NEXT" at bounding box center [419, 357] width 83 height 20
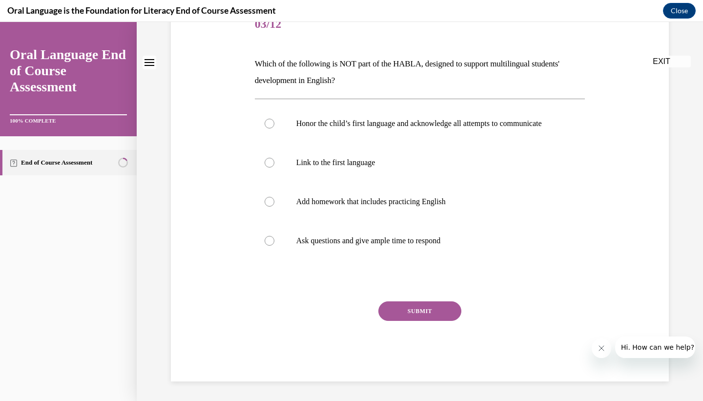
scroll to position [0, 0]
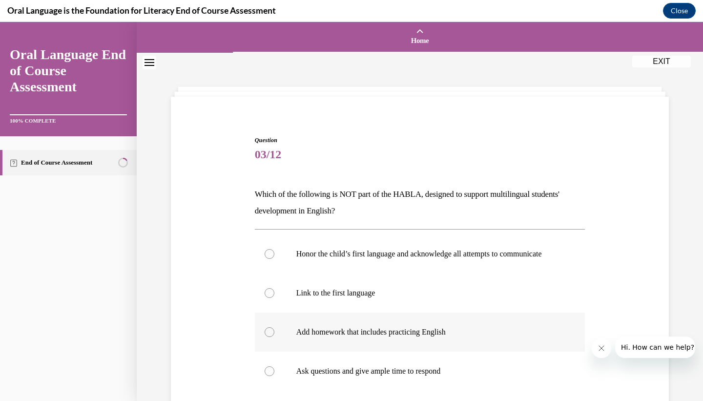
click at [296, 323] on label "Add homework that includes practicing English" at bounding box center [420, 331] width 331 height 39
click at [274, 327] on input "Add homework that includes practicing English" at bounding box center [270, 332] width 10 height 10
radio input "true"
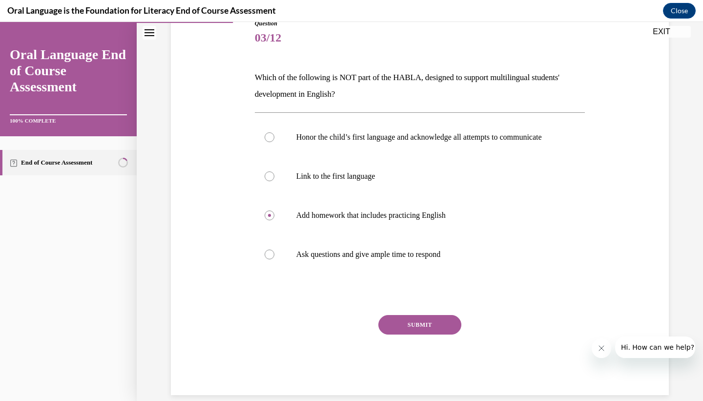
click at [392, 331] on button "SUBMIT" at bounding box center [419, 325] width 83 height 20
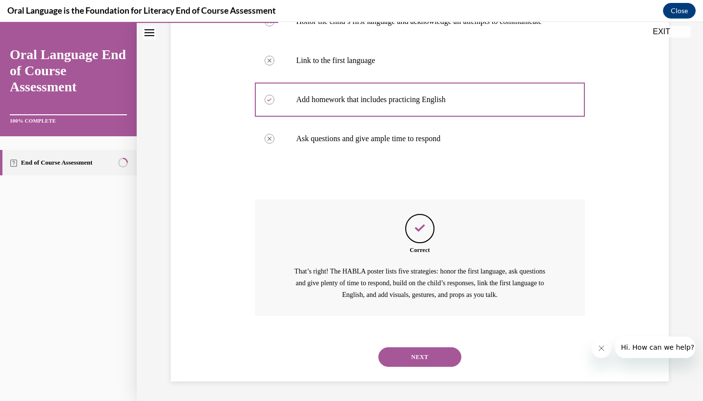
scroll to position [242, 0]
click at [394, 363] on button "NEXT" at bounding box center [419, 357] width 83 height 20
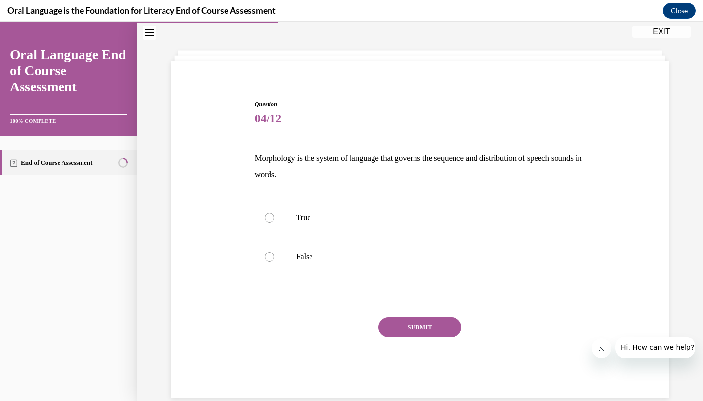
scroll to position [30, 0]
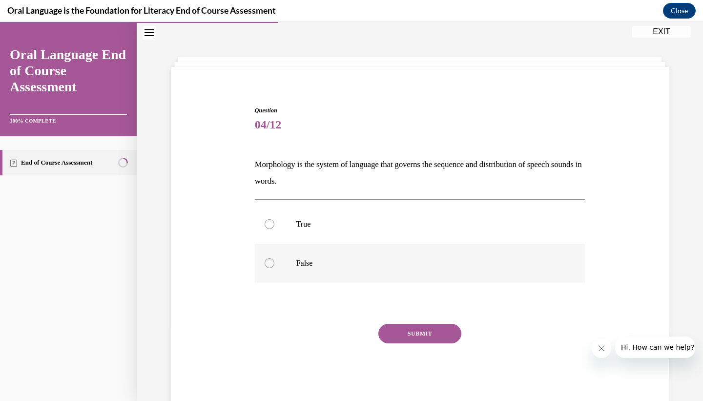
click at [301, 257] on label "False" at bounding box center [420, 263] width 331 height 39
click at [274, 258] on input "False" at bounding box center [270, 263] width 10 height 10
radio input "true"
click at [405, 338] on button "SUBMIT" at bounding box center [419, 334] width 83 height 20
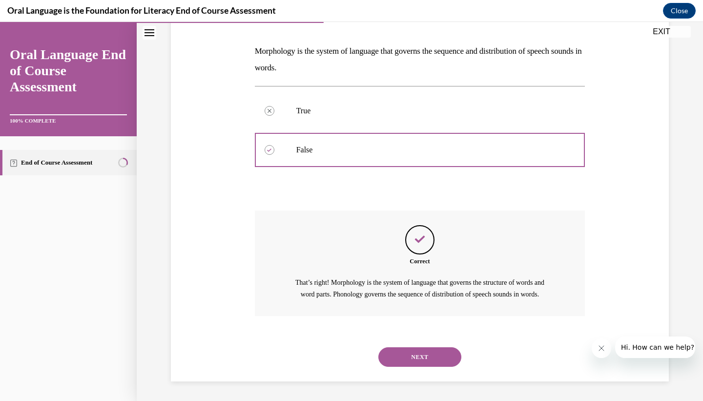
scroll to position [154, 0]
click at [408, 361] on button "NEXT" at bounding box center [419, 357] width 83 height 20
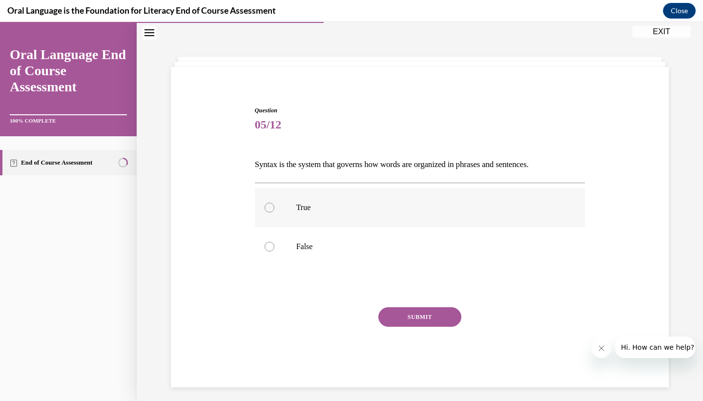
click at [289, 216] on label "True" at bounding box center [420, 207] width 331 height 39
click at [274, 212] on input "True" at bounding box center [270, 208] width 10 height 10
radio input "true"
click at [393, 319] on button "SUBMIT" at bounding box center [419, 317] width 83 height 20
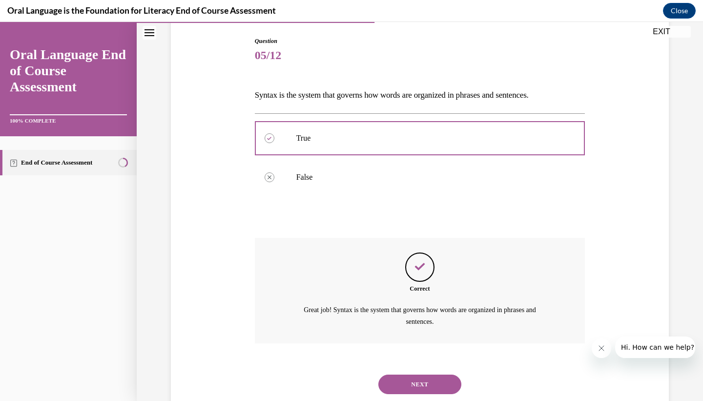
scroll to position [126, 0]
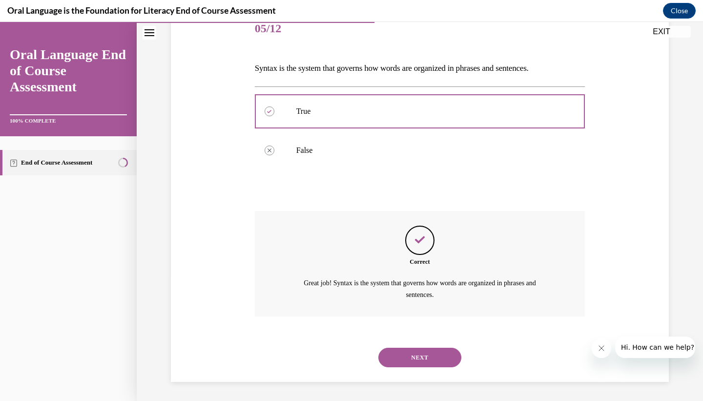
click at [426, 366] on button "NEXT" at bounding box center [419, 358] width 83 height 20
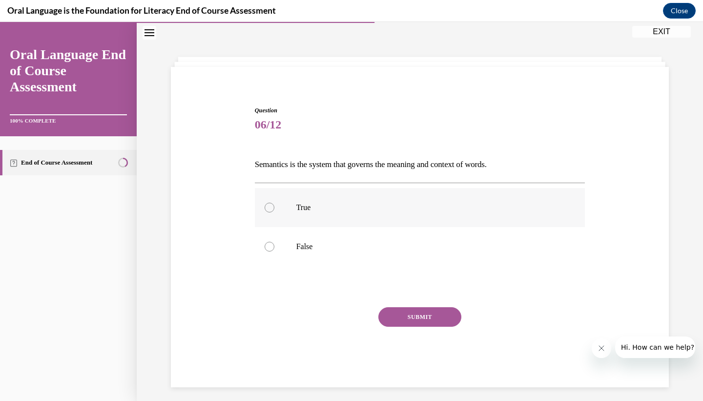
click at [298, 206] on p "True" at bounding box center [428, 208] width 265 height 10
click at [274, 206] on input "True" at bounding box center [270, 208] width 10 height 10
radio input "true"
click at [394, 314] on button "SUBMIT" at bounding box center [419, 317] width 83 height 20
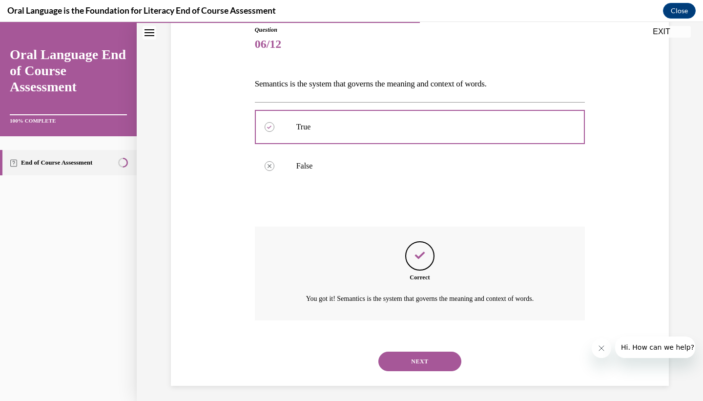
scroll to position [115, 0]
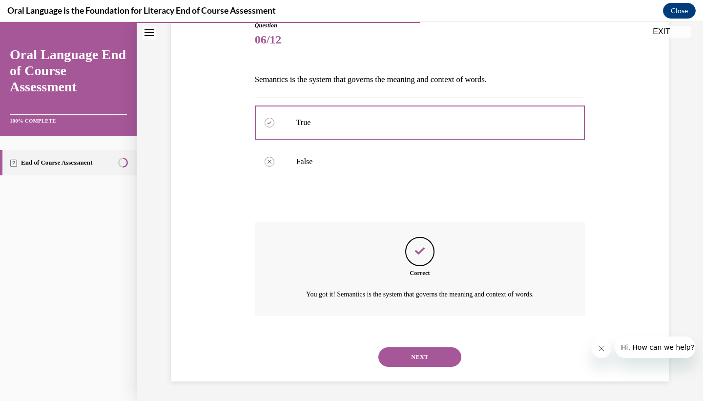
click at [394, 352] on button "NEXT" at bounding box center [419, 357] width 83 height 20
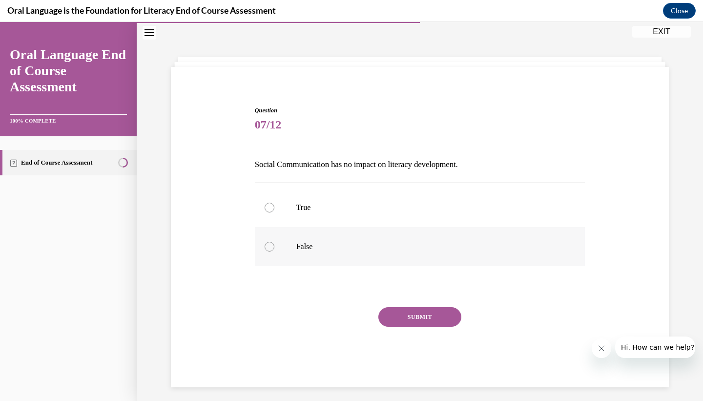
click at [285, 247] on label "False" at bounding box center [420, 246] width 331 height 39
click at [274, 247] on input "False" at bounding box center [270, 247] width 10 height 10
radio input "true"
click at [400, 314] on button "SUBMIT" at bounding box center [419, 317] width 83 height 20
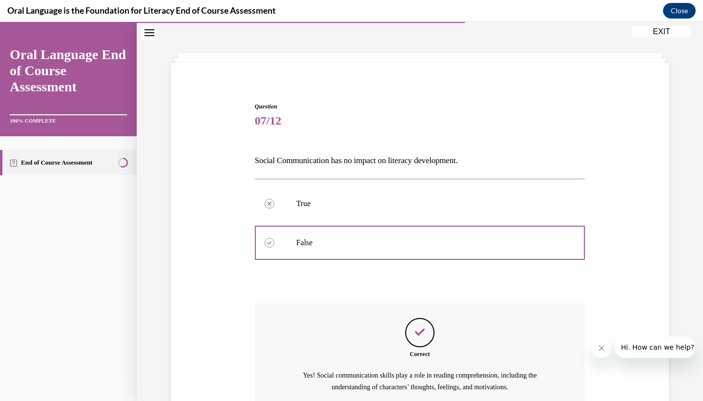
scroll to position [126, 0]
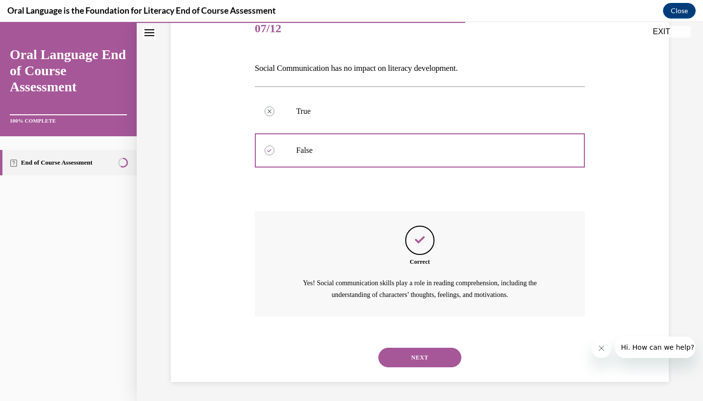
click at [410, 359] on button "NEXT" at bounding box center [419, 358] width 83 height 20
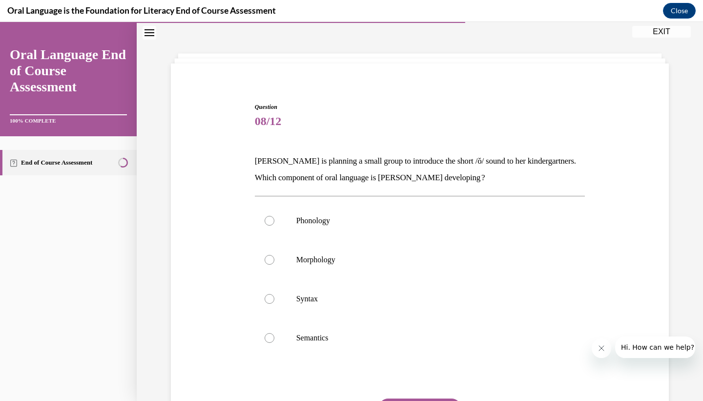
scroll to position [39, 0]
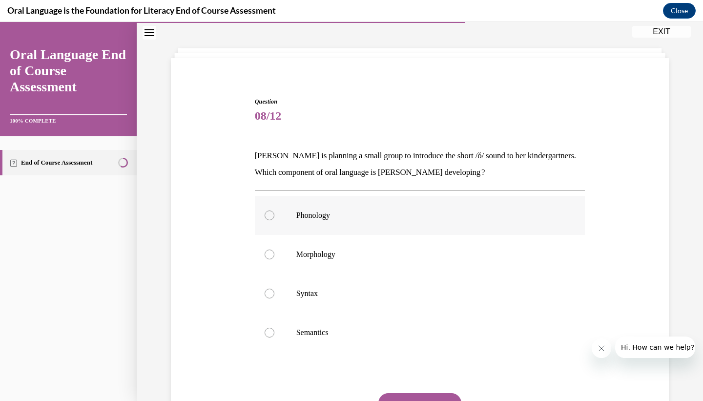
click at [292, 219] on label "Phonology" at bounding box center [420, 215] width 331 height 39
click at [274, 219] on input "Phonology" at bounding box center [270, 215] width 10 height 10
radio input "true"
click at [404, 394] on button "SUBMIT" at bounding box center [419, 403] width 83 height 20
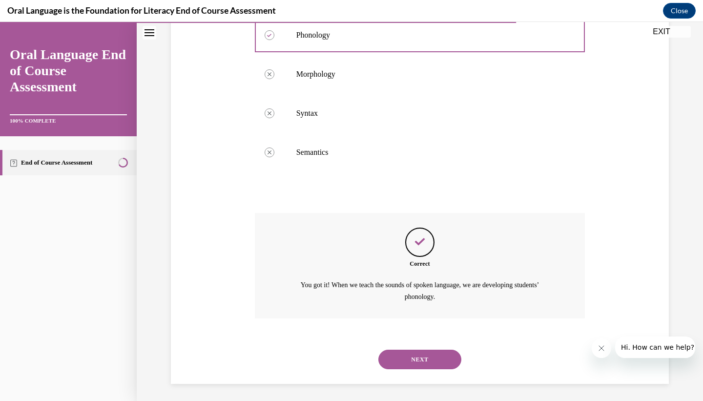
scroll to position [221, 0]
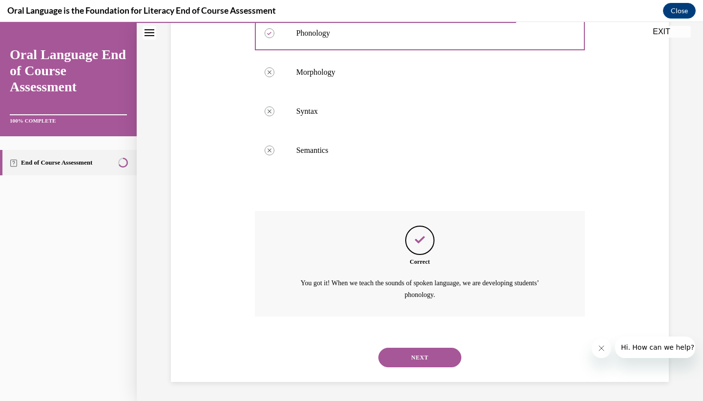
click at [413, 353] on button "NEXT" at bounding box center [419, 358] width 83 height 20
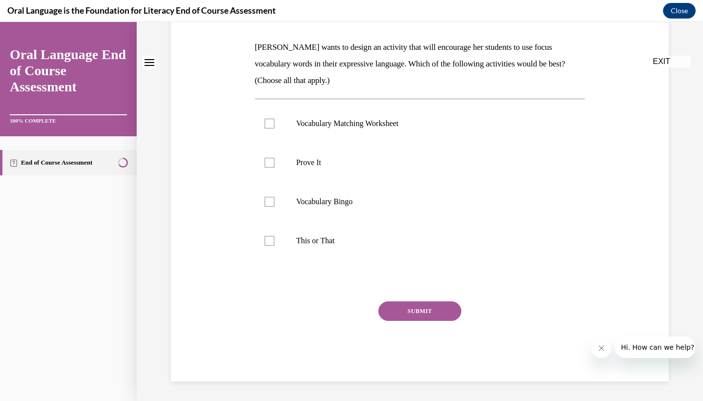
scroll to position [0, 0]
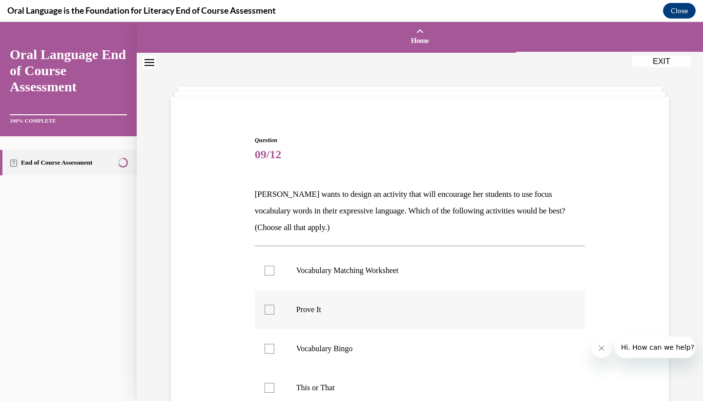
click at [355, 317] on label "Prove It" at bounding box center [420, 309] width 331 height 39
click at [274, 314] on input "Prove It" at bounding box center [270, 310] width 10 height 10
checkbox input "true"
click at [341, 374] on label "This or That" at bounding box center [420, 387] width 331 height 39
click at [274, 383] on input "This or That" at bounding box center [270, 388] width 10 height 10
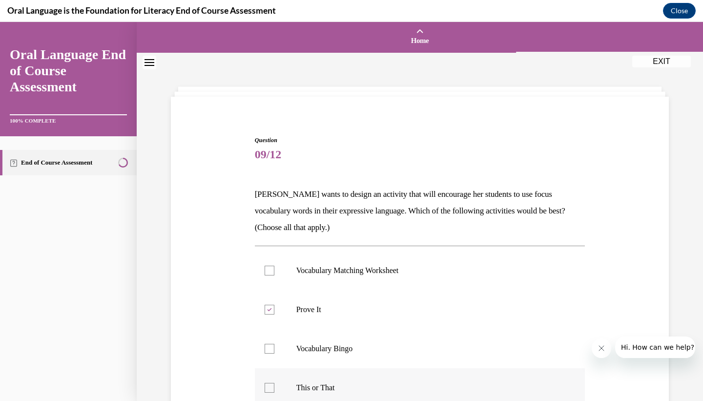
checkbox input "true"
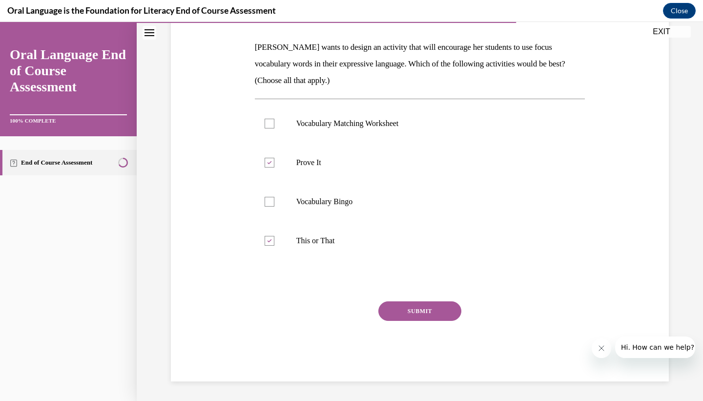
click at [409, 317] on button "SUBMIT" at bounding box center [419, 311] width 83 height 20
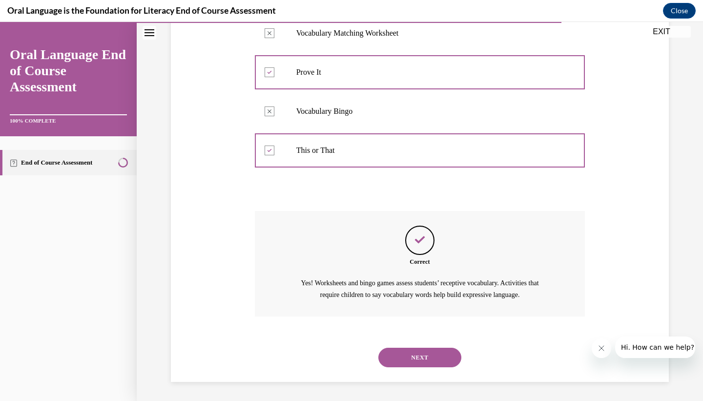
click at [415, 356] on button "NEXT" at bounding box center [419, 358] width 83 height 20
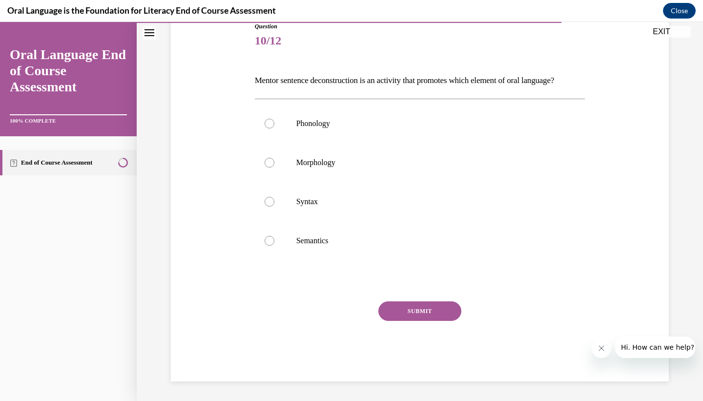
scroll to position [109, 0]
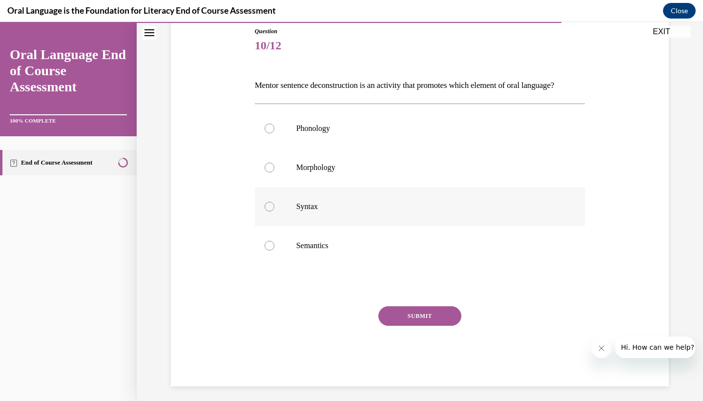
click at [284, 208] on label "Syntax" at bounding box center [420, 206] width 331 height 39
click at [274, 208] on input "Syntax" at bounding box center [270, 207] width 10 height 10
radio input "true"
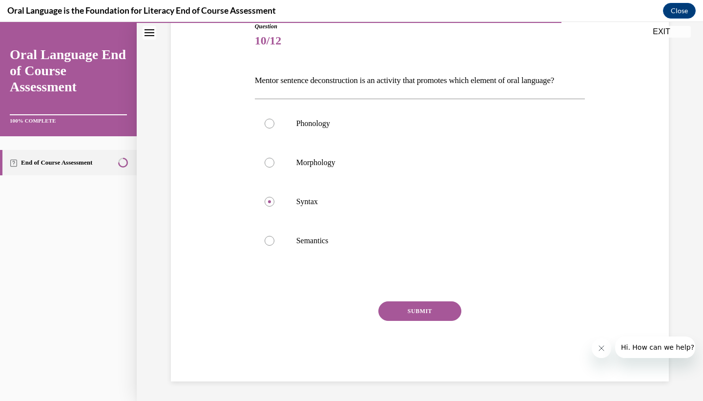
click at [397, 308] on button "SUBMIT" at bounding box center [419, 311] width 83 height 20
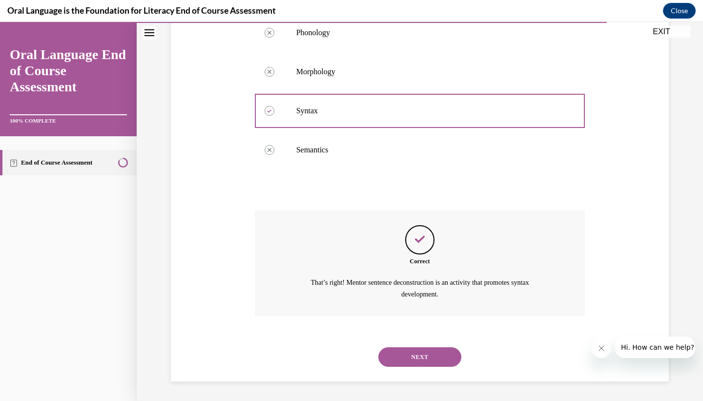
scroll to position [221, 0]
click at [399, 357] on button "NEXT" at bounding box center [419, 357] width 83 height 20
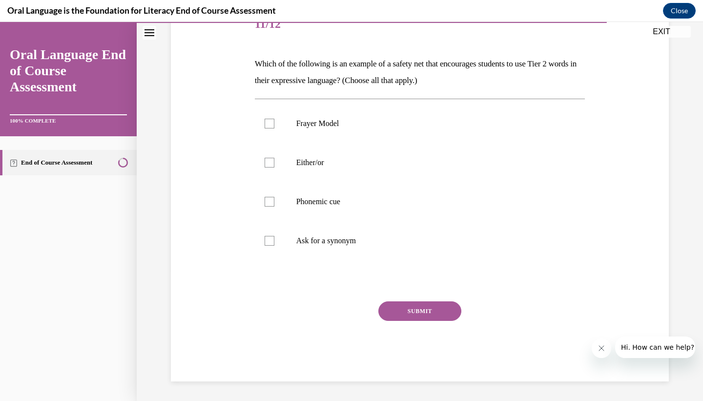
scroll to position [109, 0]
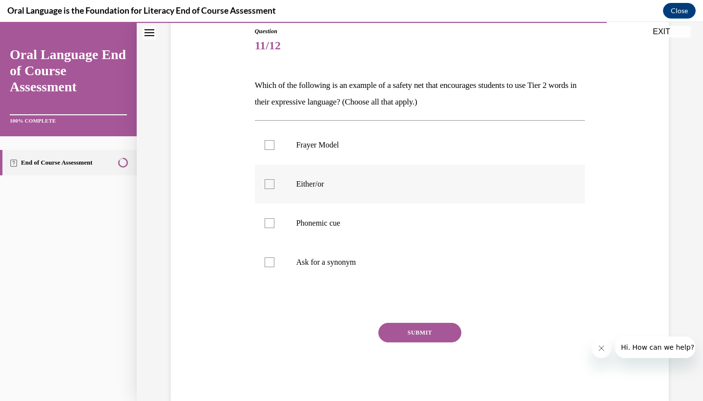
click at [294, 187] on label "Either/or" at bounding box center [420, 184] width 331 height 39
click at [274, 187] on input "Either/or" at bounding box center [270, 184] width 10 height 10
checkbox input "true"
click at [301, 209] on label "Phonemic cue" at bounding box center [420, 223] width 331 height 39
click at [274, 218] on input "Phonemic cue" at bounding box center [270, 223] width 10 height 10
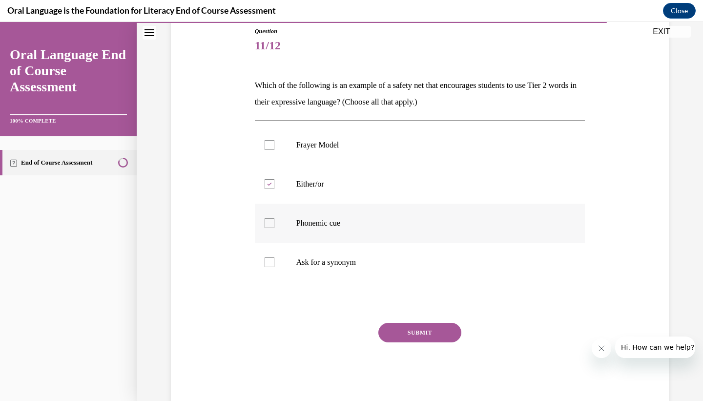
checkbox input "true"
click at [307, 261] on p "Ask for a synonym" at bounding box center [428, 262] width 265 height 10
click at [274, 261] on input "Ask for a synonym" at bounding box center [270, 262] width 10 height 10
checkbox input "true"
click at [402, 337] on button "SUBMIT" at bounding box center [419, 333] width 83 height 20
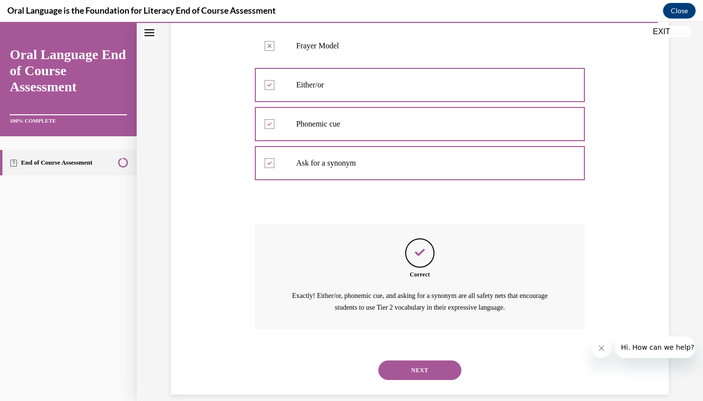
scroll to position [221, 0]
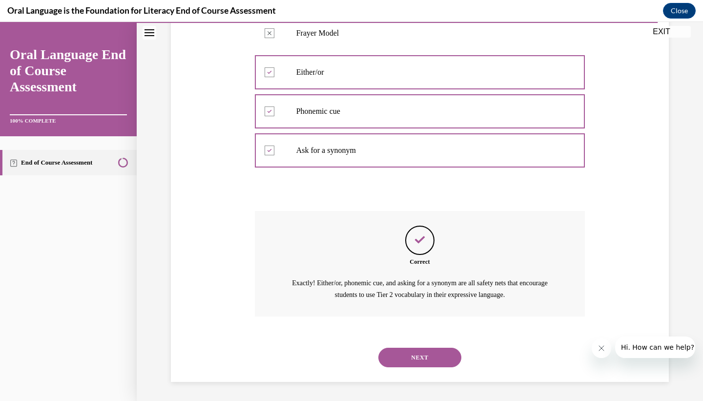
click at [413, 351] on button "NEXT" at bounding box center [419, 358] width 83 height 20
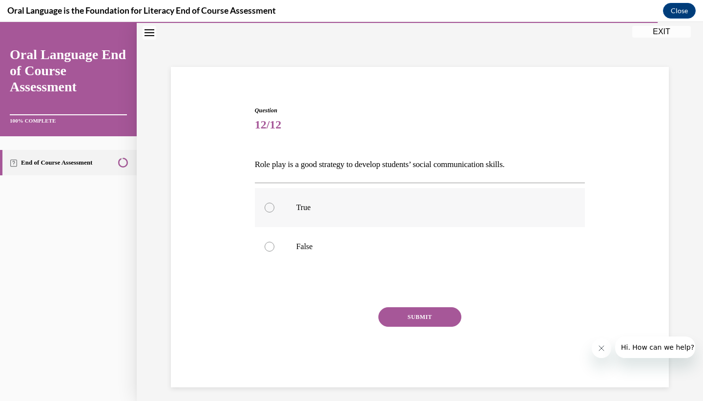
click at [289, 207] on label "True" at bounding box center [420, 207] width 331 height 39
click at [274, 207] on input "True" at bounding box center [270, 208] width 10 height 10
radio input "true"
click at [389, 315] on button "SUBMIT" at bounding box center [419, 317] width 83 height 20
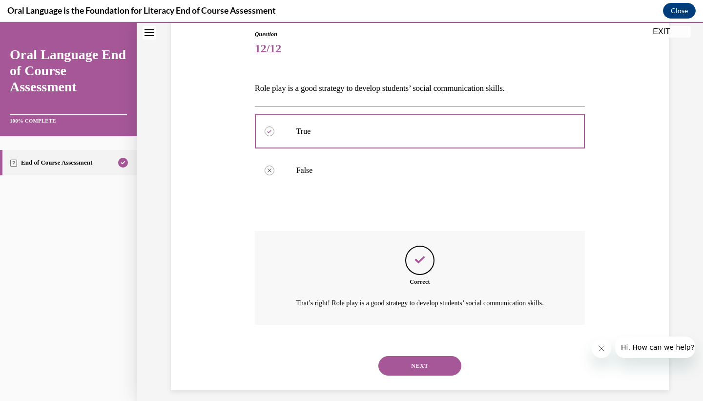
scroll to position [126, 0]
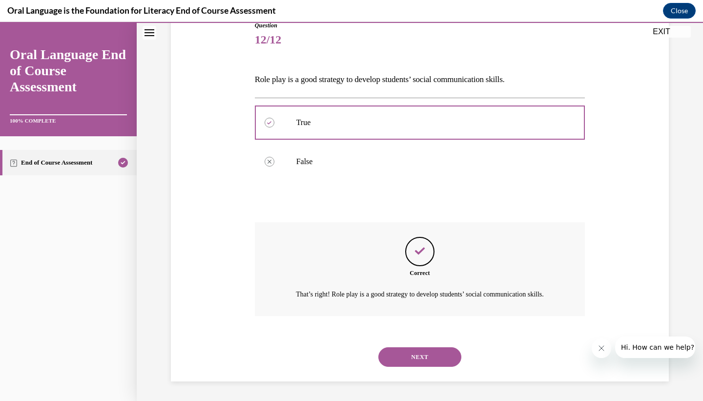
click at [403, 374] on div "NEXT" at bounding box center [420, 356] width 331 height 39
click at [403, 373] on div "NEXT" at bounding box center [420, 356] width 331 height 39
click at [403, 368] on div "NEXT" at bounding box center [420, 356] width 331 height 39
click at [401, 354] on button "NEXT" at bounding box center [419, 357] width 83 height 20
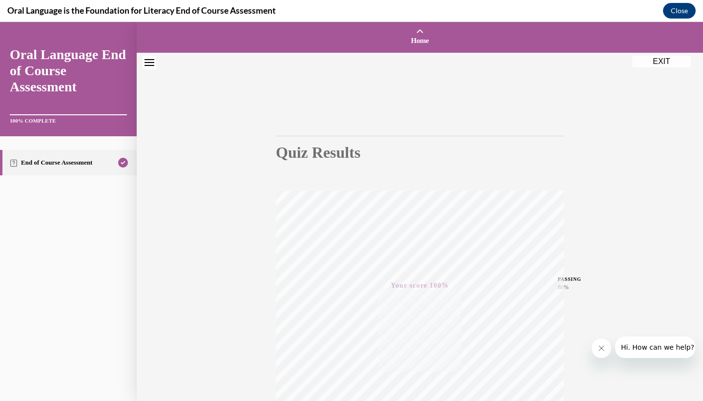
scroll to position [122, 0]
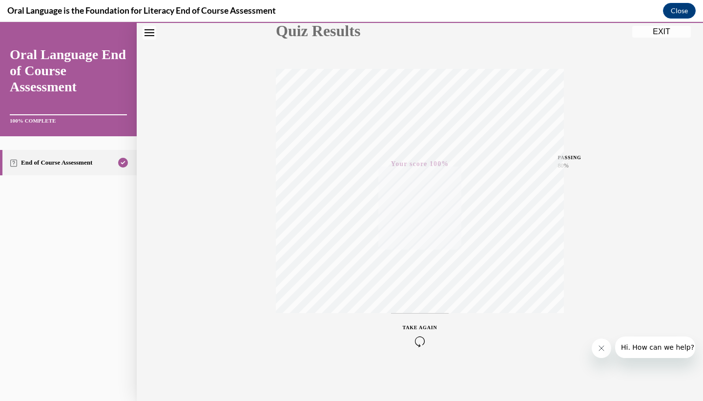
click at [666, 31] on button "EXIT" at bounding box center [661, 32] width 59 height 12
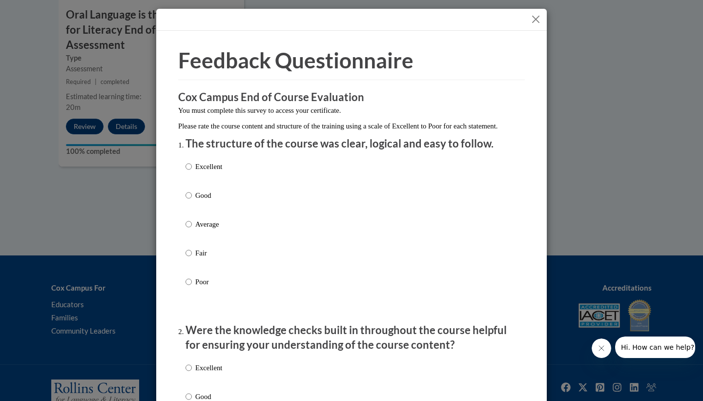
click at [199, 214] on label "Good" at bounding box center [204, 203] width 37 height 26
click at [192, 201] on input "Good" at bounding box center [189, 195] width 6 height 11
radio input "true"
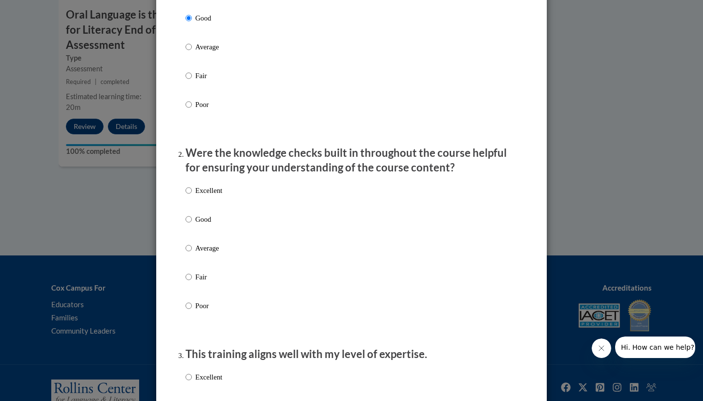
click at [194, 234] on label "Good" at bounding box center [204, 227] width 37 height 26
click at [192, 225] on input "Good" at bounding box center [189, 219] width 6 height 11
radio input "true"
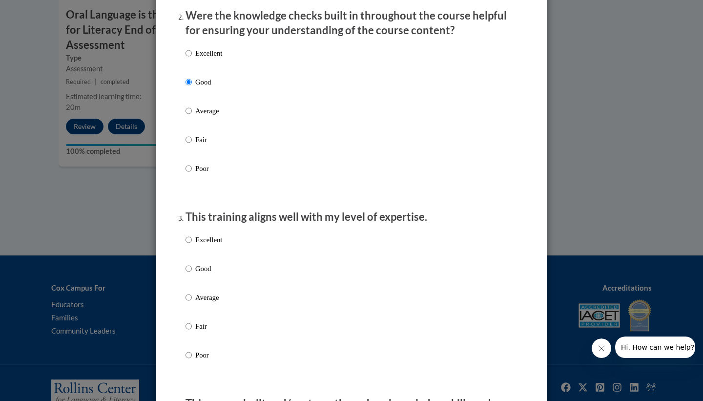
click at [194, 281] on label "Good" at bounding box center [204, 276] width 37 height 26
click at [192, 274] on input "Good" at bounding box center [189, 268] width 6 height 11
radio input "true"
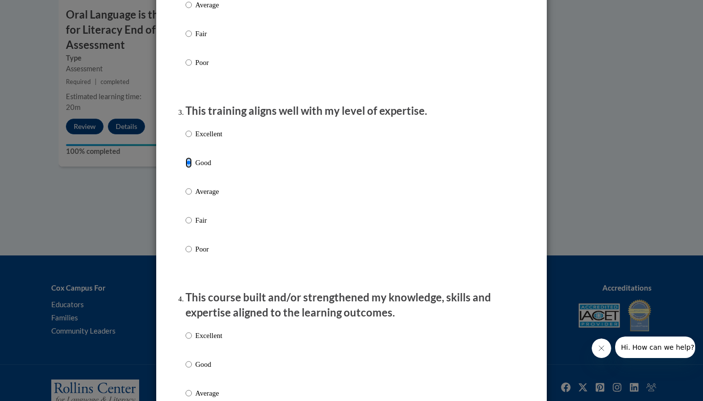
scroll to position [434, 0]
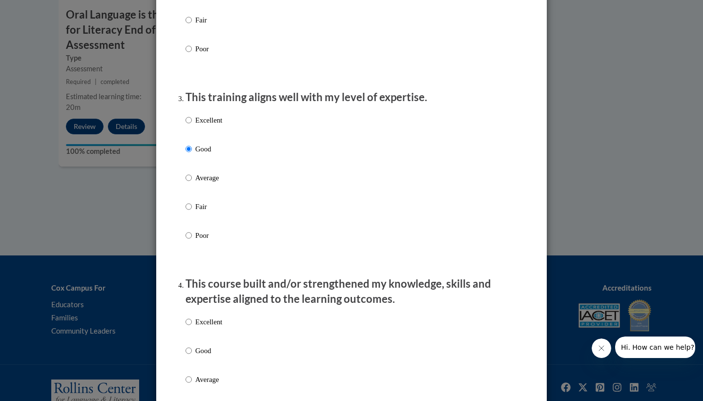
click at [205, 356] on p "Good" at bounding box center [208, 350] width 27 height 11
click at [192, 356] on input "Good" at bounding box center [189, 350] width 6 height 11
radio input "true"
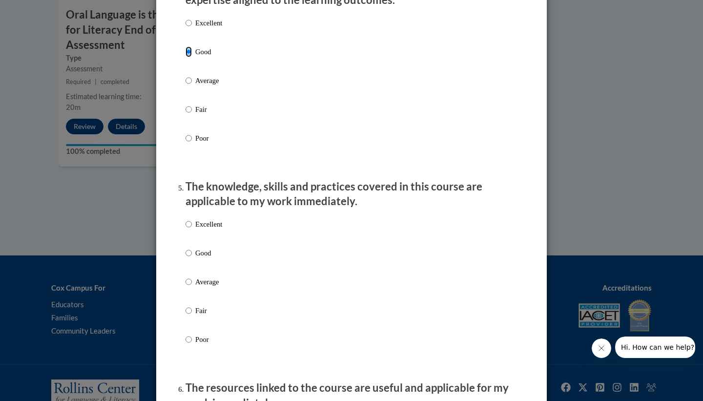
scroll to position [752, 0]
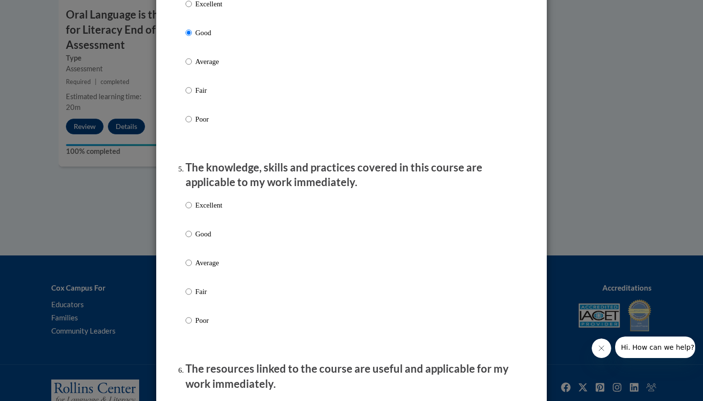
click at [207, 239] on p "Good" at bounding box center [208, 233] width 27 height 11
click at [192, 239] on input "Good" at bounding box center [189, 233] width 6 height 11
radio input "true"
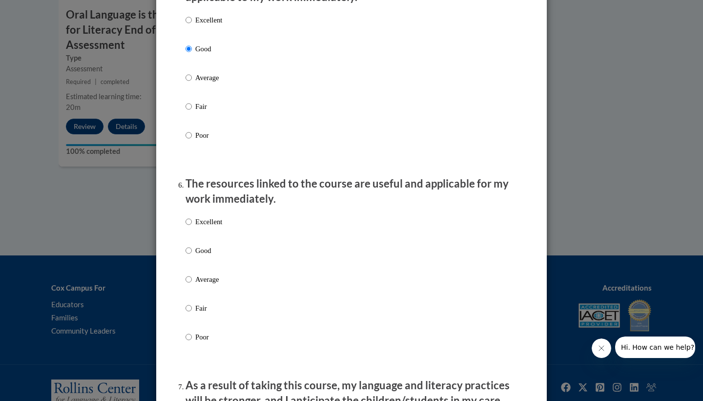
click at [201, 256] on p "Good" at bounding box center [208, 250] width 27 height 11
click at [192, 256] on input "Good" at bounding box center [189, 250] width 6 height 11
radio input "true"
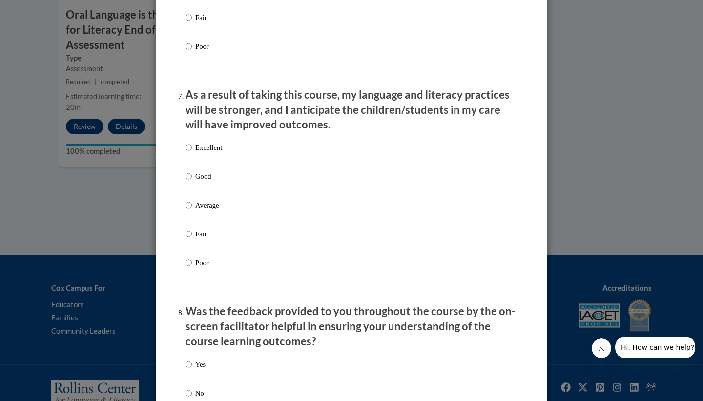
click at [201, 182] on p "Good" at bounding box center [208, 176] width 27 height 11
click at [192, 182] on input "Good" at bounding box center [189, 176] width 6 height 11
radio input "true"
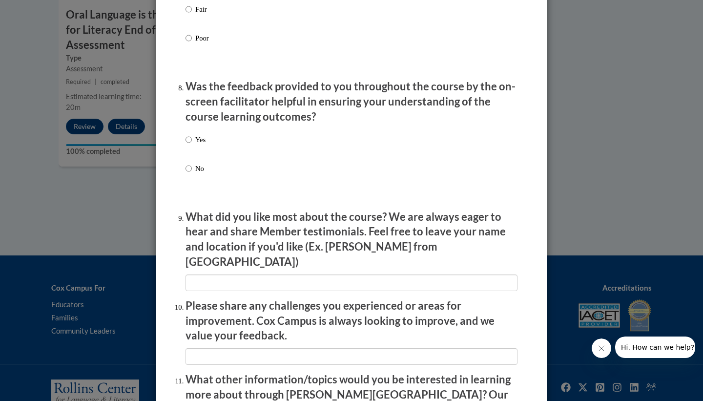
scroll to position [1463, 0]
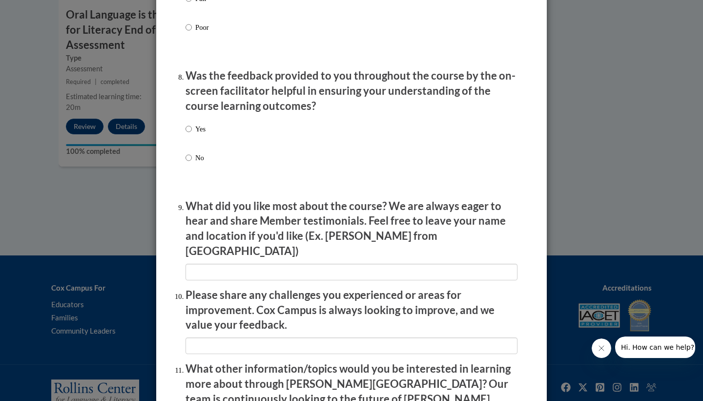
click at [195, 145] on label "Yes" at bounding box center [196, 137] width 20 height 26
click at [192, 134] on input "Yes" at bounding box center [189, 129] width 6 height 11
radio input "true"
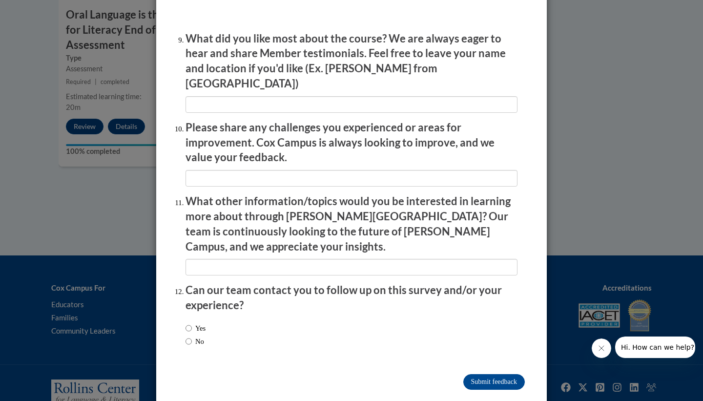
click at [197, 336] on label "No" at bounding box center [195, 341] width 19 height 11
click at [192, 336] on input "No" at bounding box center [189, 341] width 6 height 11
radio input "true"
click at [503, 374] on input "Submit feedback" at bounding box center [494, 382] width 62 height 16
